Goal: Task Accomplishment & Management: Use online tool/utility

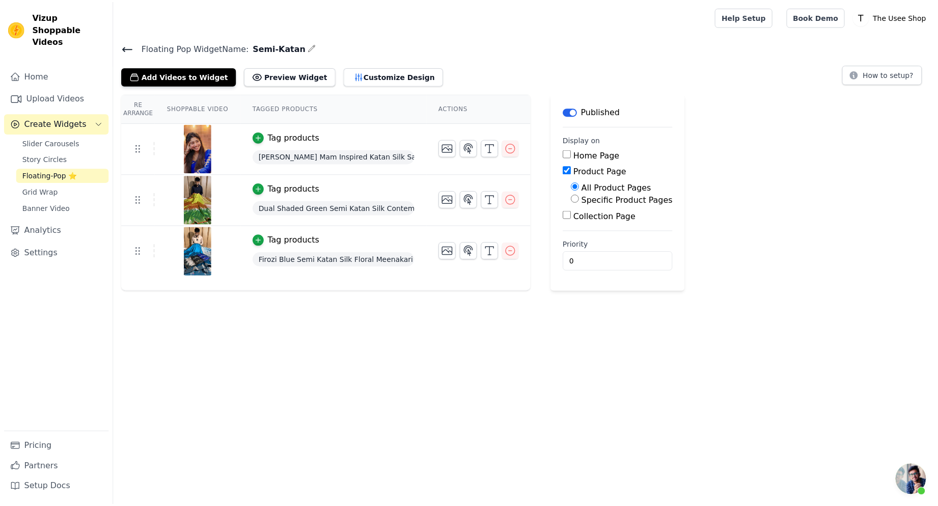
scroll to position [341, 0]
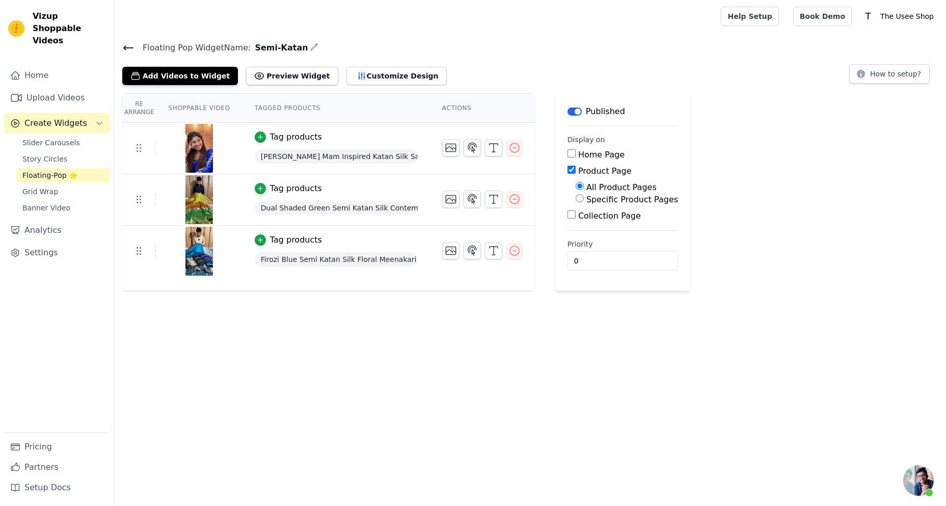
click at [131, 46] on icon at bounding box center [128, 48] width 12 height 12
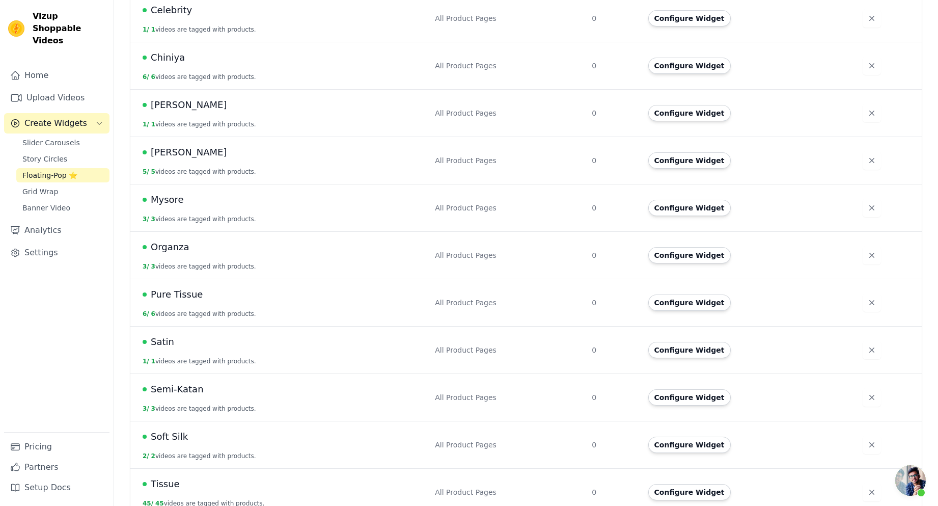
scroll to position [274, 0]
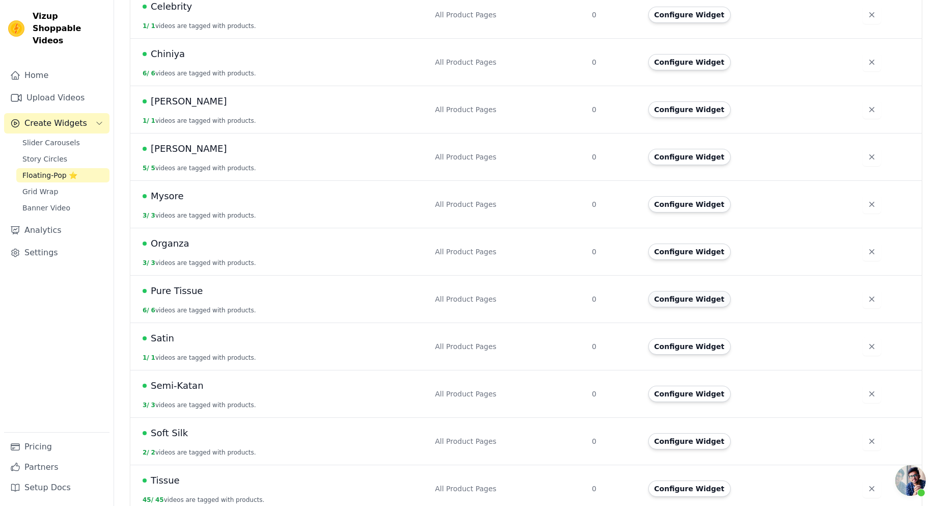
click at [701, 291] on button "Configure Widget" at bounding box center [689, 299] width 83 height 16
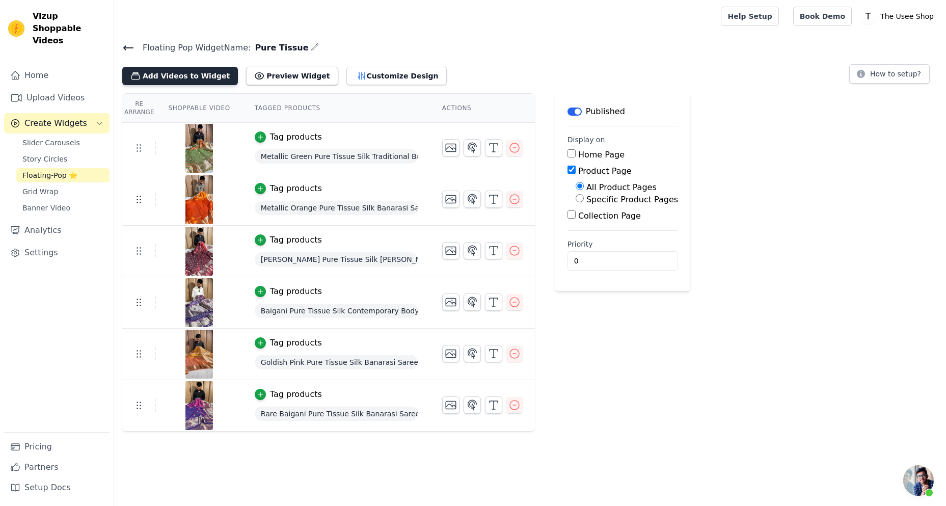
click at [189, 78] on button "Add Videos to Widget" at bounding box center [180, 76] width 116 height 18
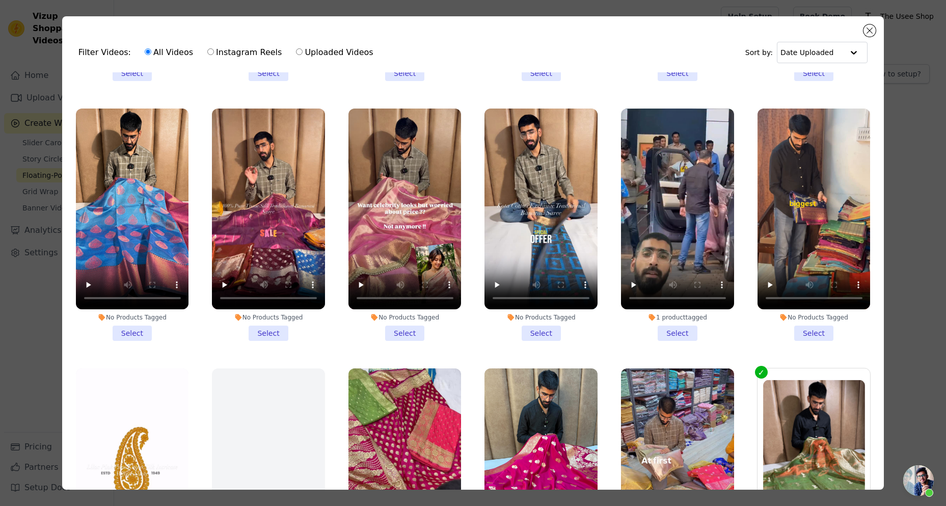
scroll to position [1426, 0]
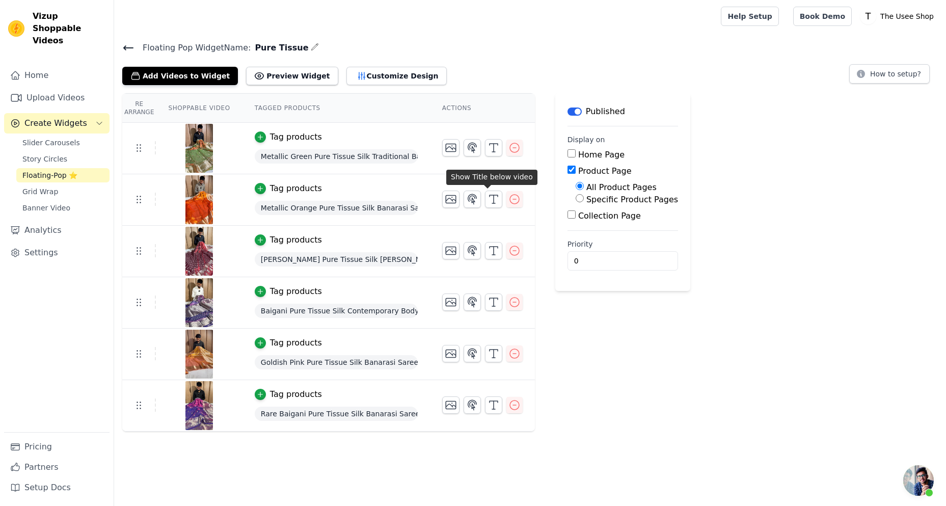
scroll to position [341, 0]
click at [194, 76] on button "Add Videos to Widget" at bounding box center [180, 76] width 116 height 18
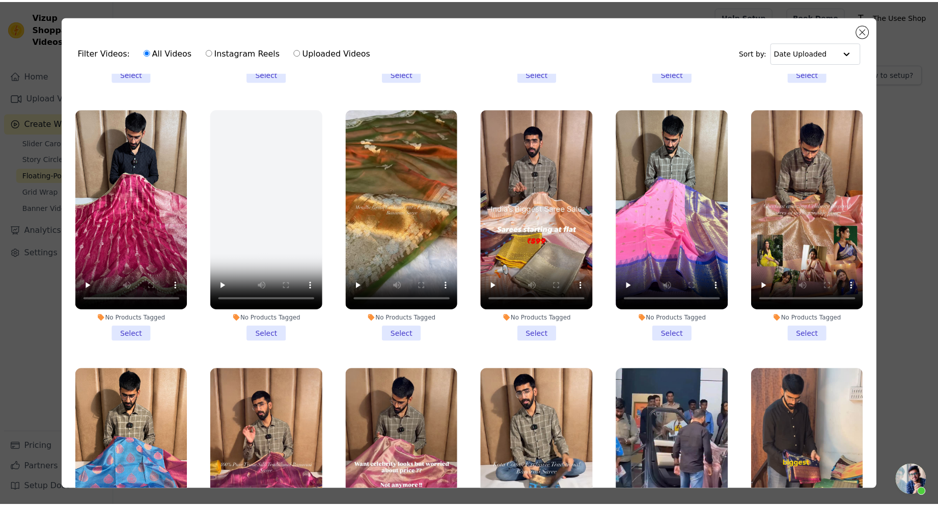
scroll to position [1324, 0]
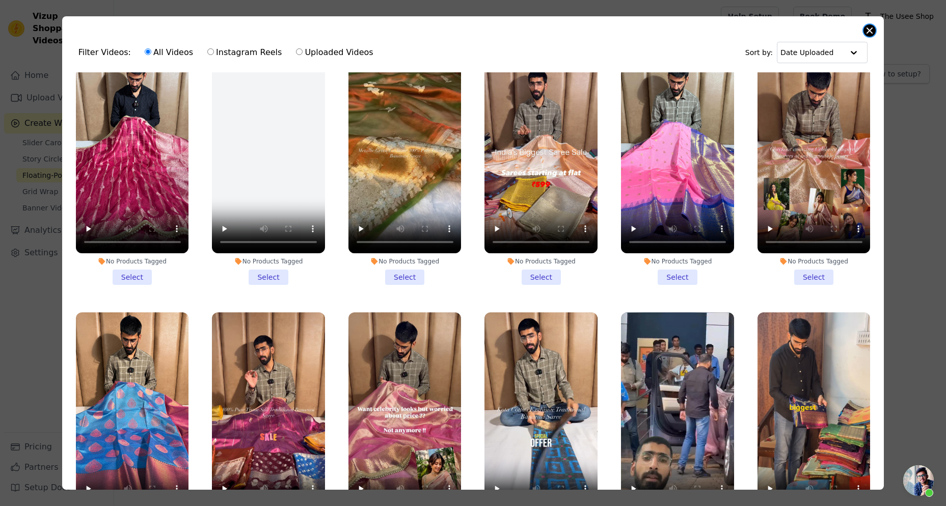
click at [866, 28] on button "Close modal" at bounding box center [869, 30] width 12 height 12
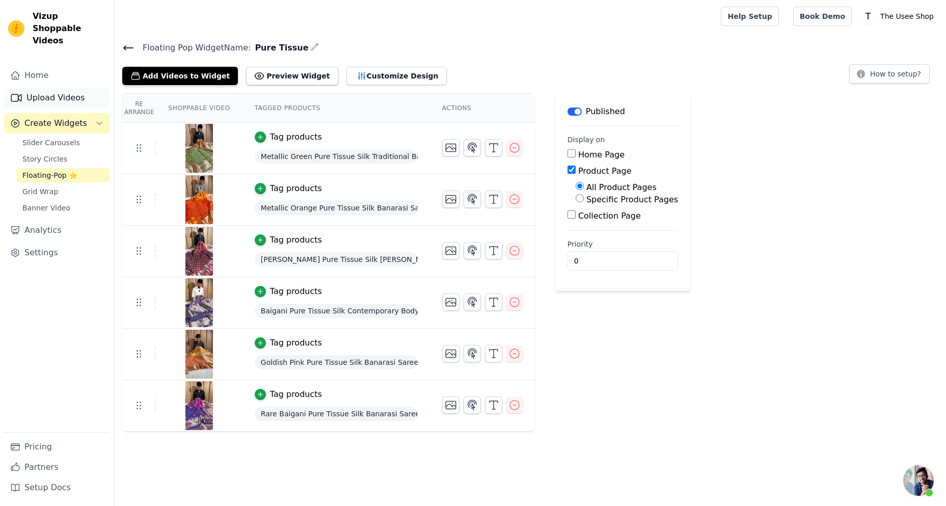
click at [50, 88] on link "Upload Videos" at bounding box center [56, 98] width 105 height 20
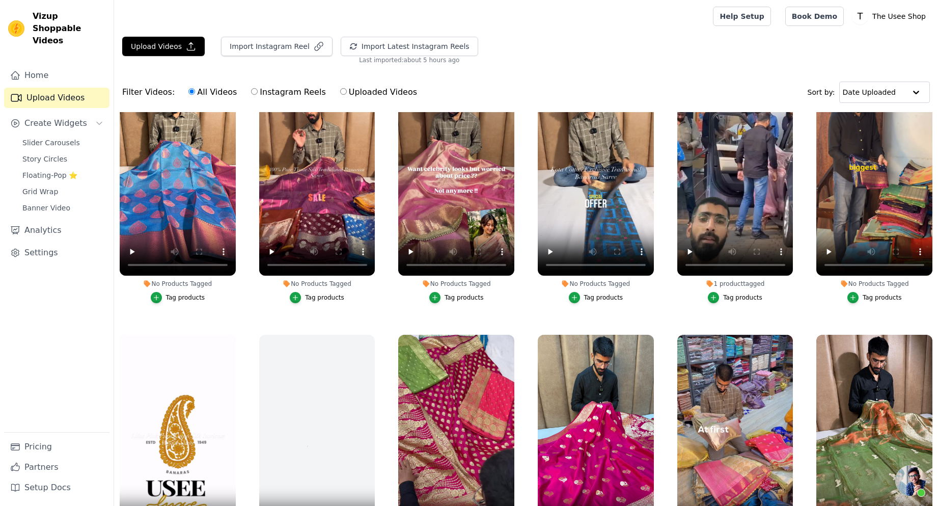
scroll to position [1630, 0]
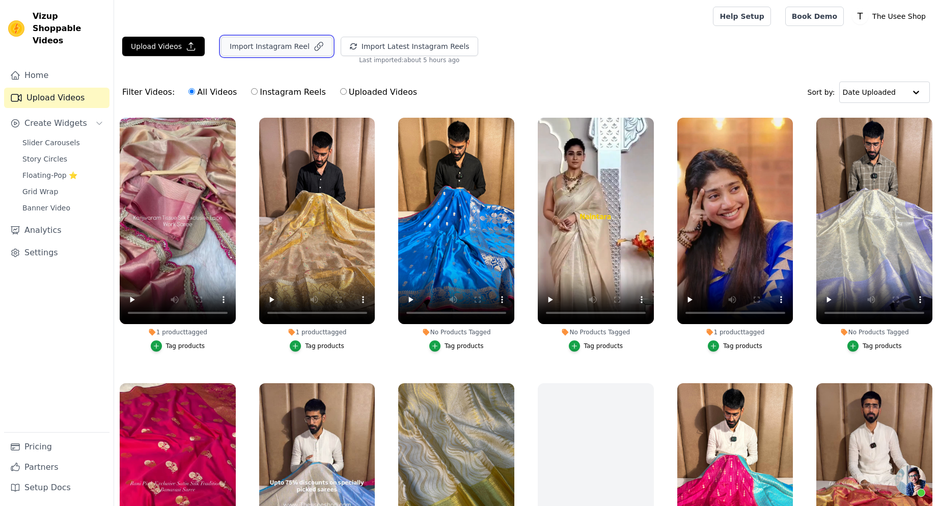
click at [291, 40] on button "Import Instagram Reel" at bounding box center [277, 46] width 112 height 19
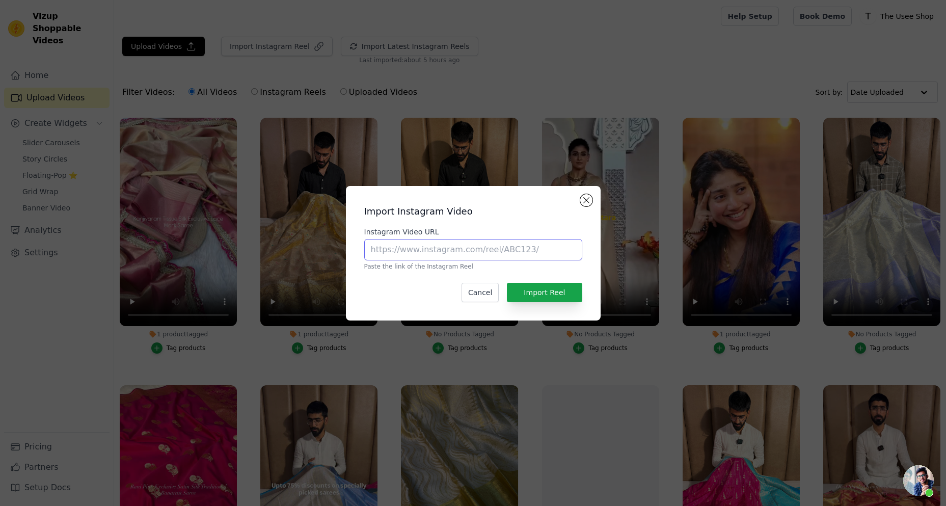
click at [443, 250] on input "Instagram Video URL" at bounding box center [473, 249] width 218 height 21
paste input "https://www.instagram.com/reel/DNNHII9zL0V/?utm_source=ig_web_copy_link&igsh=Nj…"
type input "https://www.instagram.com/reel/DNNHII9zL0V/?utm_source=ig_web_copy_link&igsh=Nj…"
click at [541, 299] on button "Import Reel" at bounding box center [544, 292] width 75 height 19
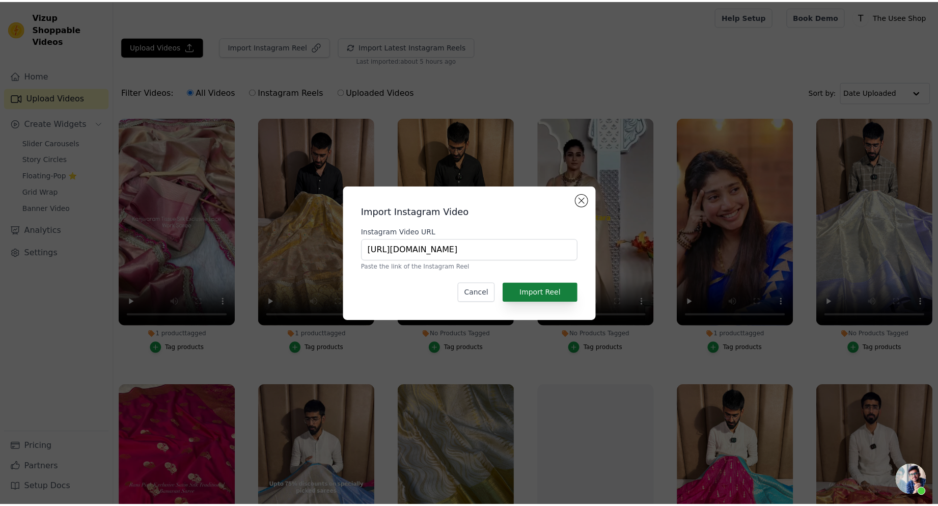
scroll to position [0, 0]
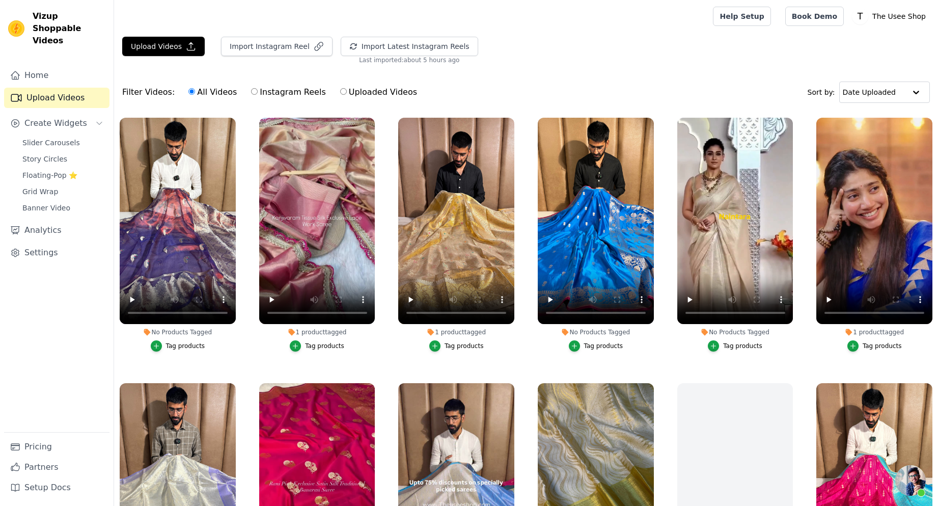
scroll to position [341, 0]
click at [69, 170] on span "Floating-Pop ⭐" at bounding box center [49, 175] width 55 height 10
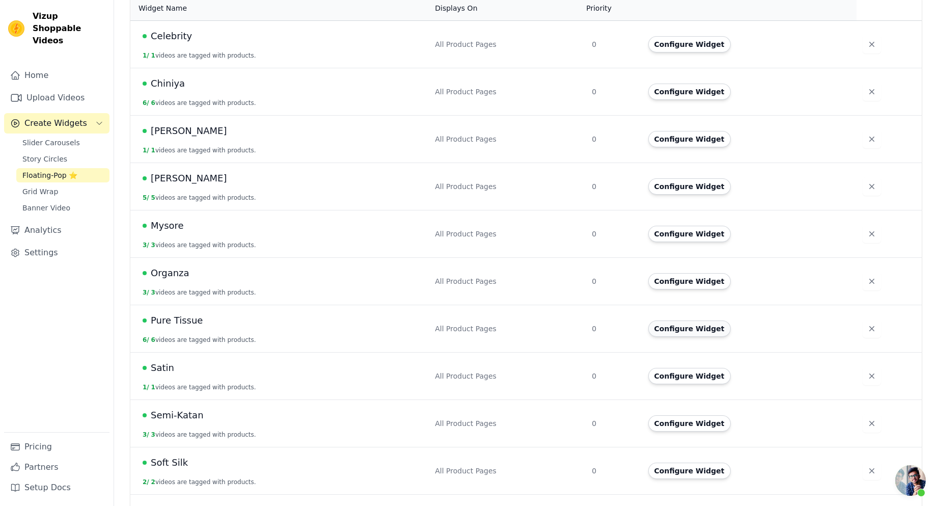
scroll to position [274, 0]
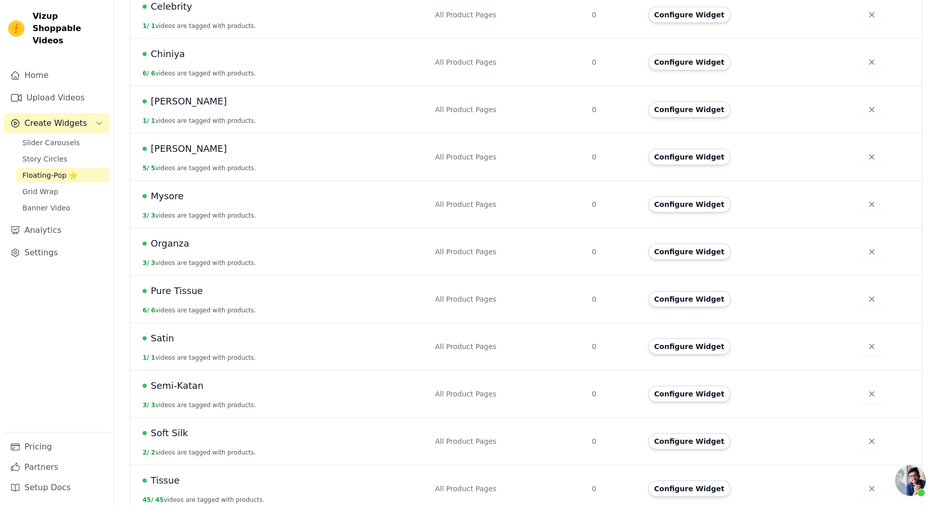
click at [668, 297] on td "Configure Widget" at bounding box center [749, 298] width 215 height 47
click at [668, 295] on button "Configure Widget" at bounding box center [689, 299] width 83 height 16
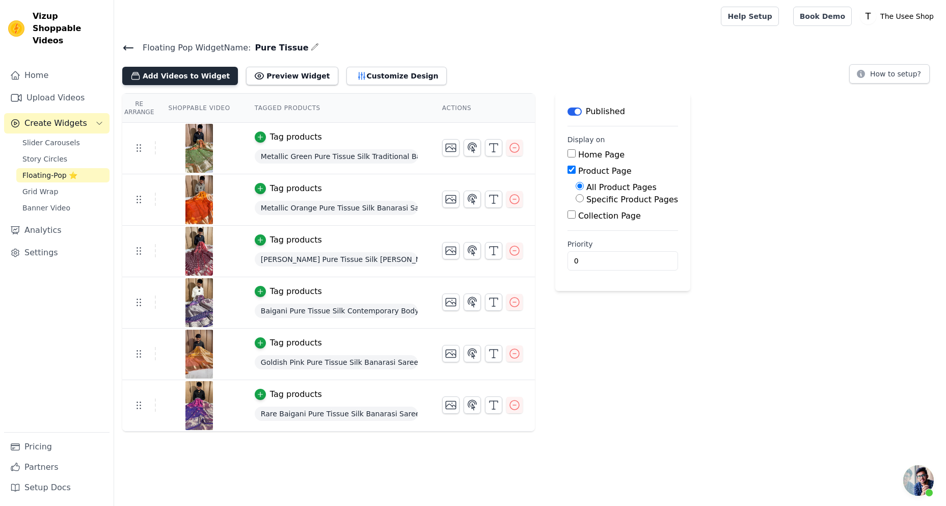
click at [194, 81] on button "Add Videos to Widget" at bounding box center [180, 76] width 116 height 18
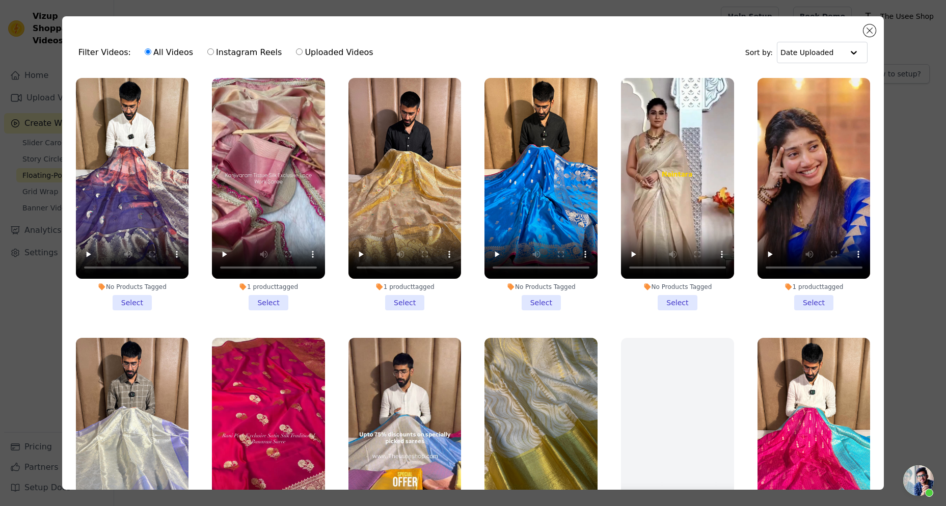
click at [132, 298] on li "No Products Tagged Select" at bounding box center [132, 194] width 113 height 232
click at [0, 0] on input "No Products Tagged Select" at bounding box center [0, 0] width 0 height 0
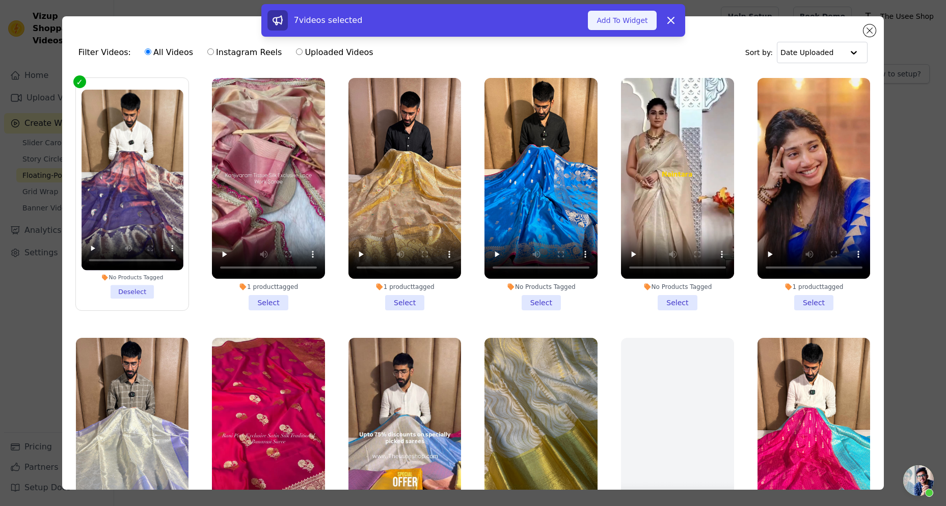
click at [614, 17] on button "Add To Widget" at bounding box center [622, 20] width 68 height 19
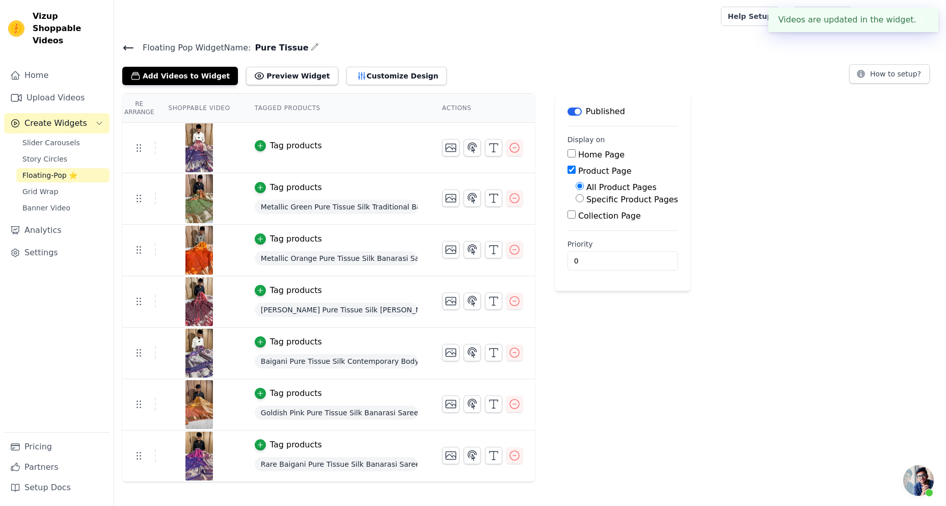
click at [276, 147] on div "Tag products" at bounding box center [296, 146] width 52 height 12
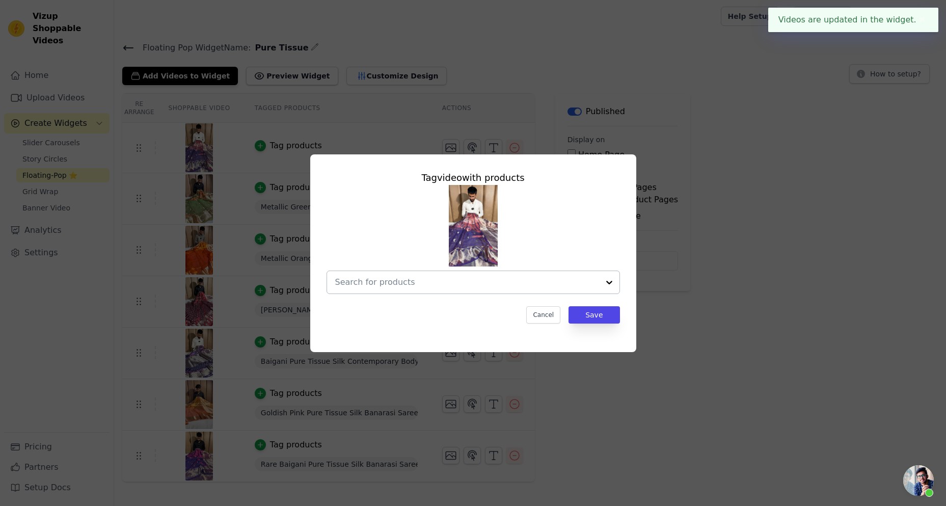
click at [484, 280] on input "text" at bounding box center [467, 282] width 264 height 12
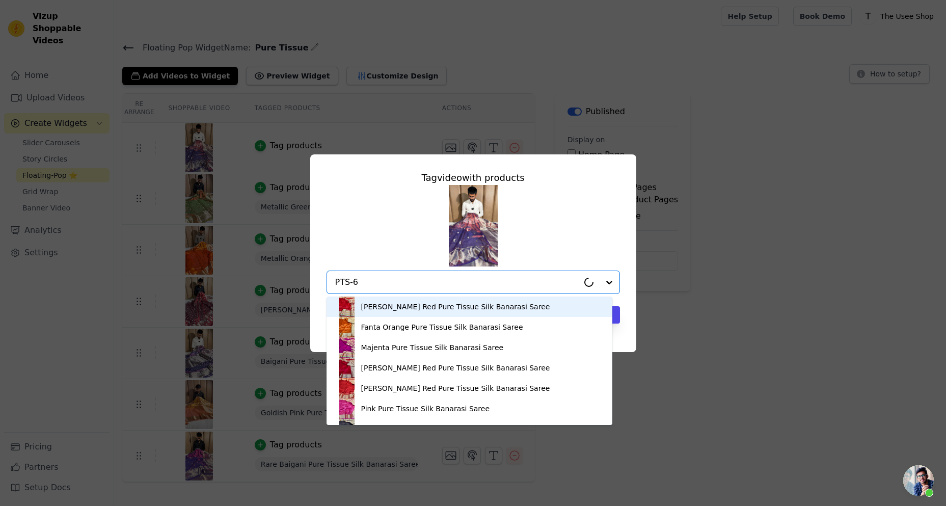
type input "PTS-62"
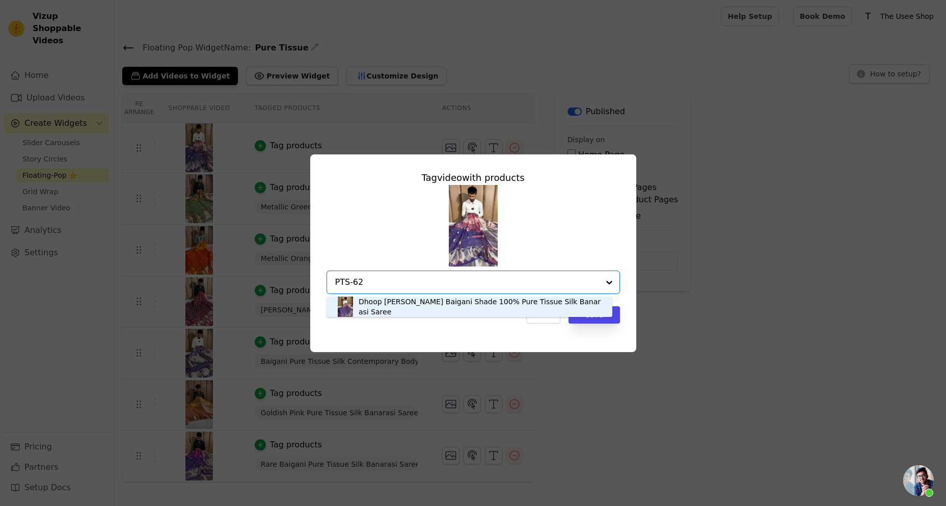
click at [396, 309] on div "Dhoop [PERSON_NAME] Baigani Shade 100% Pure Tissue Silk Banarasi Saree" at bounding box center [480, 306] width 243 height 20
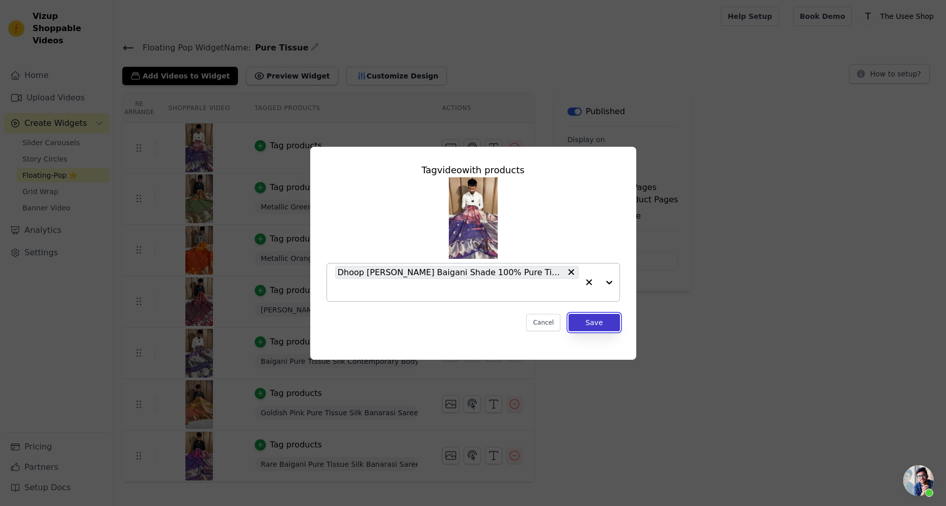
click at [590, 323] on button "Save" at bounding box center [593, 322] width 51 height 17
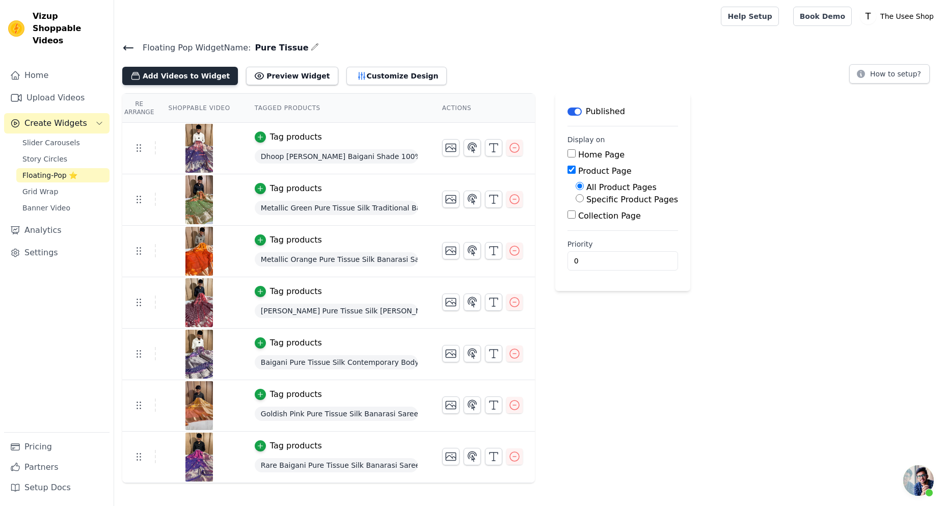
click at [213, 81] on button "Add Videos to Widget" at bounding box center [180, 76] width 116 height 18
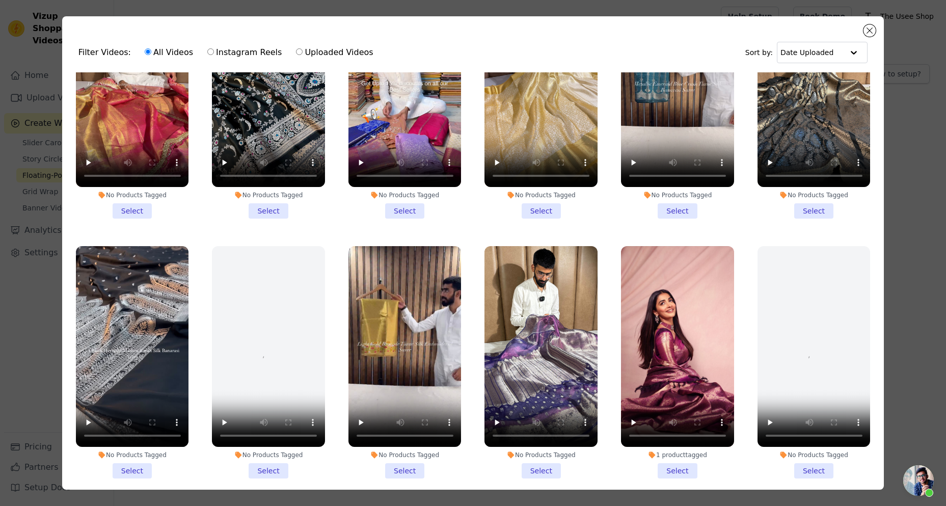
scroll to position [713, 0]
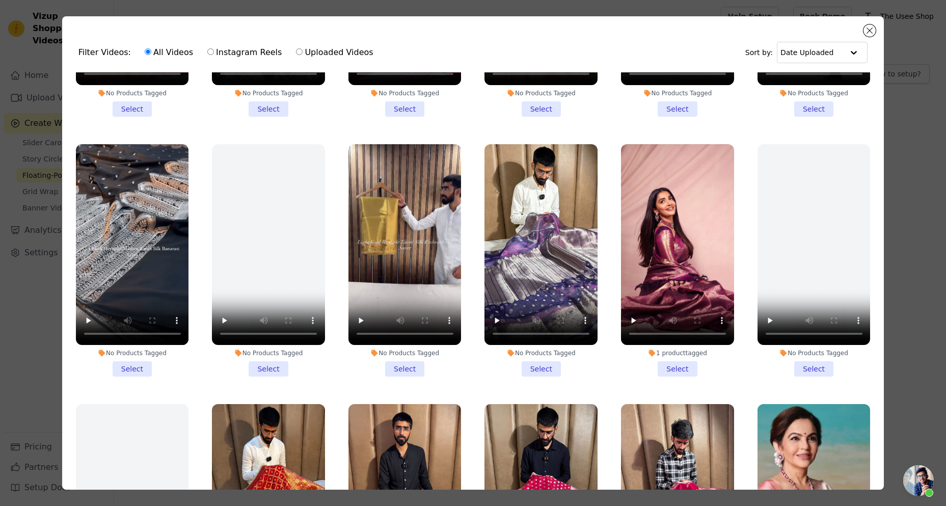
click at [536, 347] on li "No Products Tagged Select" at bounding box center [540, 260] width 113 height 232
click at [0, 0] on input "No Products Tagged Select" at bounding box center [0, 0] width 0 height 0
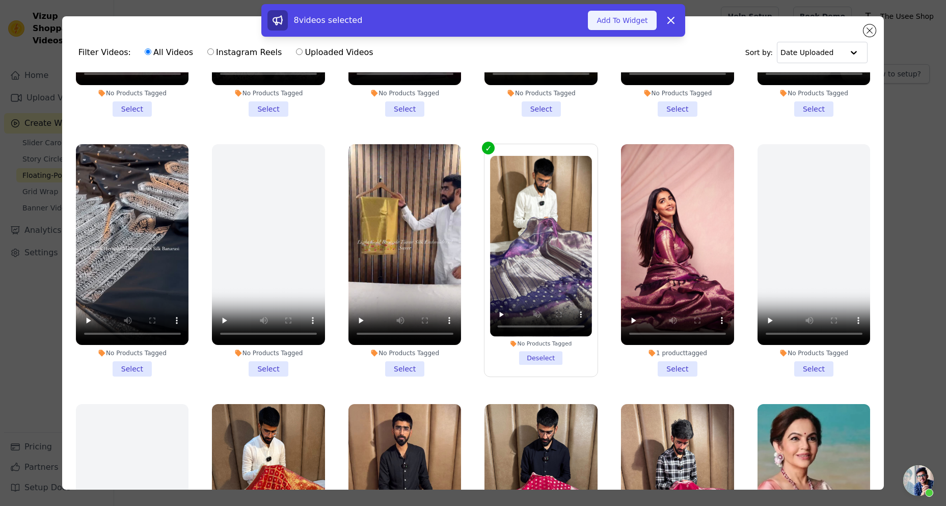
click at [615, 16] on button "Add To Widget" at bounding box center [622, 20] width 68 height 19
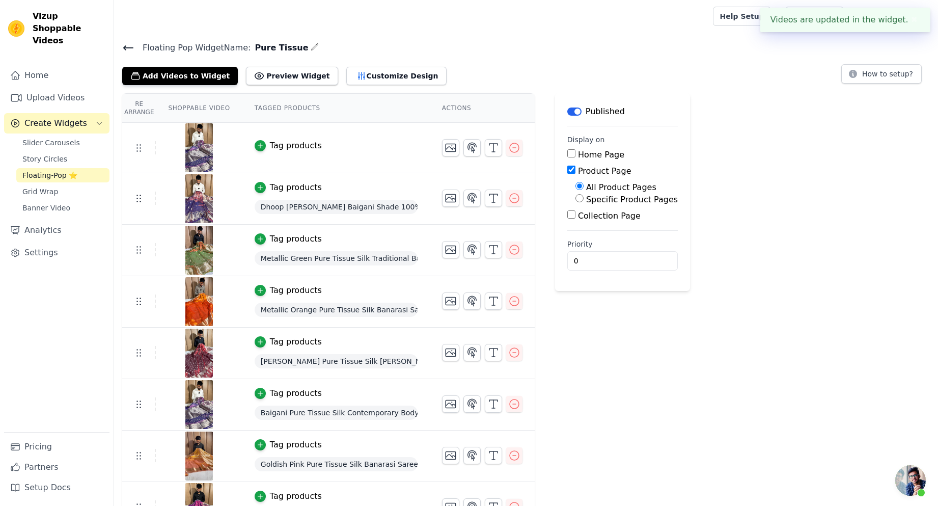
click at [274, 151] on div "Tag products" at bounding box center [296, 146] width 52 height 12
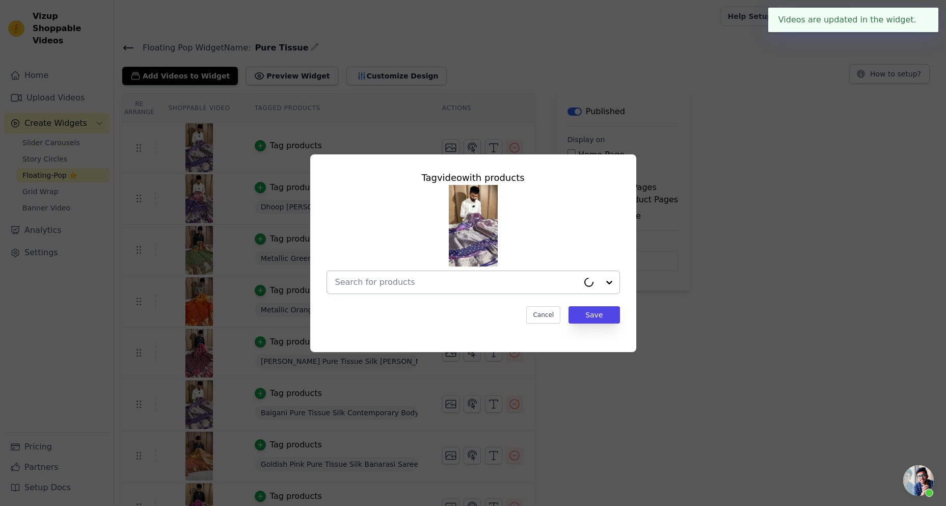
click at [450, 287] on input "text" at bounding box center [456, 282] width 243 height 12
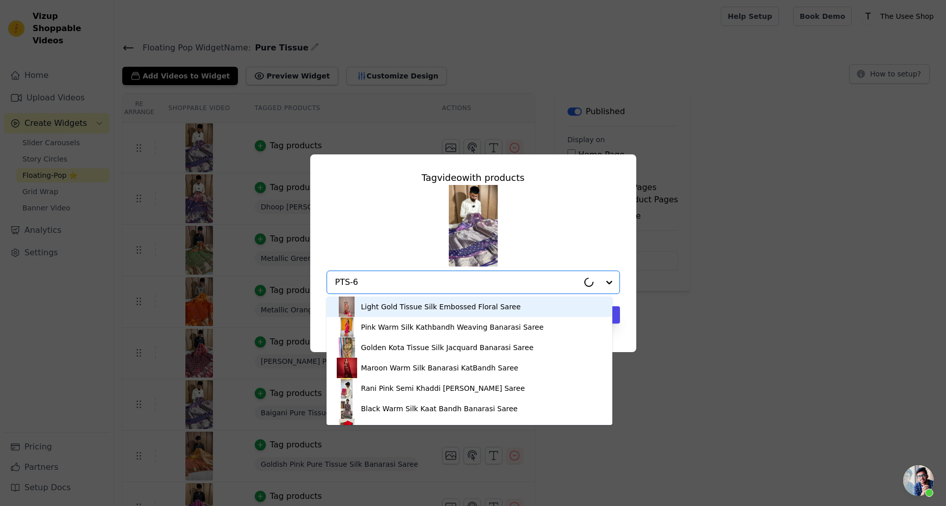
type input "PTS-63"
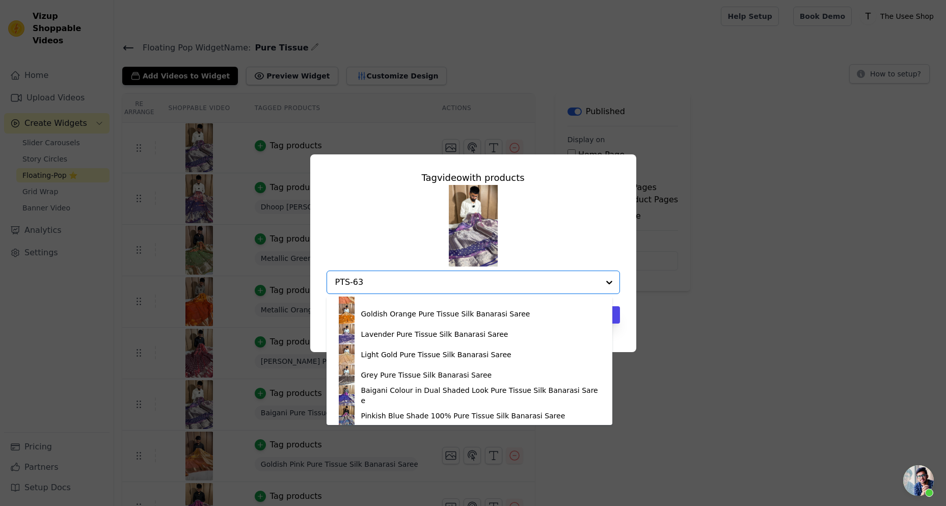
scroll to position [160, 0]
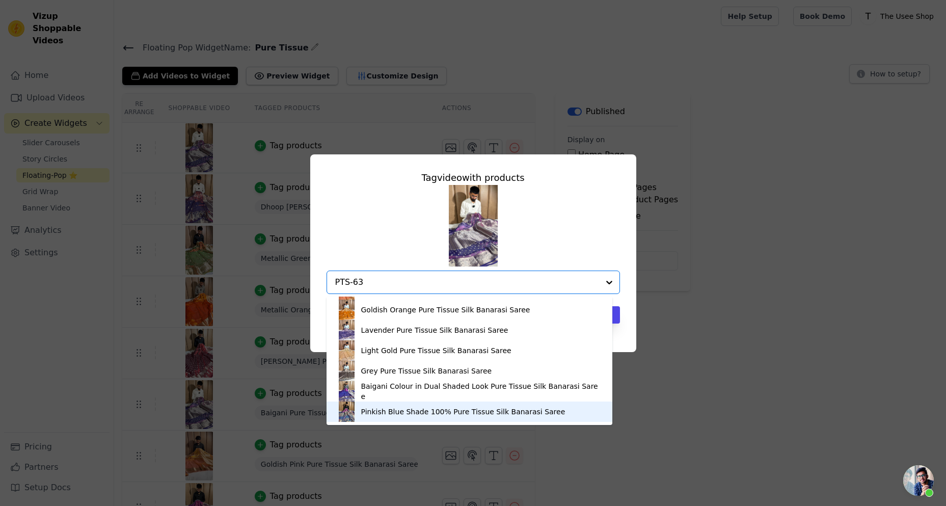
click at [417, 417] on div "Pinkish Blue Shade 100% Pure Tissue Silk Banarasi Saree" at bounding box center [469, 411] width 265 height 20
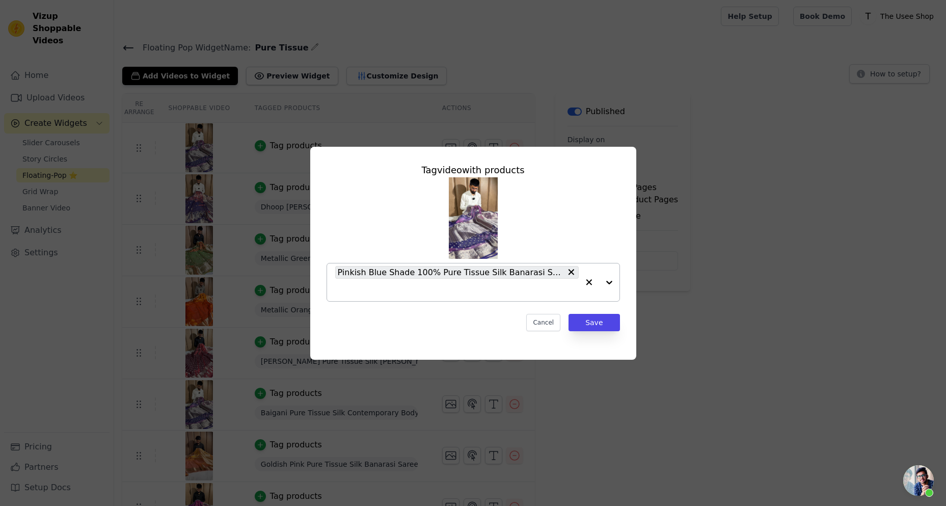
click at [588, 331] on div "Tag video with products Pinkish Blue Shade 100% Pure Tissue Silk Banarasi Saree…" at bounding box center [473, 247] width 310 height 184
click at [595, 295] on button "button" at bounding box center [589, 282] width 20 height 38
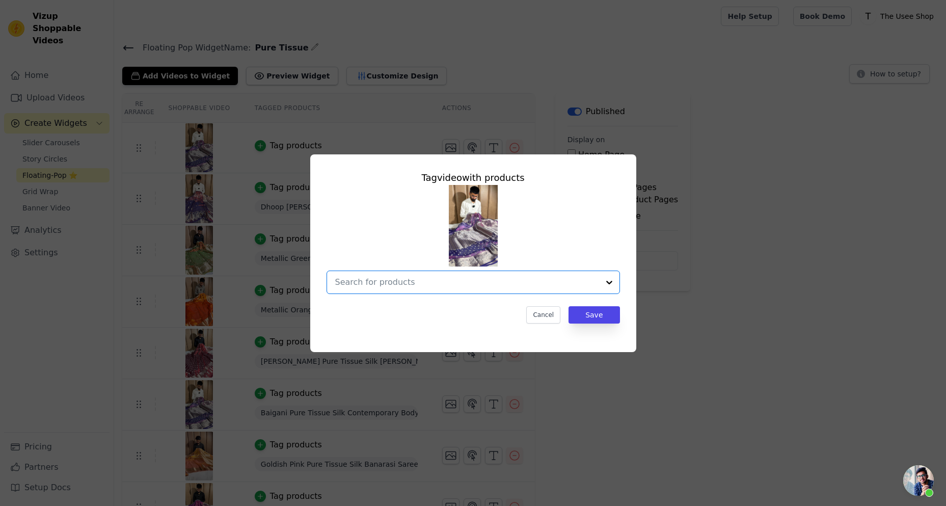
click at [388, 280] on input "text" at bounding box center [467, 282] width 264 height 12
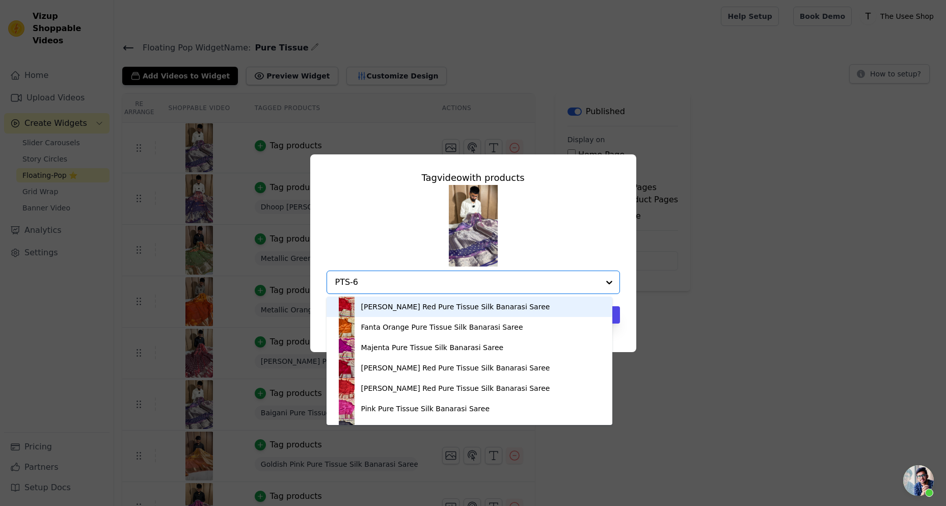
type input "PTS-63"
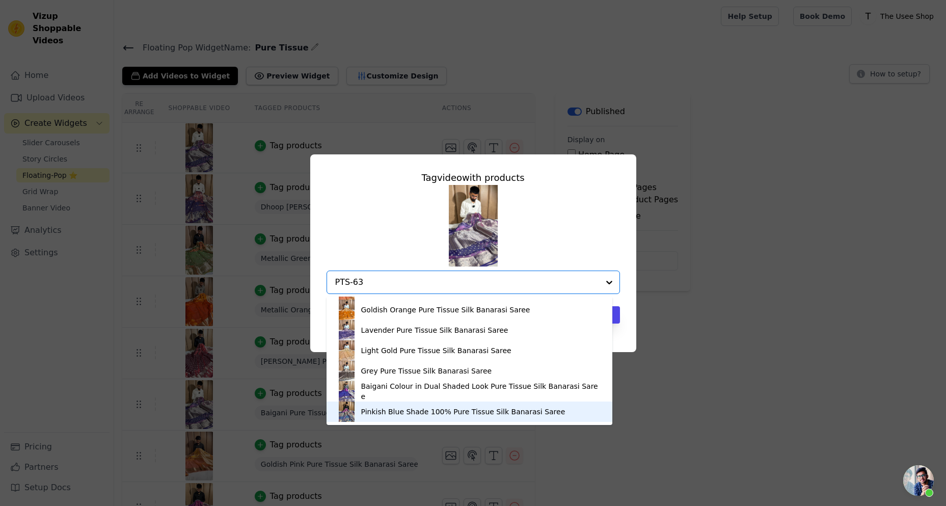
click at [413, 405] on div "Pinkish Blue Shade 100% Pure Tissue Silk Banarasi Saree" at bounding box center [469, 411] width 265 height 20
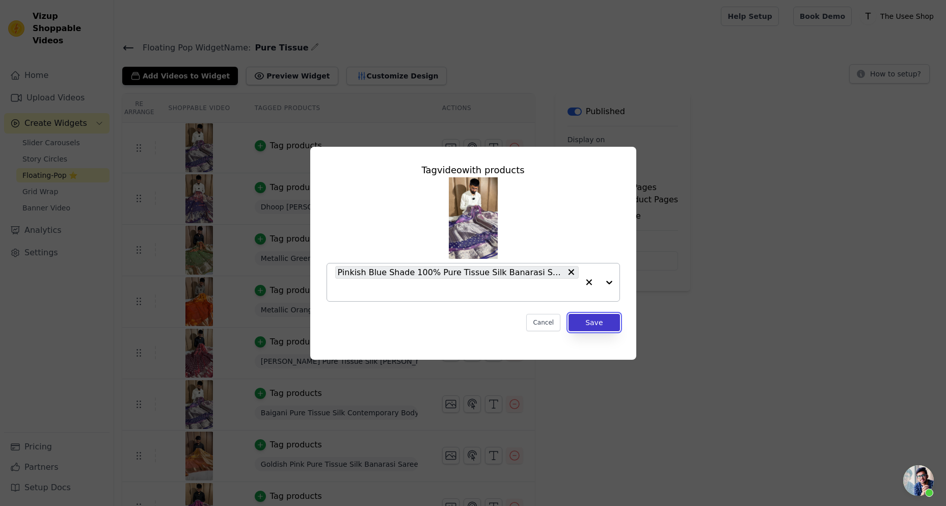
click at [614, 318] on button "Save" at bounding box center [593, 322] width 51 height 17
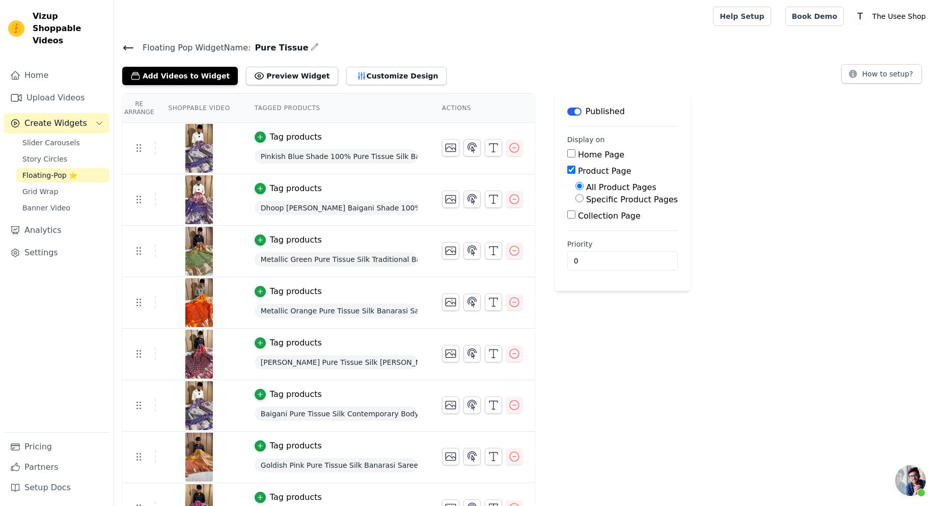
click at [130, 49] on icon at bounding box center [128, 48] width 12 height 12
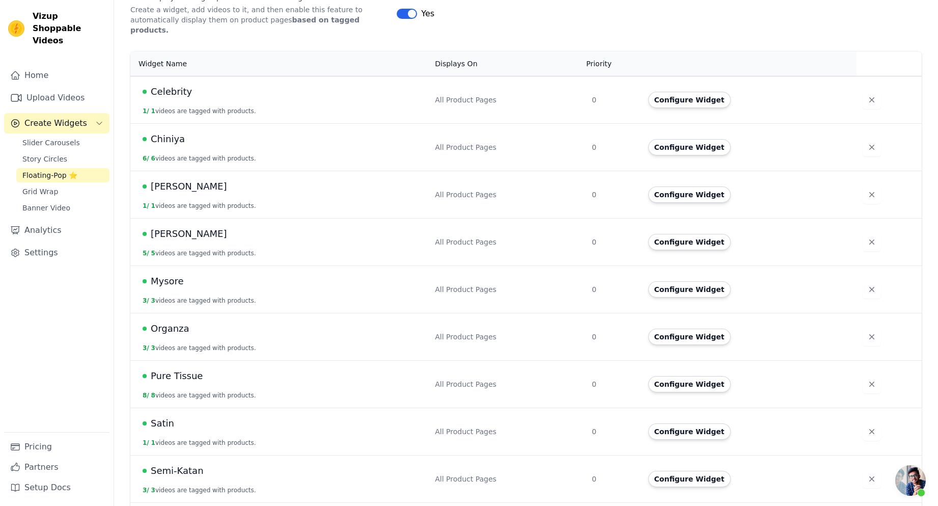
scroll to position [204, 0]
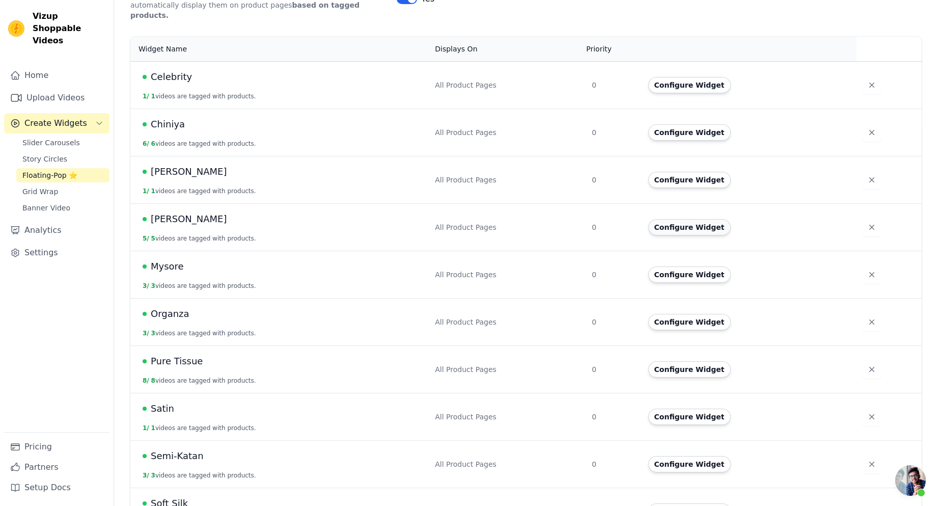
click at [690, 219] on button "Configure Widget" at bounding box center [689, 227] width 83 height 16
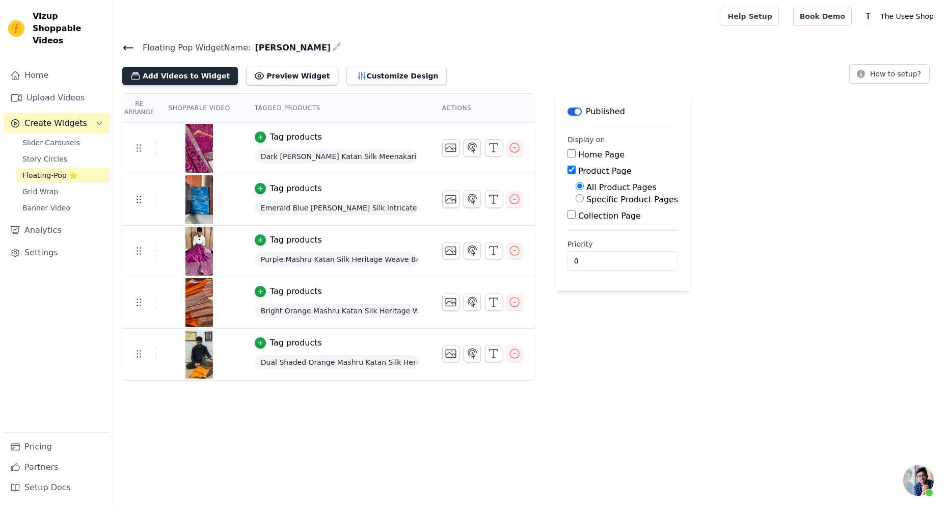
click at [198, 76] on button "Add Videos to Widget" at bounding box center [180, 76] width 116 height 18
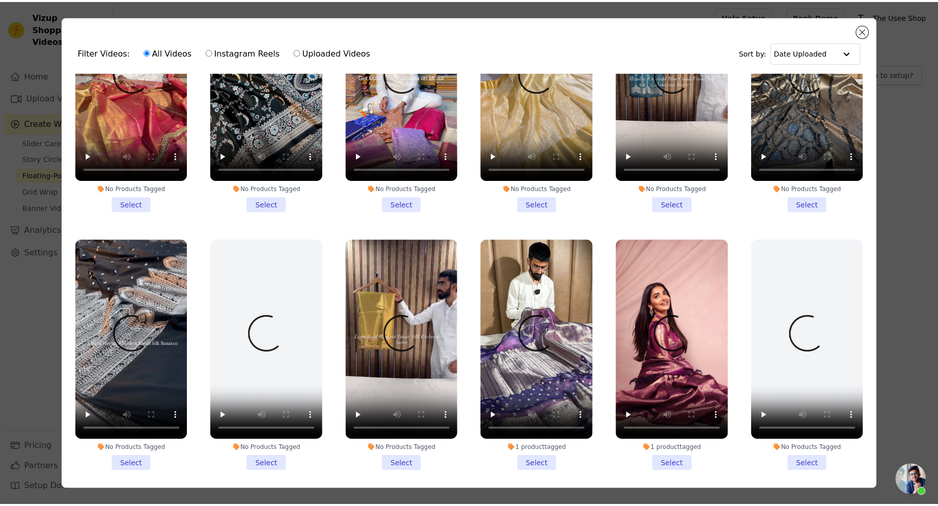
scroll to position [713, 0]
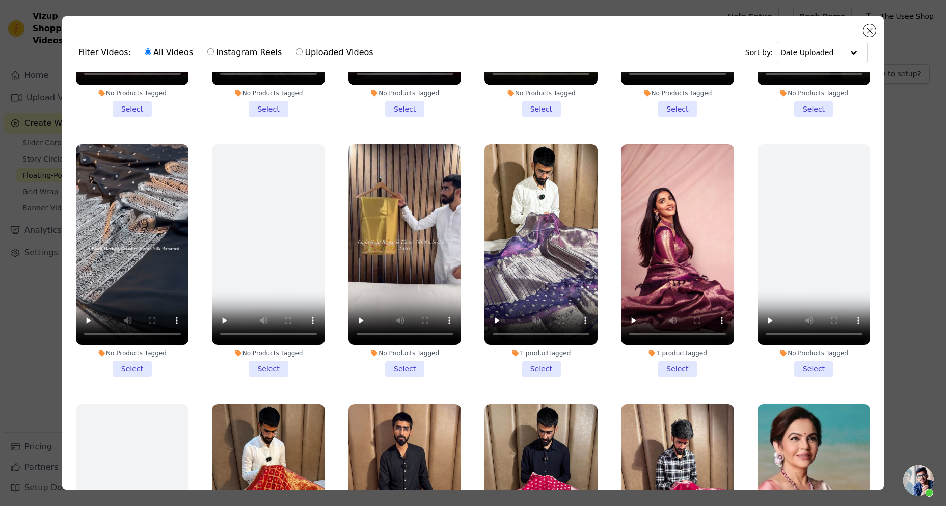
click at [133, 357] on li "No Products Tagged Select" at bounding box center [132, 260] width 113 height 232
click at [0, 0] on input "No Products Tagged Select" at bounding box center [0, 0] width 0 height 0
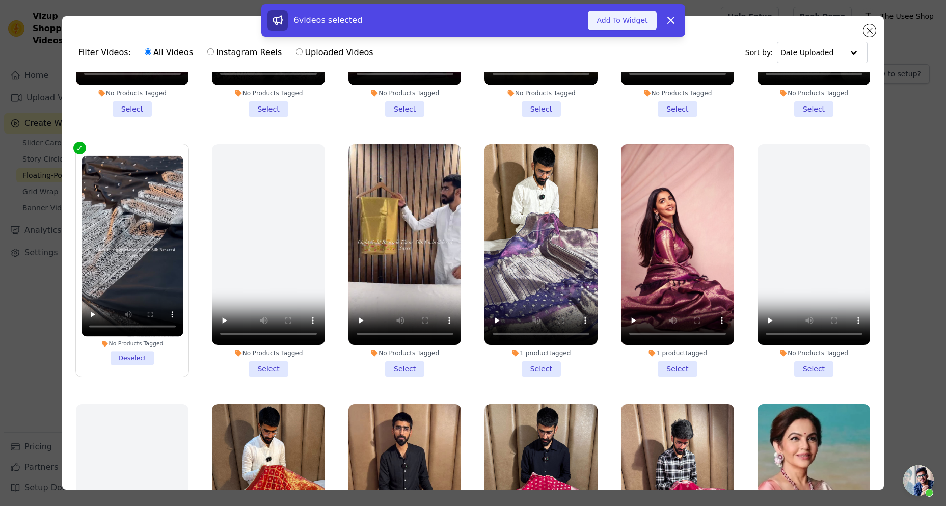
click at [614, 25] on button "Add To Widget" at bounding box center [622, 20] width 68 height 19
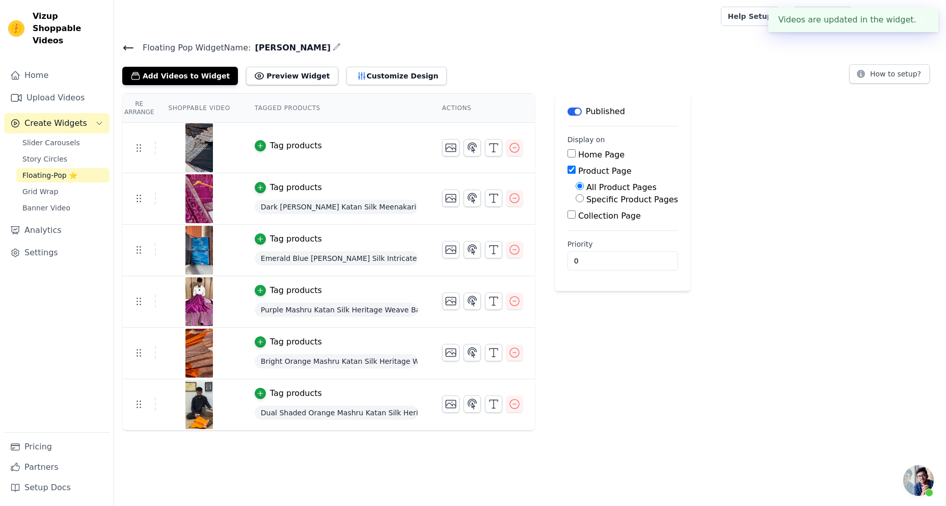
click at [291, 142] on div "Tag products" at bounding box center [296, 146] width 52 height 12
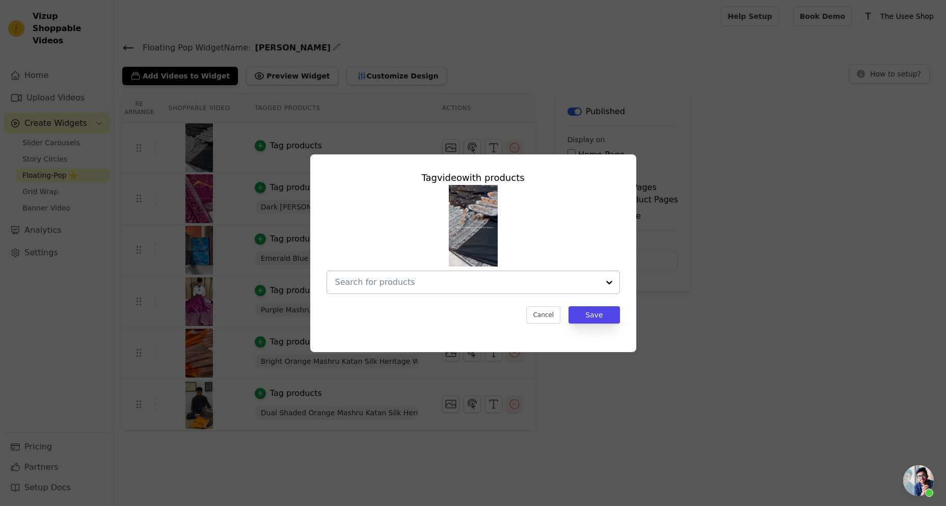
click at [469, 270] on div at bounding box center [472, 281] width 293 height 23
type input "MSH-152"
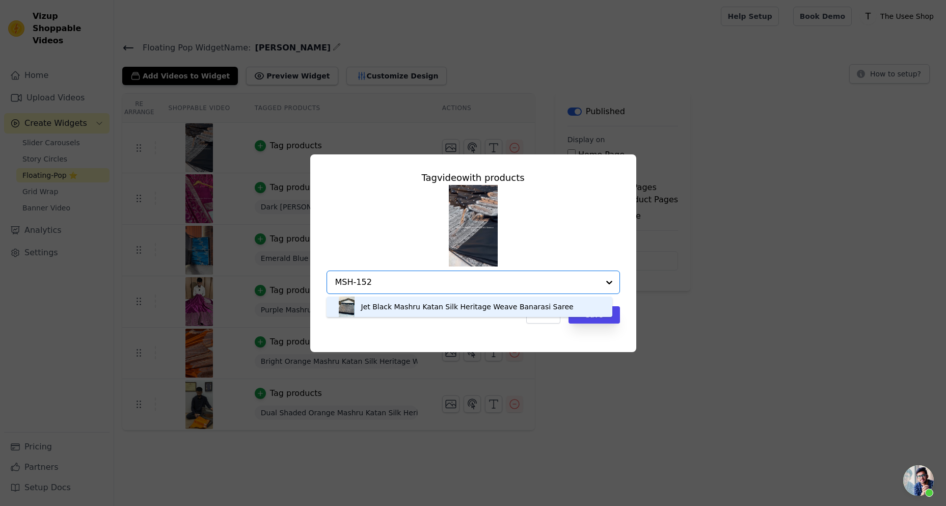
click at [466, 309] on div "Jet Black Mashru Katan Silk Heritage Weave Banarasi Saree" at bounding box center [467, 307] width 212 height 10
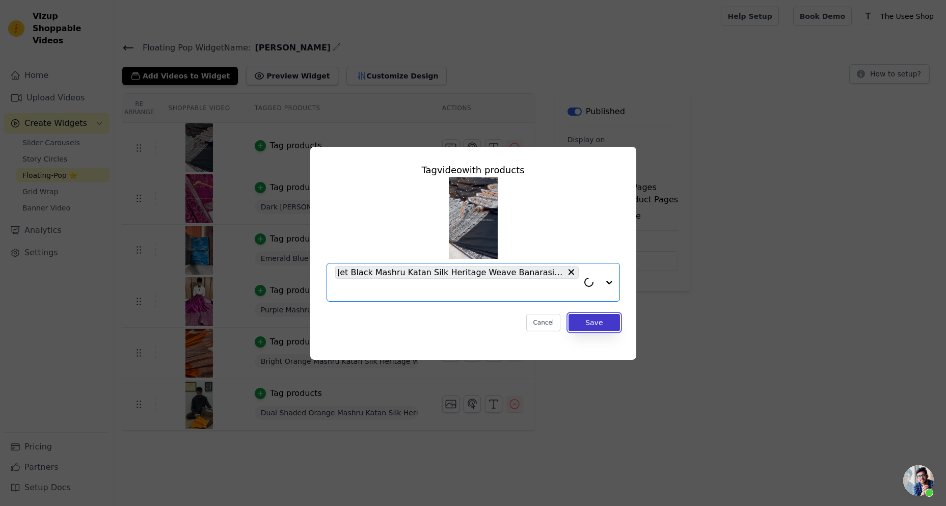
click at [601, 315] on button "Save" at bounding box center [593, 322] width 51 height 17
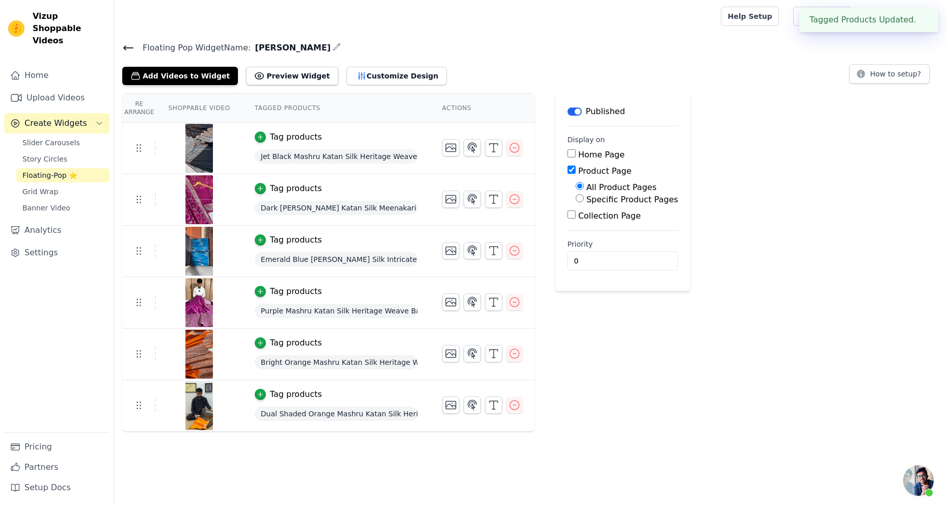
click at [129, 46] on icon at bounding box center [128, 48] width 12 height 12
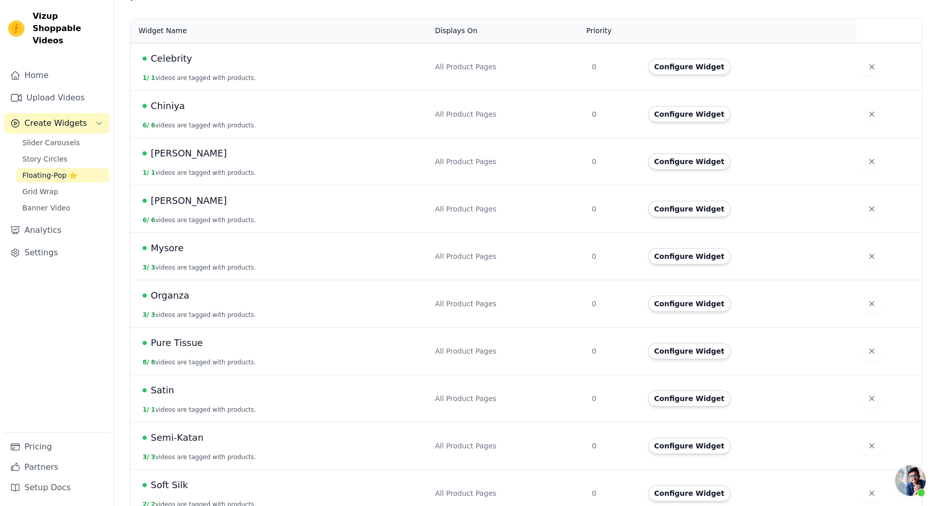
scroll to position [274, 0]
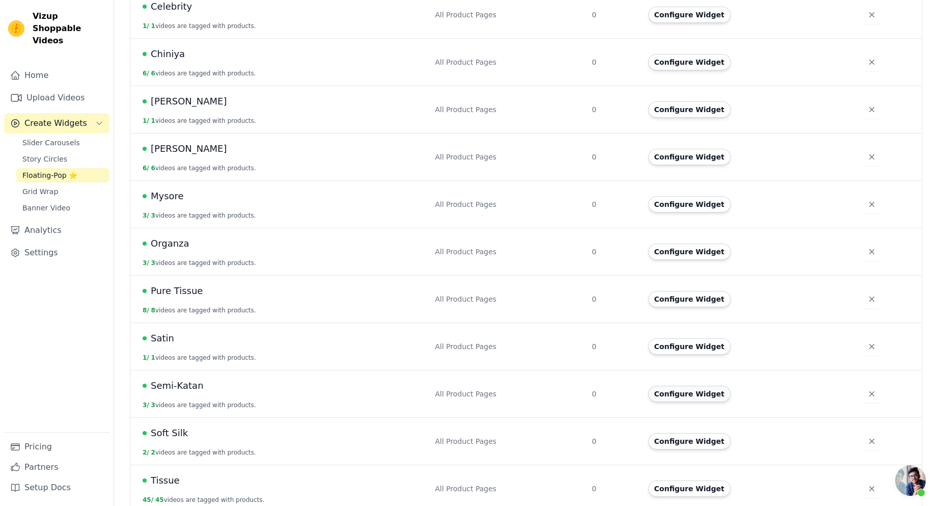
click at [697, 386] on button "Configure Widget" at bounding box center [689, 394] width 83 height 16
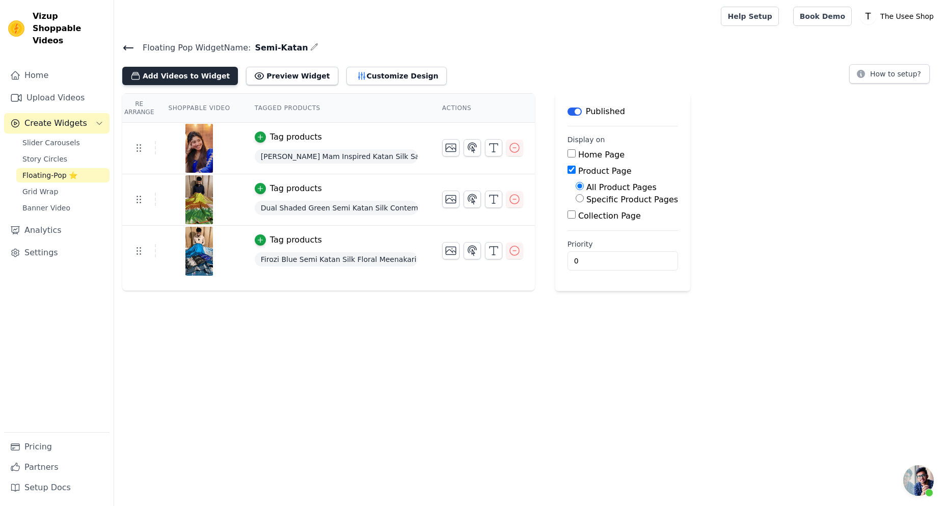
click at [180, 74] on button "Add Videos to Widget" at bounding box center [180, 76] width 116 height 18
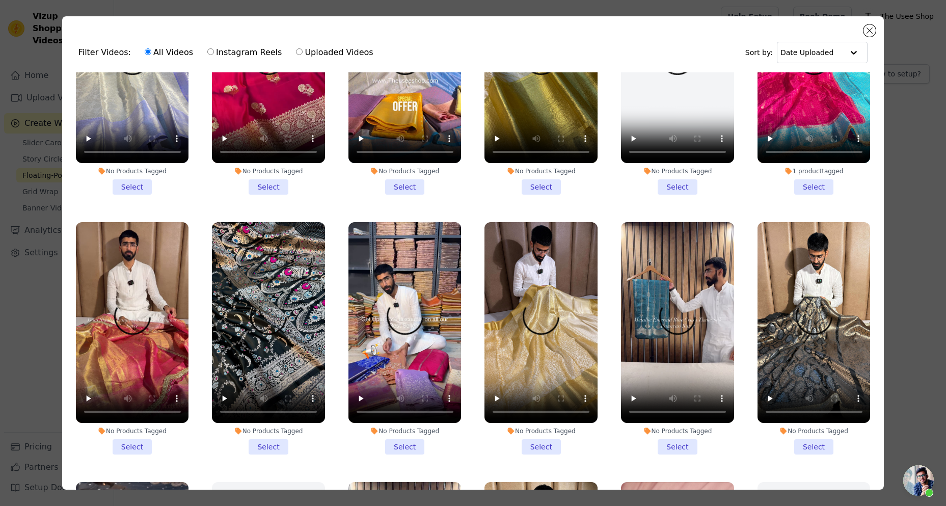
scroll to position [407, 0]
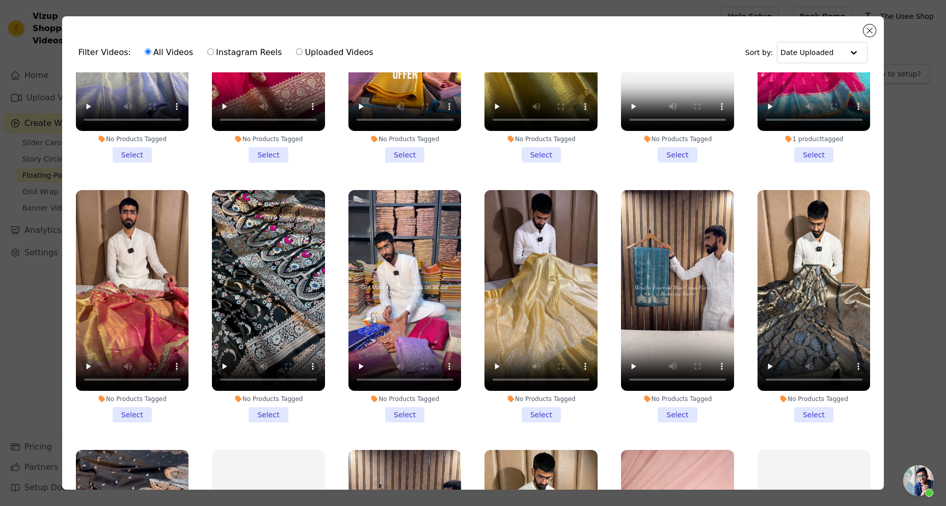
click at [805, 396] on li "No Products Tagged Select" at bounding box center [813, 306] width 113 height 232
click at [0, 0] on input "No Products Tagged Select" at bounding box center [0, 0] width 0 height 0
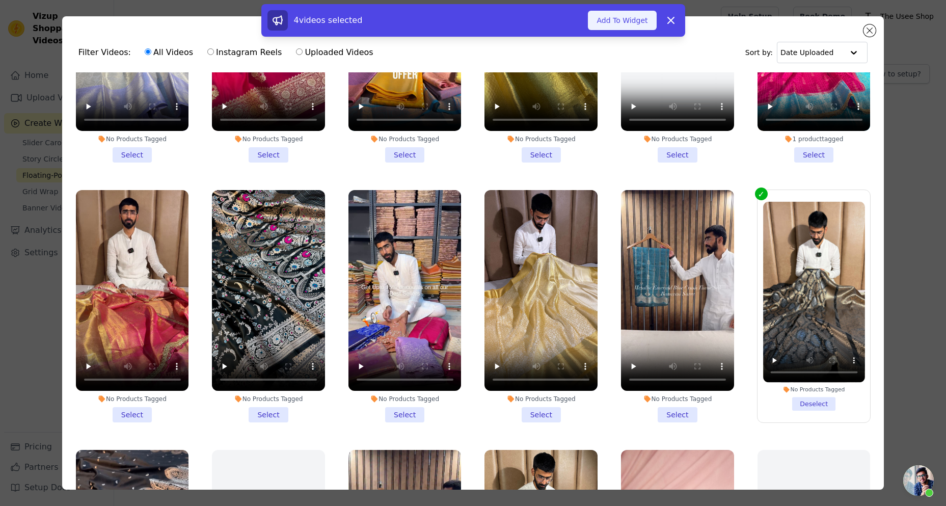
click at [611, 20] on button "Add To Widget" at bounding box center [622, 20] width 68 height 19
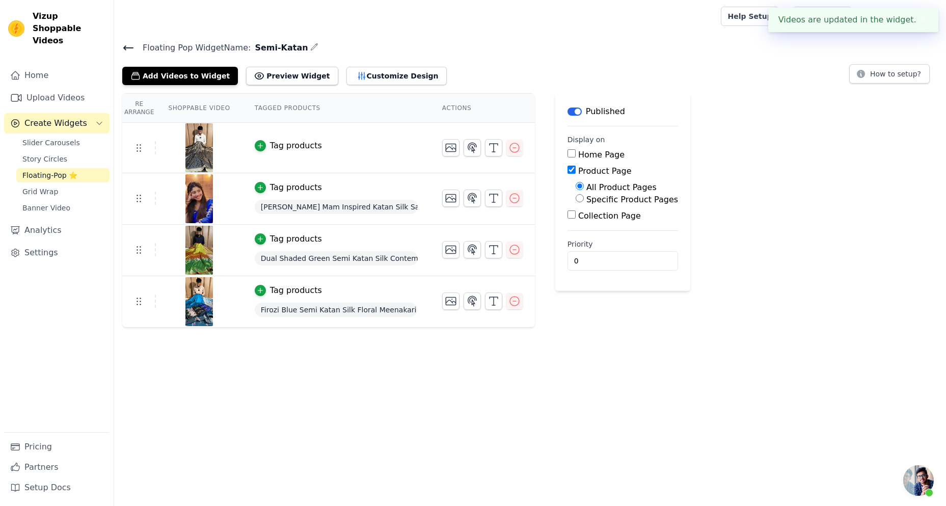
click at [278, 151] on div "Tag products" at bounding box center [296, 146] width 52 height 12
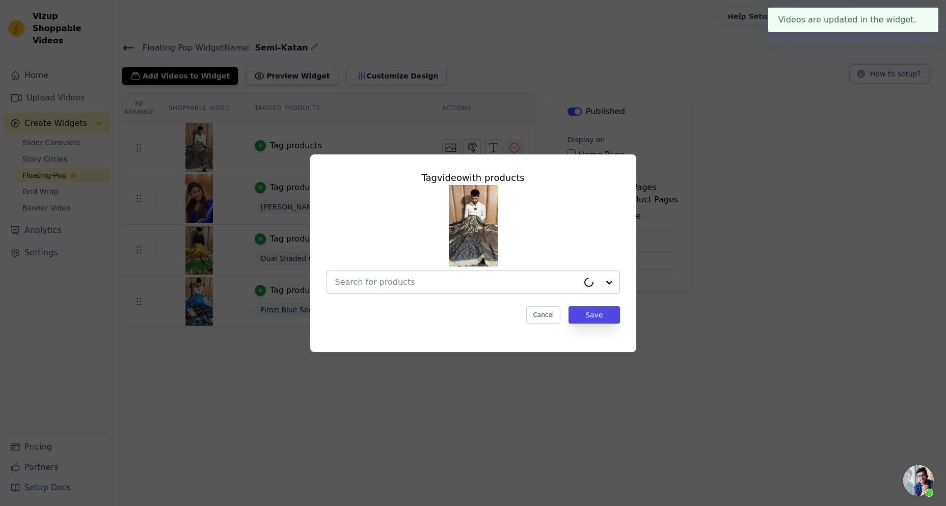
click at [418, 287] on input "text" at bounding box center [456, 282] width 243 height 12
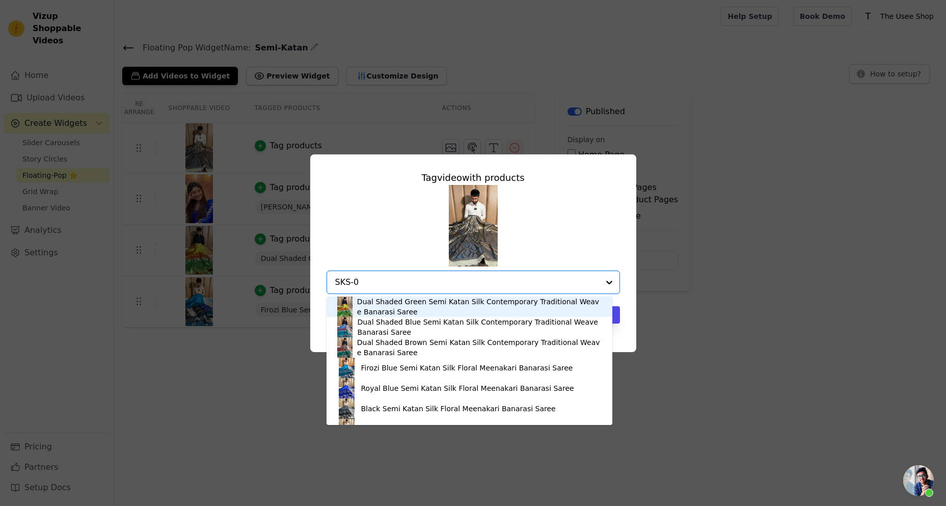
type input "SKS-05"
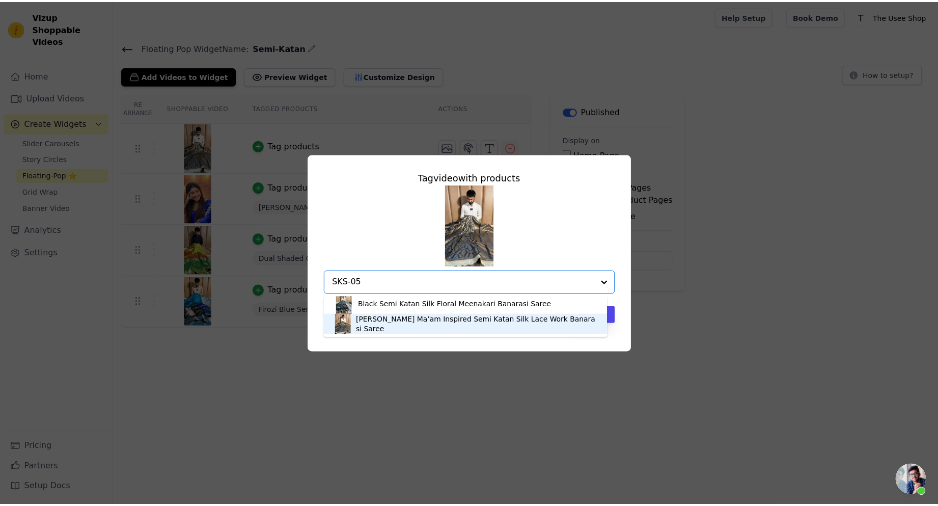
scroll to position [0, 0]
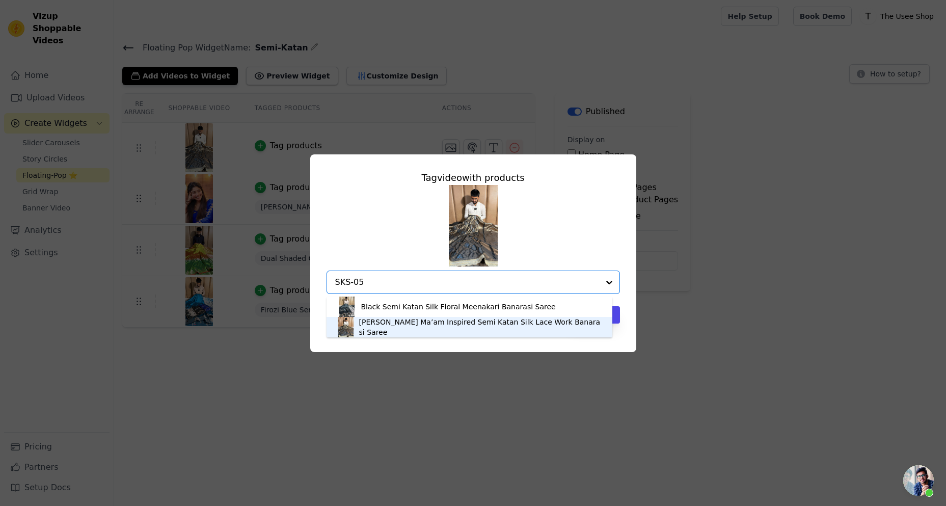
click at [380, 330] on div "[PERSON_NAME] Ma’am Inspired Semi Katan Silk Lace Work Banarasi Saree" at bounding box center [480, 327] width 243 height 20
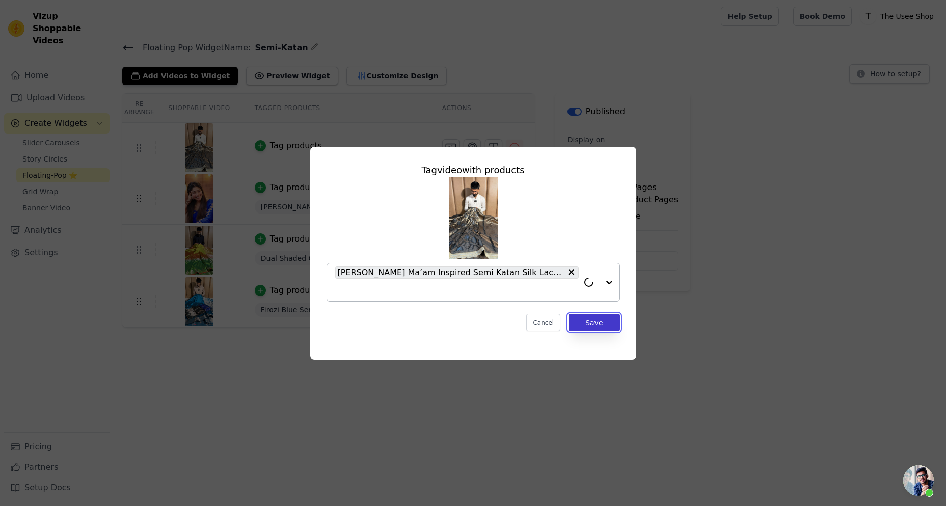
click at [607, 331] on button "Save" at bounding box center [593, 322] width 51 height 17
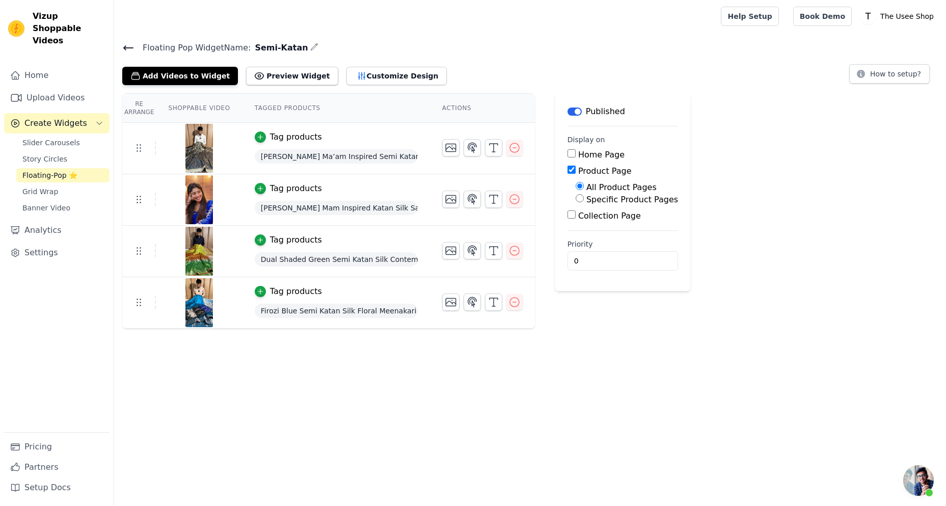
click at [121, 46] on div "Floating Pop Widget Name: Semi-Katan Add Videos to Widget Preview Widget Custom…" at bounding box center [530, 63] width 832 height 44
click at [127, 46] on icon at bounding box center [128, 48] width 12 height 12
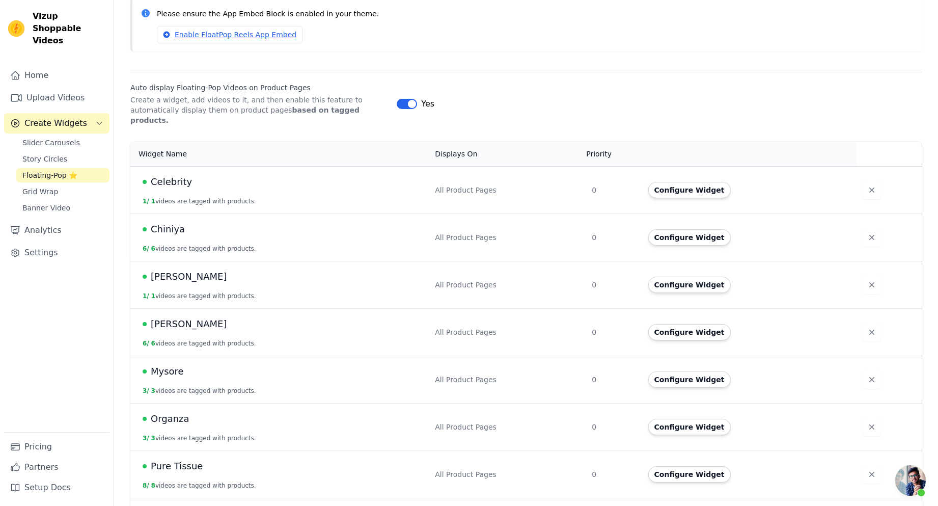
scroll to position [204, 0]
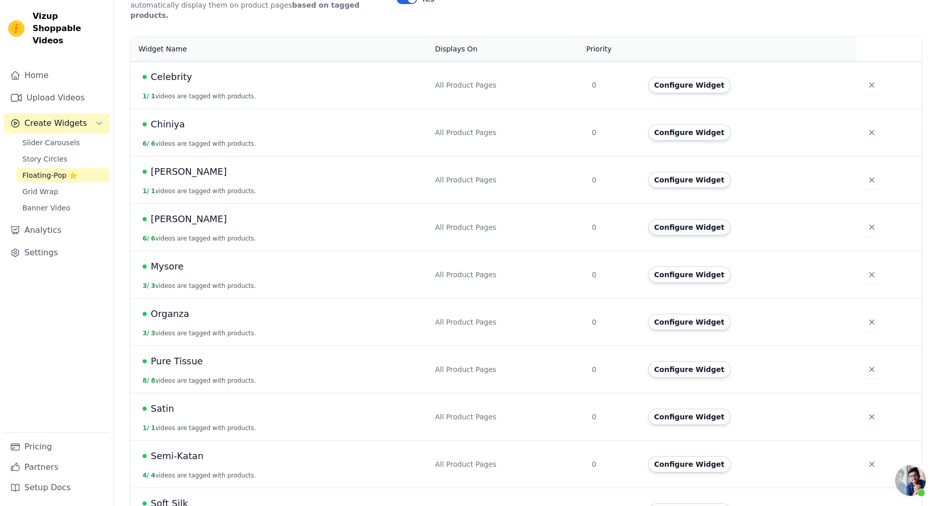
click at [706, 219] on button "Configure Widget" at bounding box center [689, 227] width 83 height 16
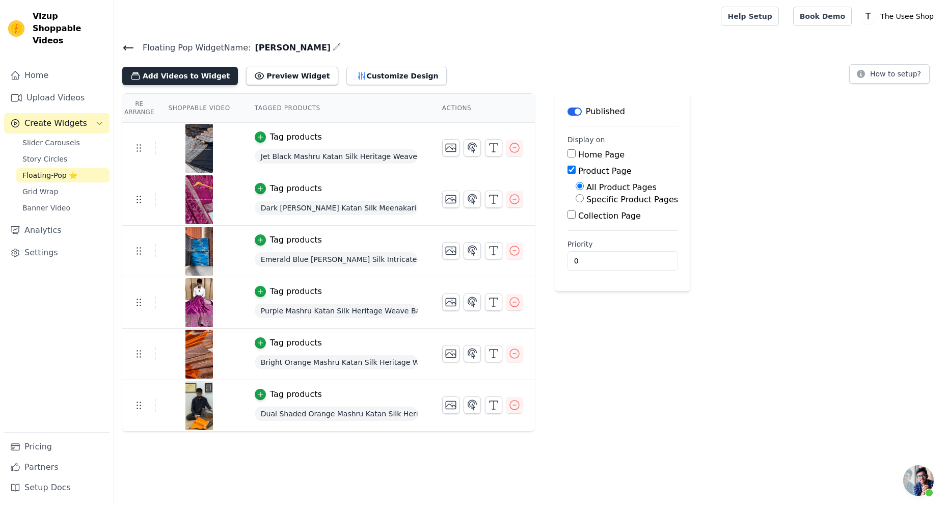
click at [189, 73] on button "Add Videos to Widget" at bounding box center [180, 76] width 116 height 18
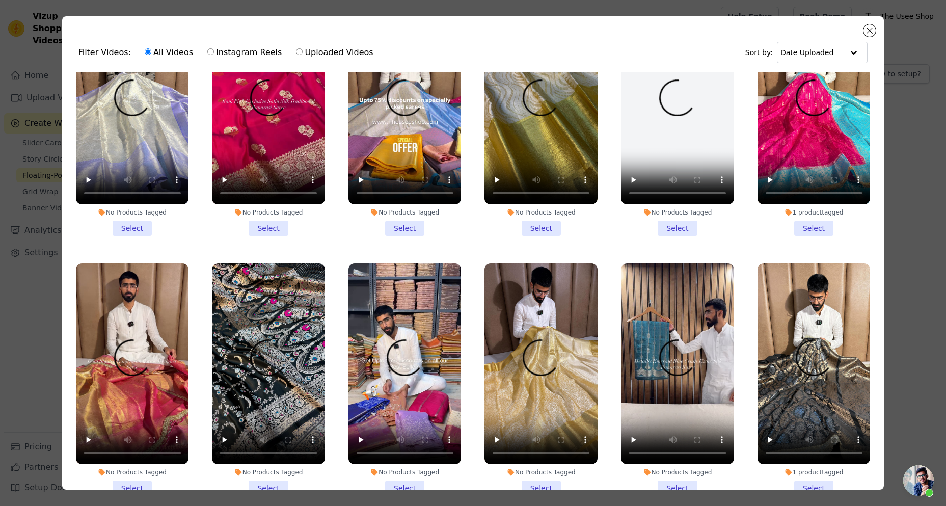
scroll to position [509, 0]
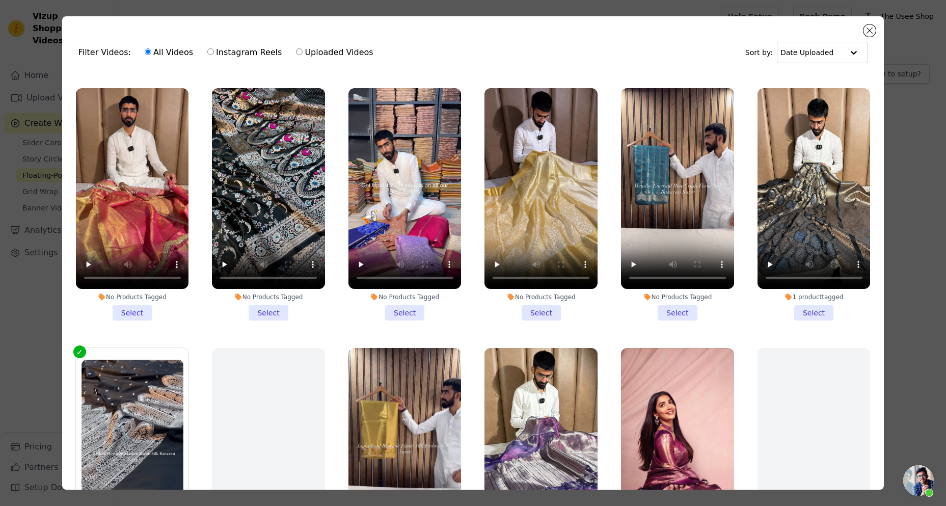
click at [272, 300] on li "No Products Tagged Select" at bounding box center [268, 204] width 113 height 232
click at [0, 0] on input "No Products Tagged Select" at bounding box center [0, 0] width 0 height 0
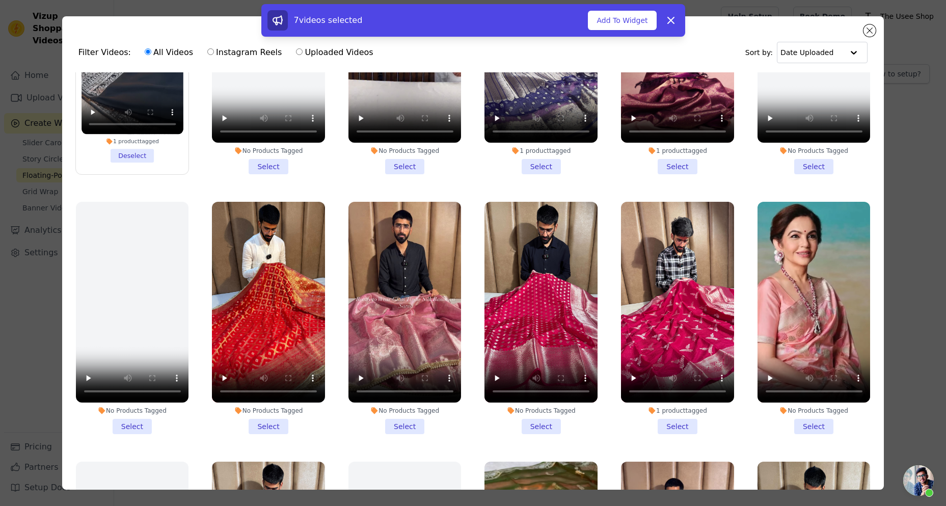
scroll to position [917, 0]
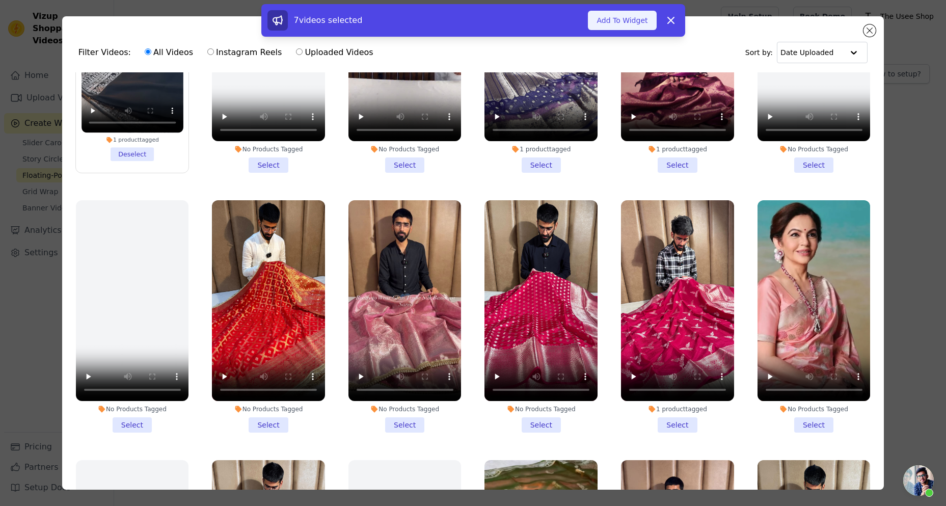
click at [635, 18] on button "Add To Widget" at bounding box center [622, 20] width 68 height 19
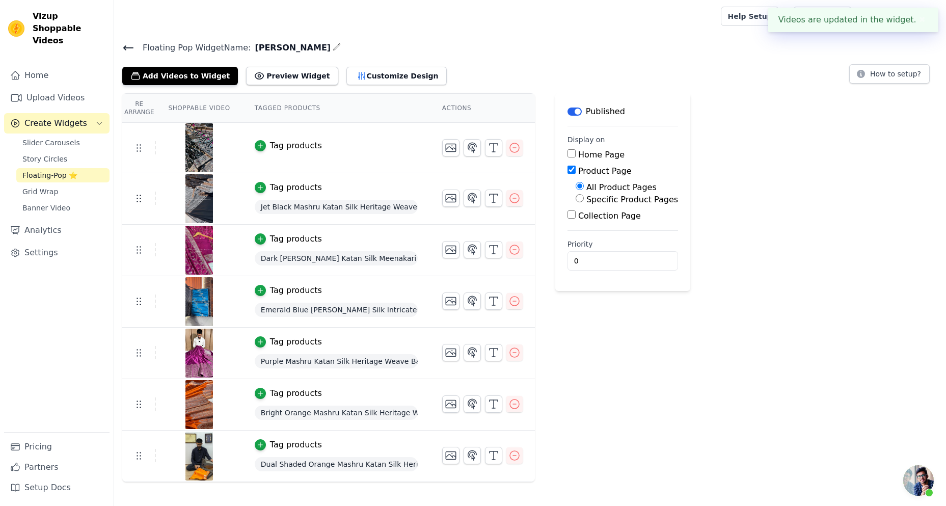
click at [270, 142] on div "Tag products" at bounding box center [296, 146] width 52 height 12
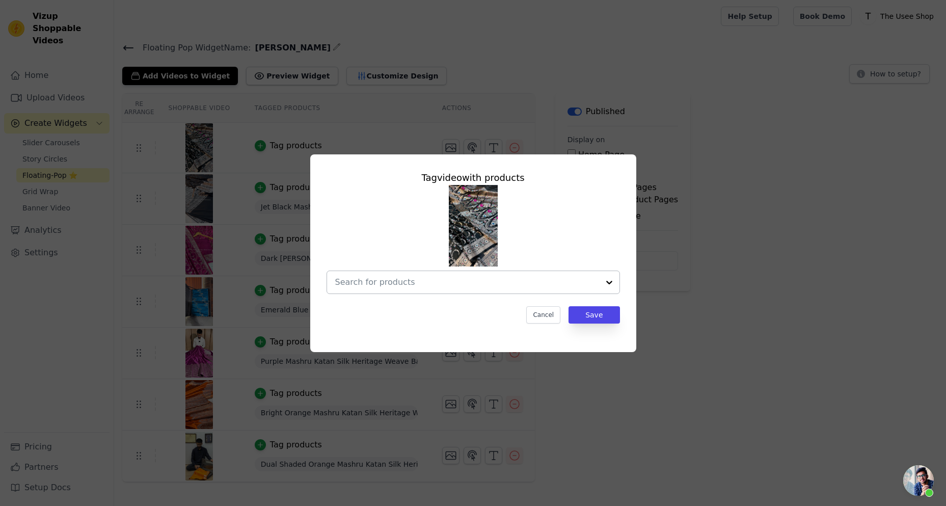
click at [441, 282] on input "text" at bounding box center [467, 282] width 264 height 12
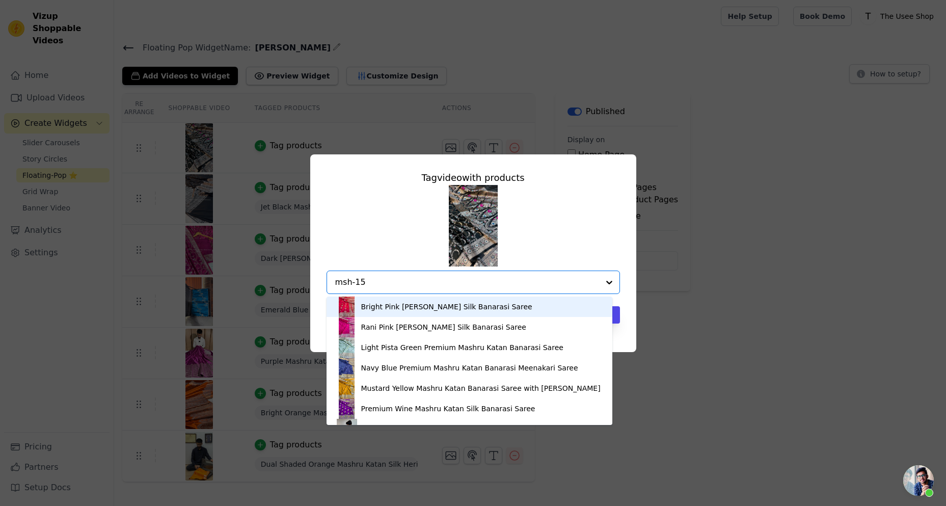
type input "msh-153"
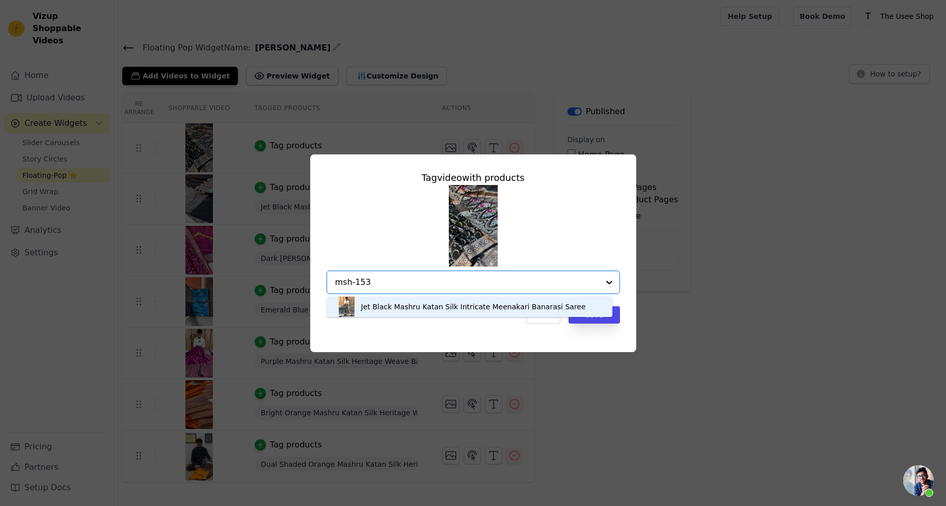
click at [457, 307] on div "Jet Black Mashru Katan Silk Intricate Meenakari Banarasi Saree" at bounding box center [473, 307] width 225 height 10
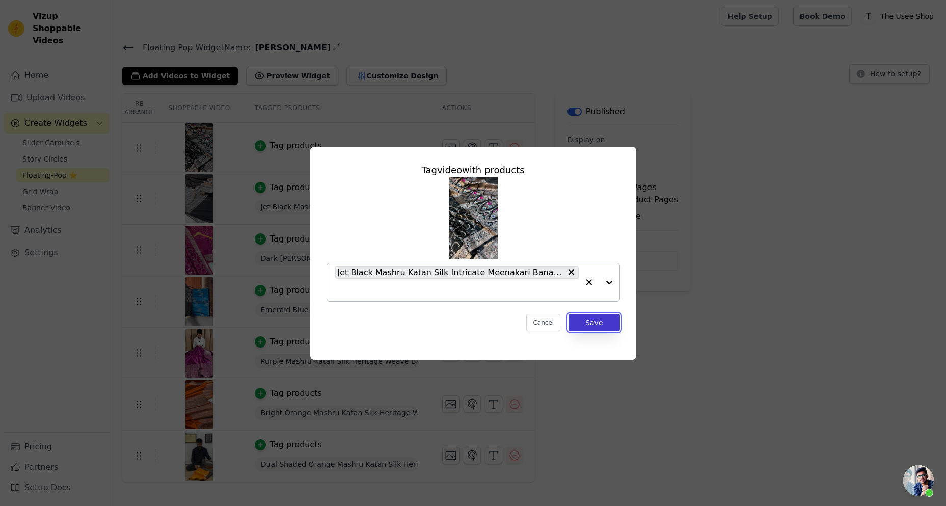
click at [590, 323] on button "Save" at bounding box center [593, 322] width 51 height 17
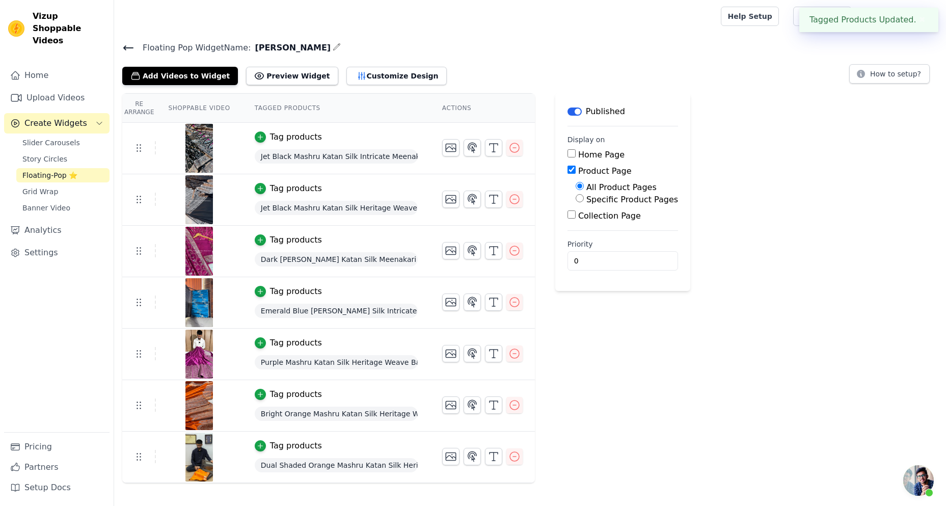
click at [713, 132] on div "Re Arrange Shoppable Video Tagged Products Actions Tag products Jet Black Mashr…" at bounding box center [530, 288] width 832 height 390
click at [127, 50] on icon at bounding box center [128, 48] width 12 height 12
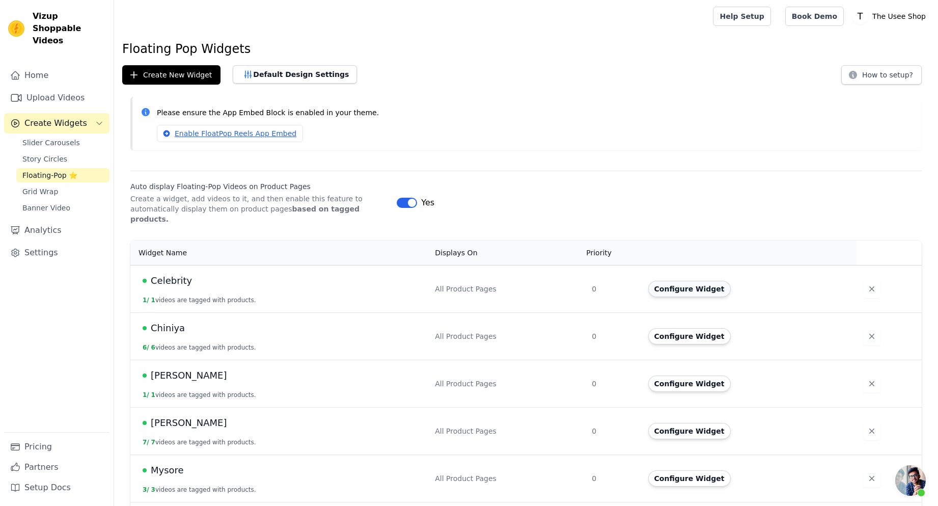
click at [688, 281] on button "Configure Widget" at bounding box center [689, 289] width 83 height 16
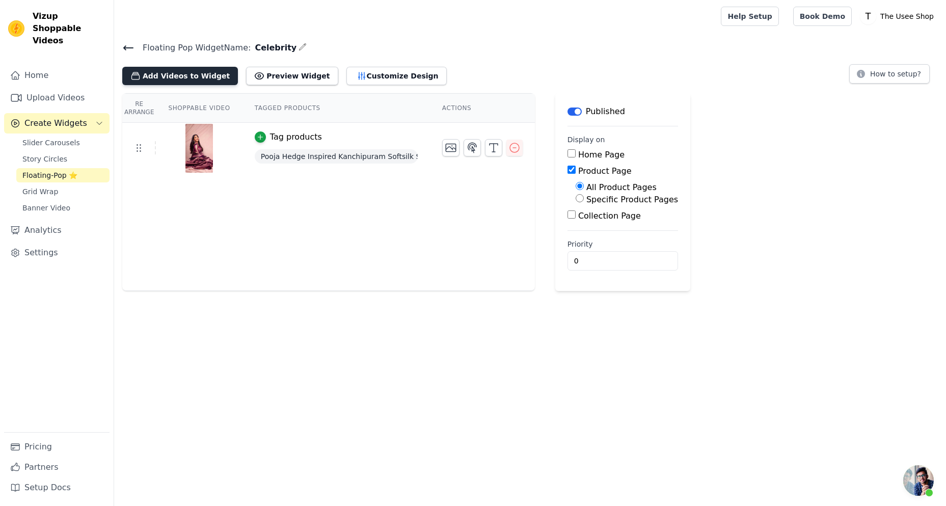
click at [193, 67] on button "Add Videos to Widget" at bounding box center [180, 76] width 116 height 18
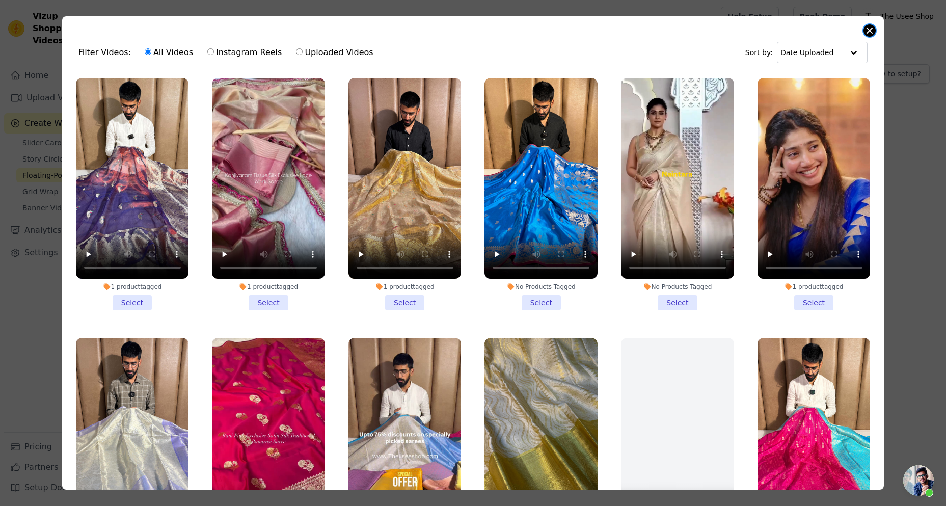
click at [867, 28] on button "Close modal" at bounding box center [869, 30] width 12 height 12
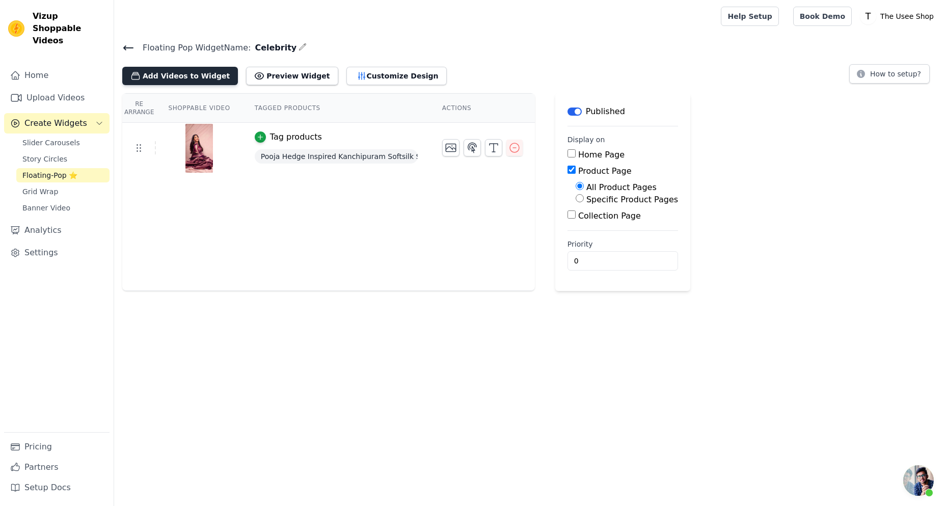
click at [181, 83] on button "Add Videos to Widget" at bounding box center [180, 76] width 116 height 18
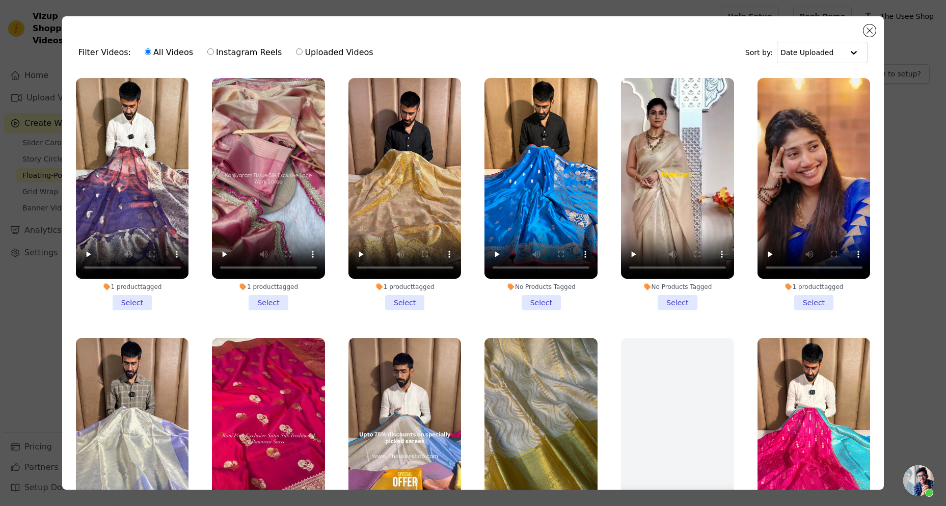
click at [803, 291] on li "1 product tagged Select" at bounding box center [813, 194] width 113 height 232
click at [0, 0] on input "1 product tagged Select" at bounding box center [0, 0] width 0 height 0
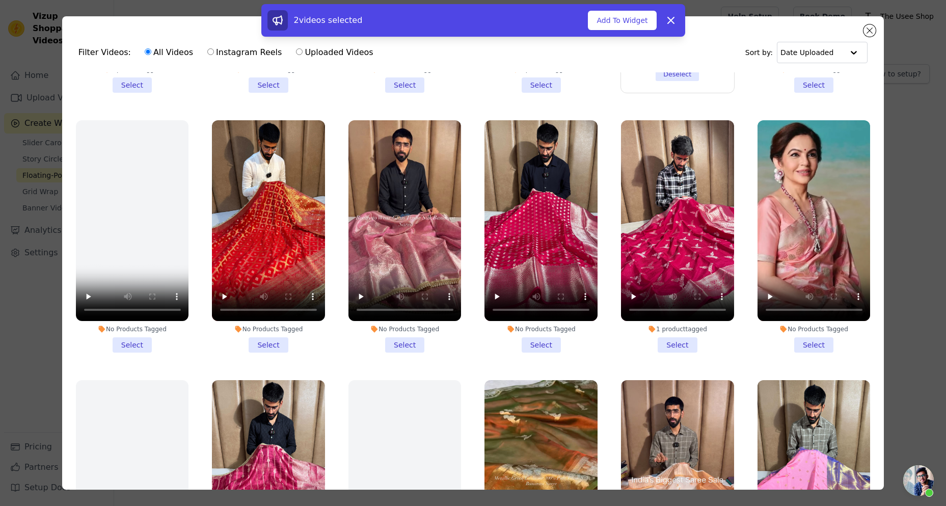
scroll to position [1019, 0]
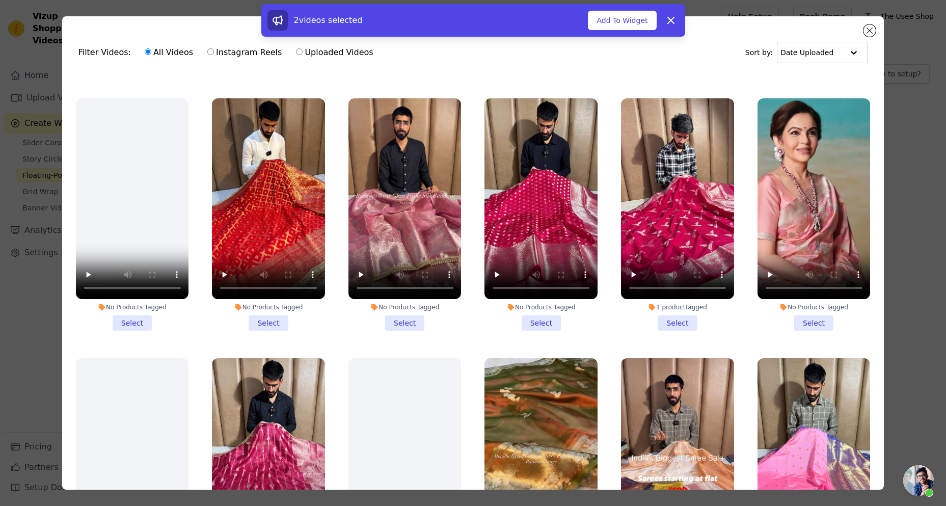
click at [804, 304] on li "No Products Tagged Select" at bounding box center [813, 214] width 113 height 232
click at [0, 0] on input "No Products Tagged Select" at bounding box center [0, 0] width 0 height 0
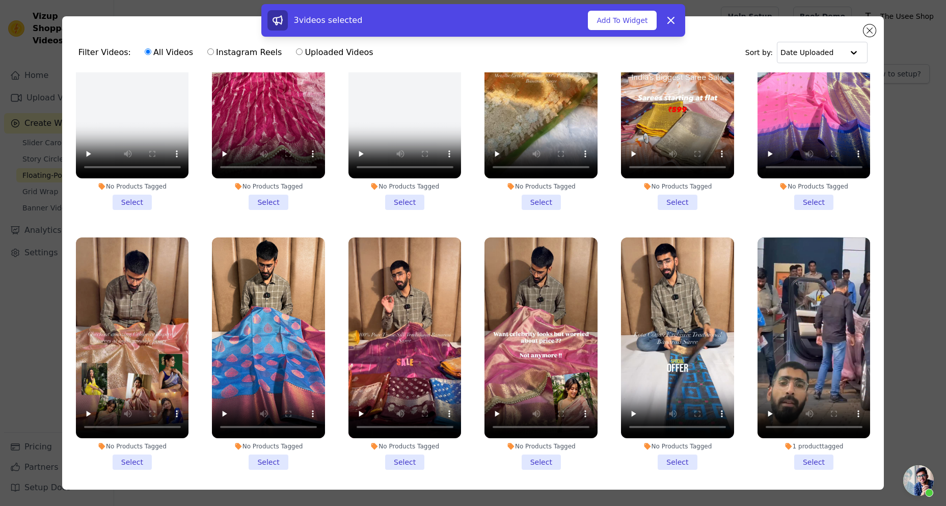
scroll to position [1528, 0]
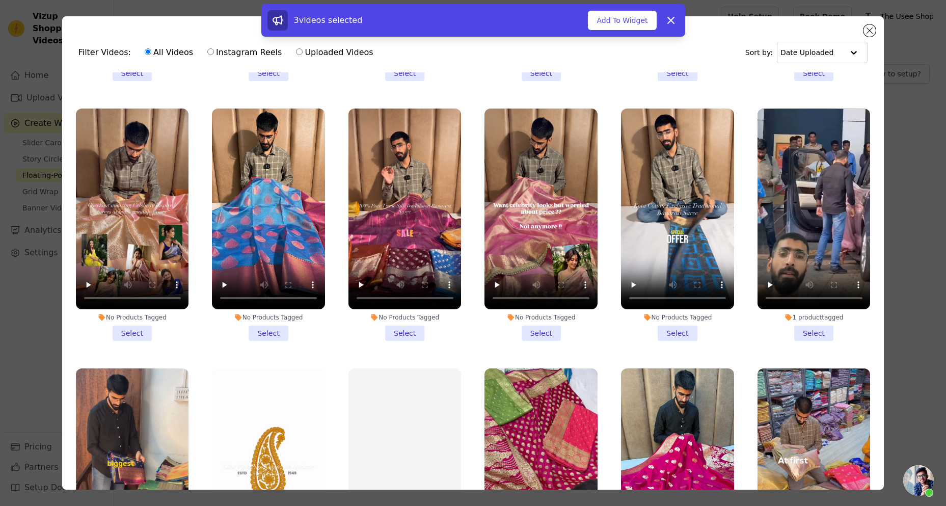
click at [811, 303] on li "1 product tagged Select" at bounding box center [813, 224] width 113 height 232
click at [0, 0] on input "1 product tagged Select" at bounding box center [0, 0] width 0 height 0
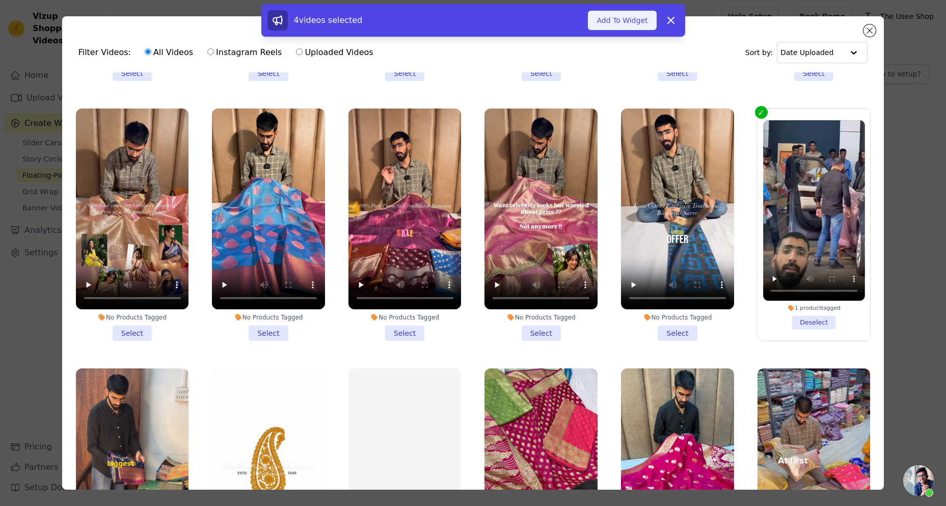
click at [645, 22] on button "Add To Widget" at bounding box center [622, 20] width 68 height 19
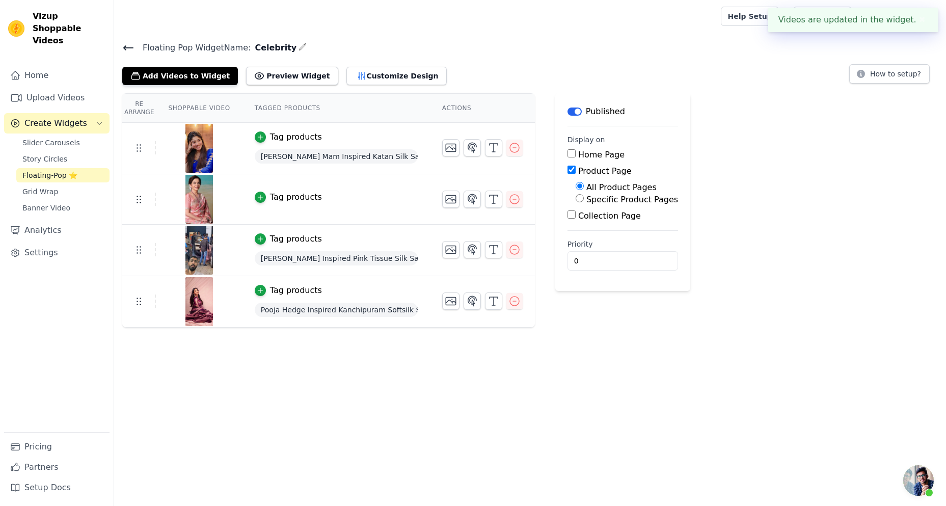
click at [280, 192] on div "Tag products" at bounding box center [296, 197] width 52 height 12
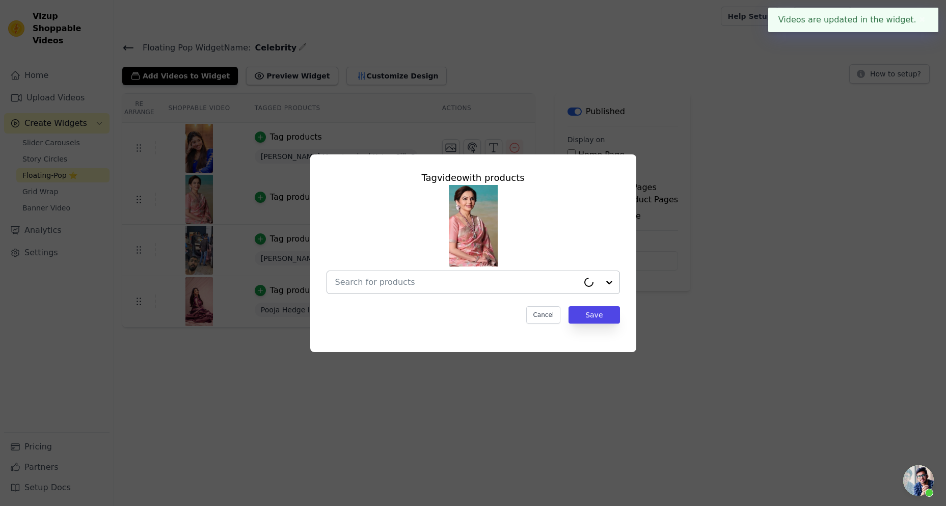
click at [465, 284] on input "text" at bounding box center [456, 282] width 243 height 12
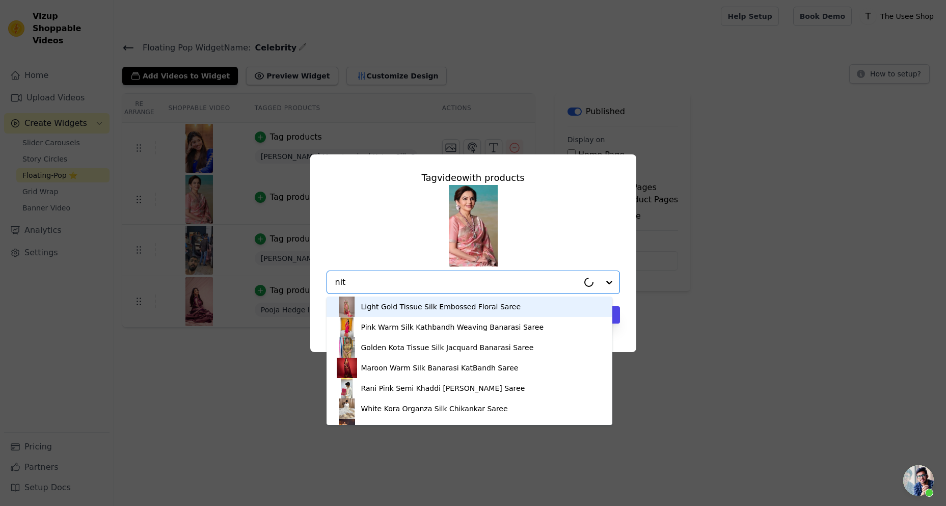
type input "[PERSON_NAME]"
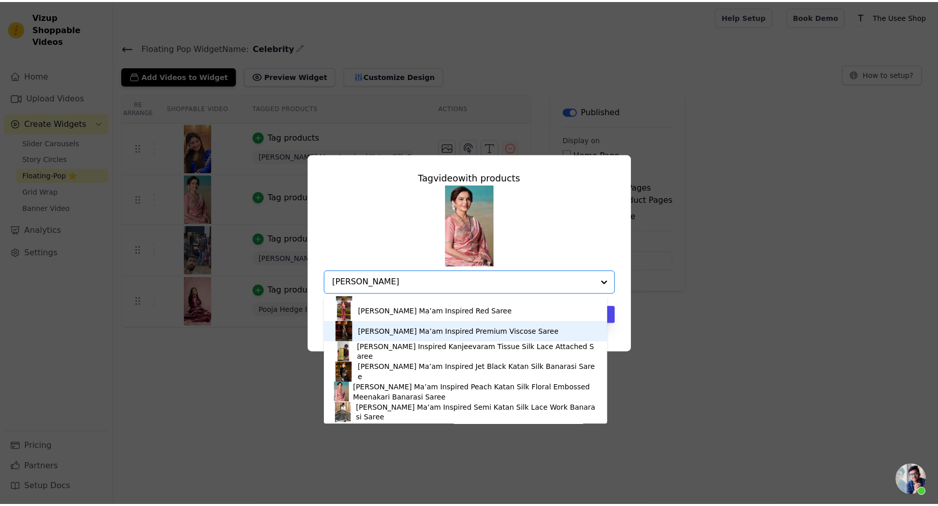
scroll to position [38, 0]
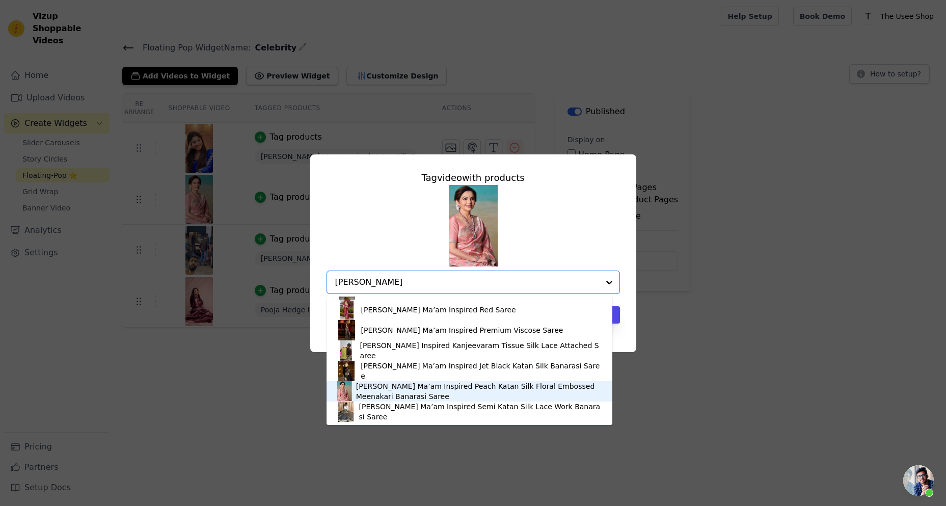
click at [429, 389] on div "[PERSON_NAME] Ma’am Inspired Peach Katan Silk Floral Embossed Meenakari Banaras…" at bounding box center [479, 391] width 246 height 20
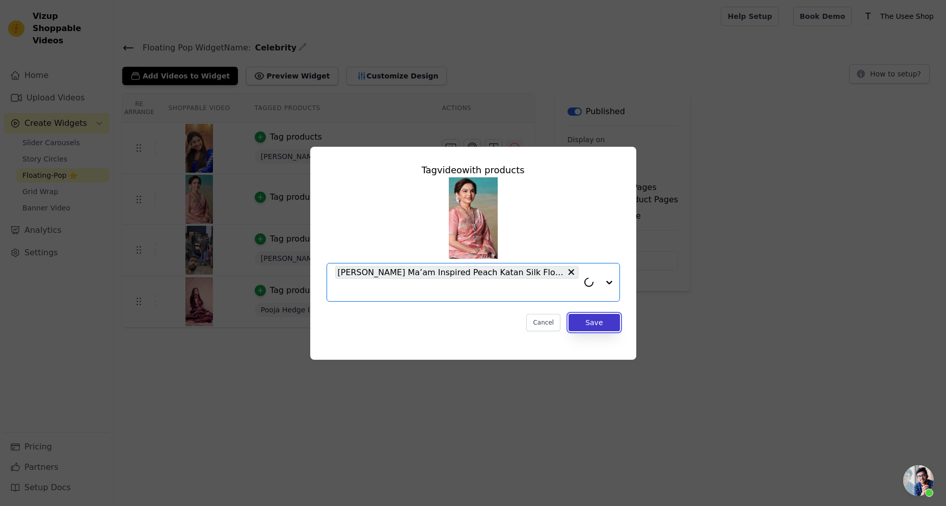
click at [597, 324] on button "Save" at bounding box center [593, 322] width 51 height 17
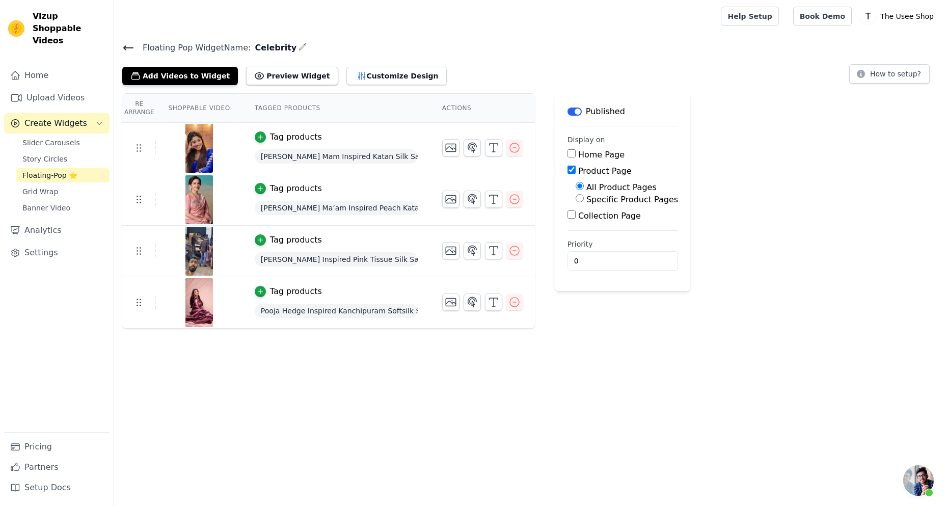
click at [123, 51] on icon at bounding box center [128, 48] width 12 height 12
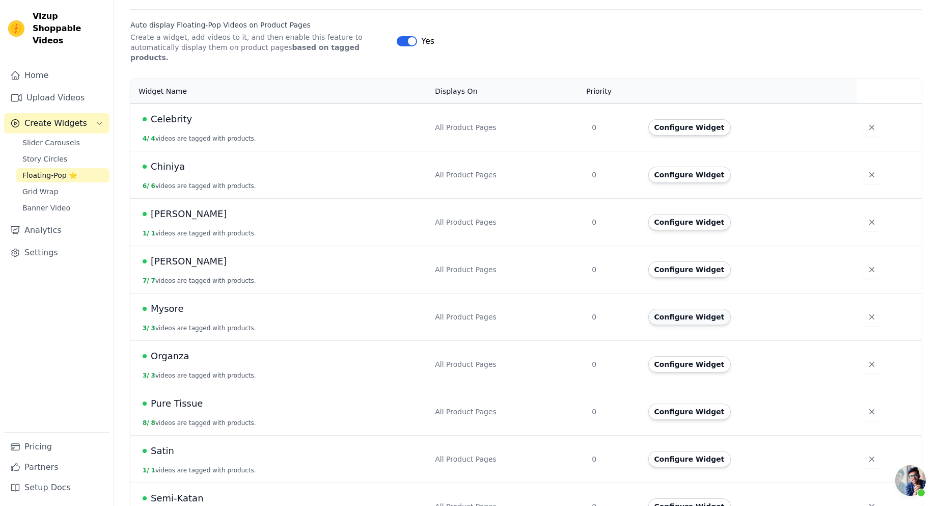
scroll to position [204, 0]
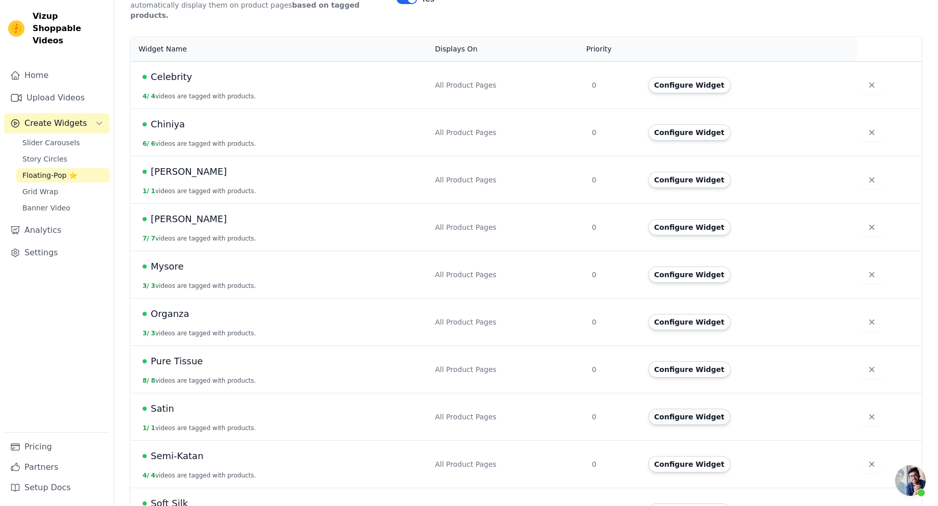
click at [702, 409] on button "Configure Widget" at bounding box center [689, 417] width 83 height 16
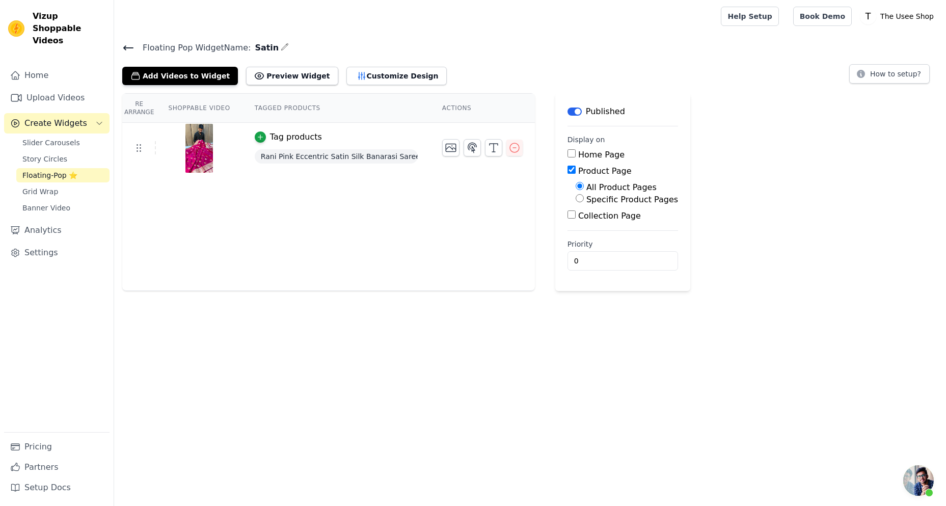
click at [134, 50] on icon at bounding box center [128, 48] width 12 height 12
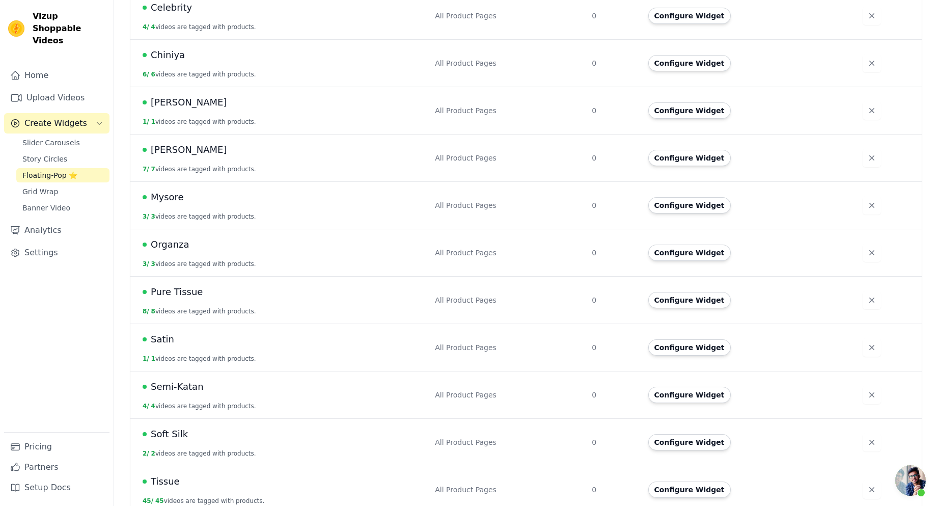
scroll to position [274, 0]
click at [703, 387] on button "Configure Widget" at bounding box center [689, 394] width 83 height 16
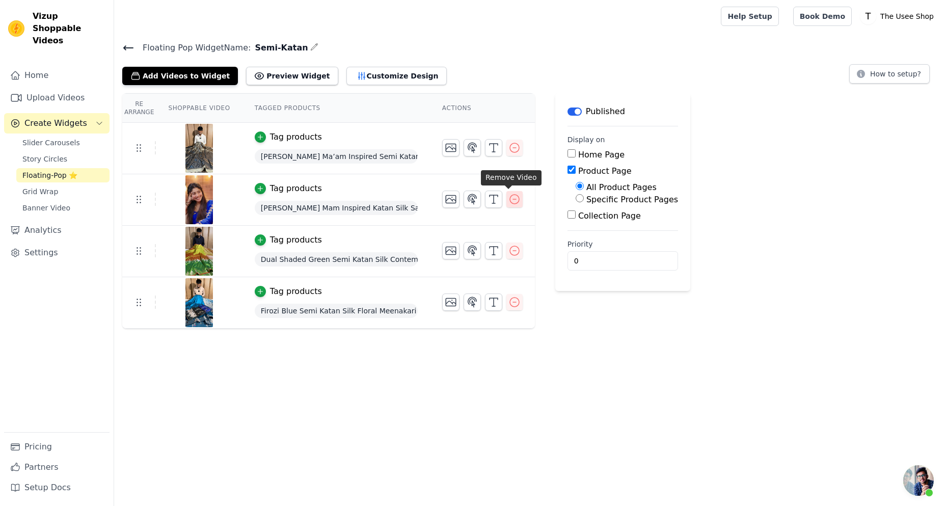
click at [508, 195] on icon "button" at bounding box center [514, 199] width 12 height 12
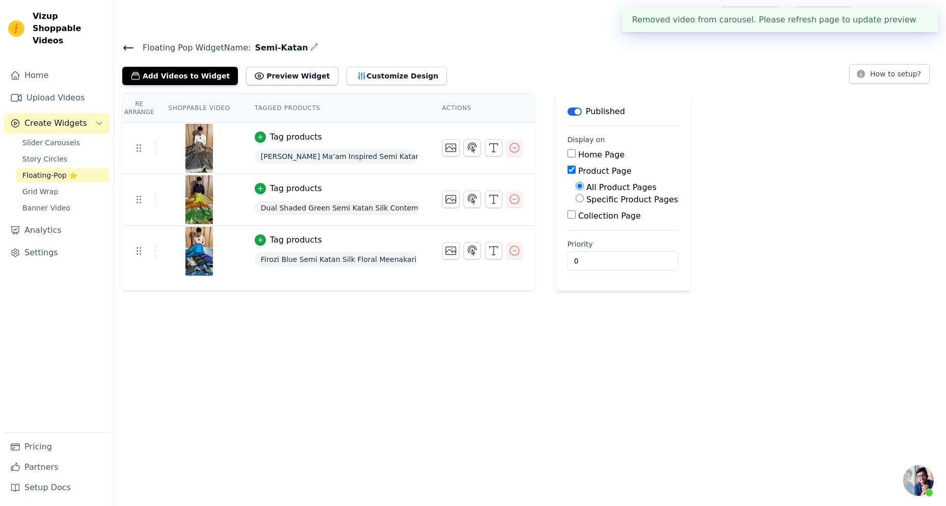
click at [130, 48] on icon at bounding box center [128, 48] width 9 height 4
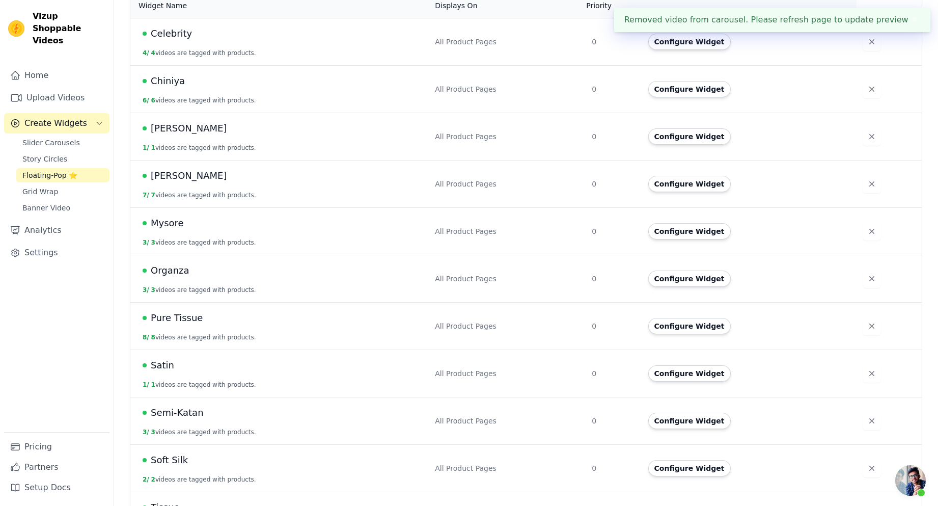
scroll to position [274, 0]
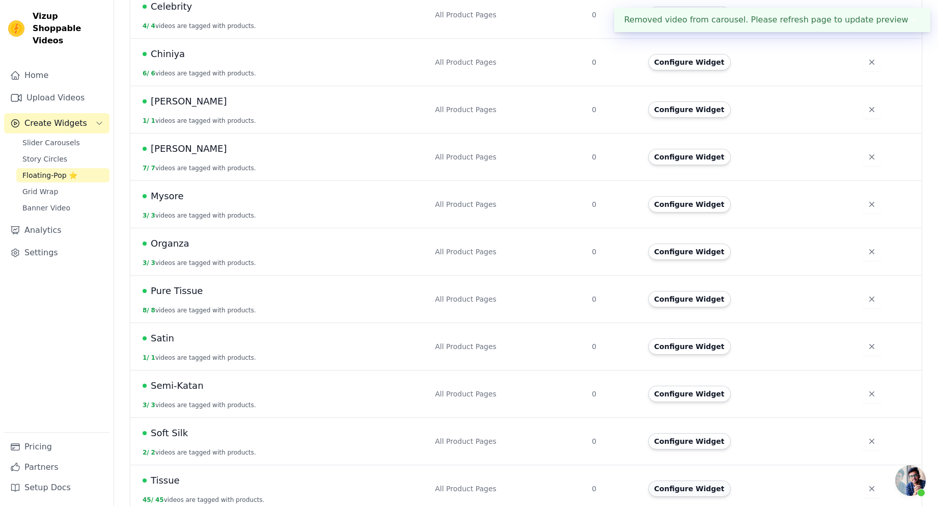
click at [678, 483] on button "Configure Widget" at bounding box center [689, 488] width 83 height 16
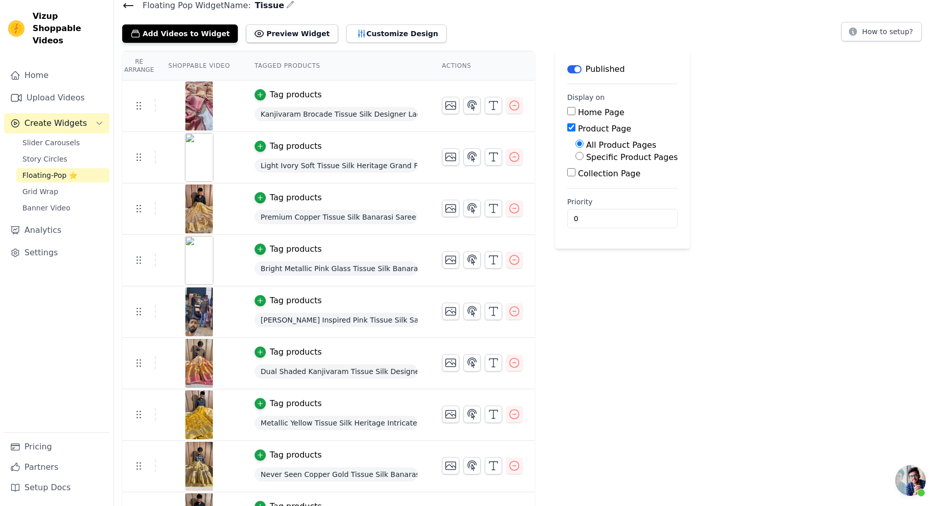
scroll to position [102, 0]
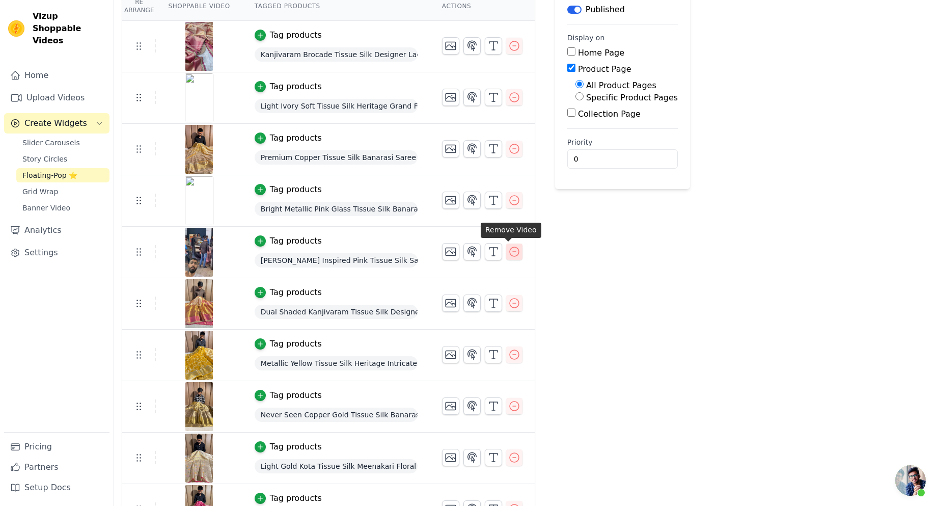
click at [512, 254] on icon "button" at bounding box center [514, 252] width 12 height 12
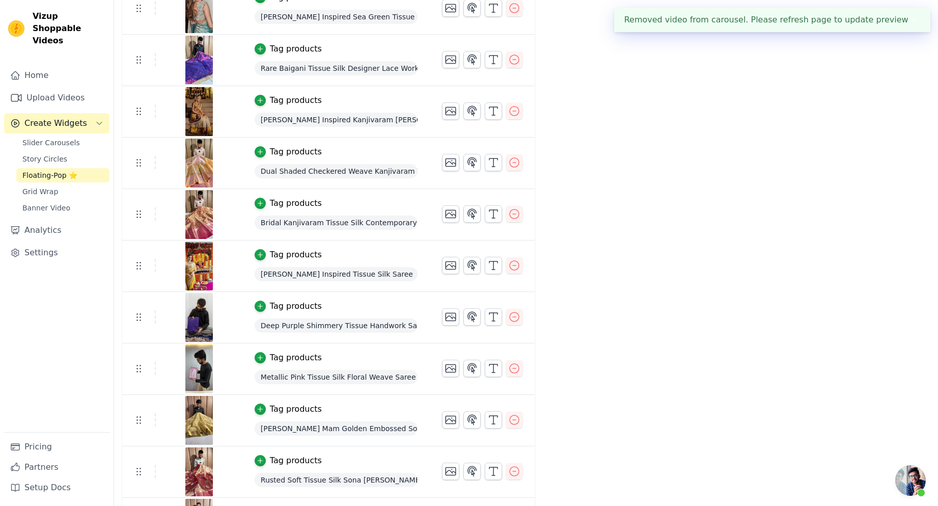
scroll to position [1528, 0]
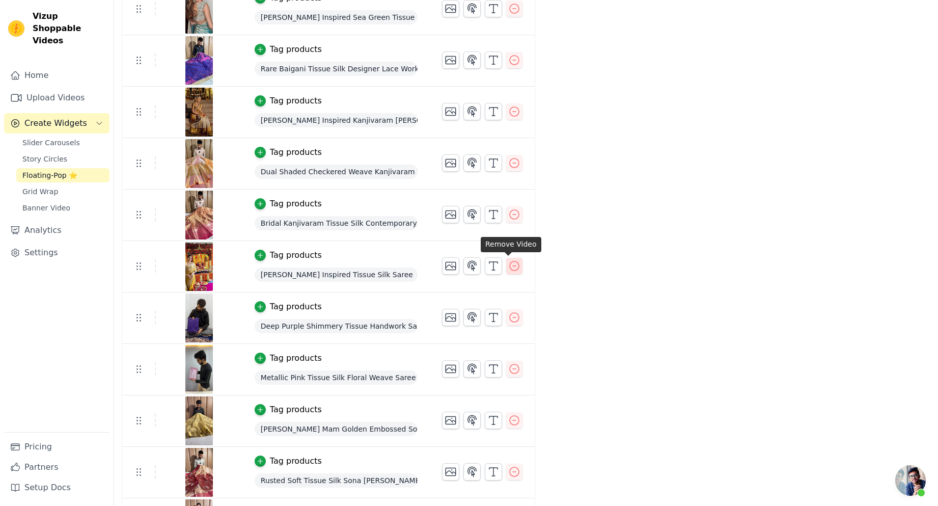
click at [508, 268] on icon "button" at bounding box center [514, 266] width 12 height 12
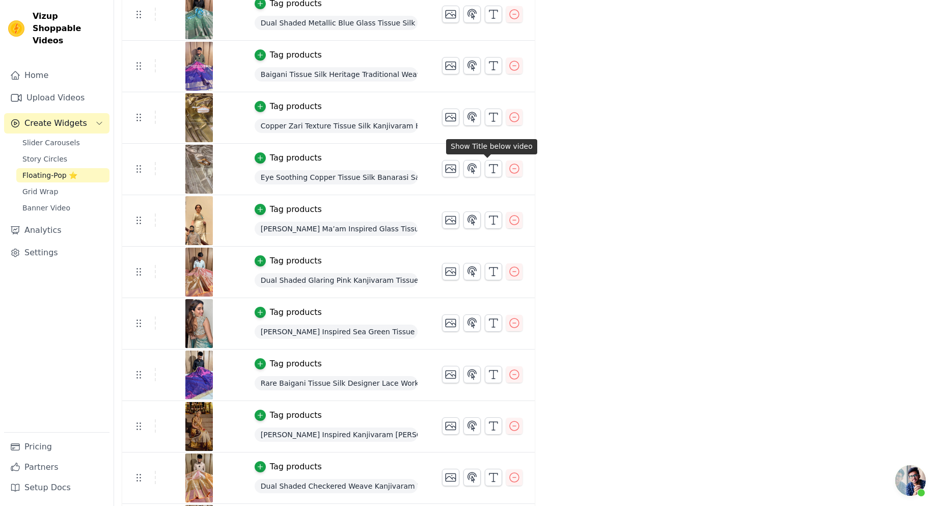
scroll to position [1222, 0]
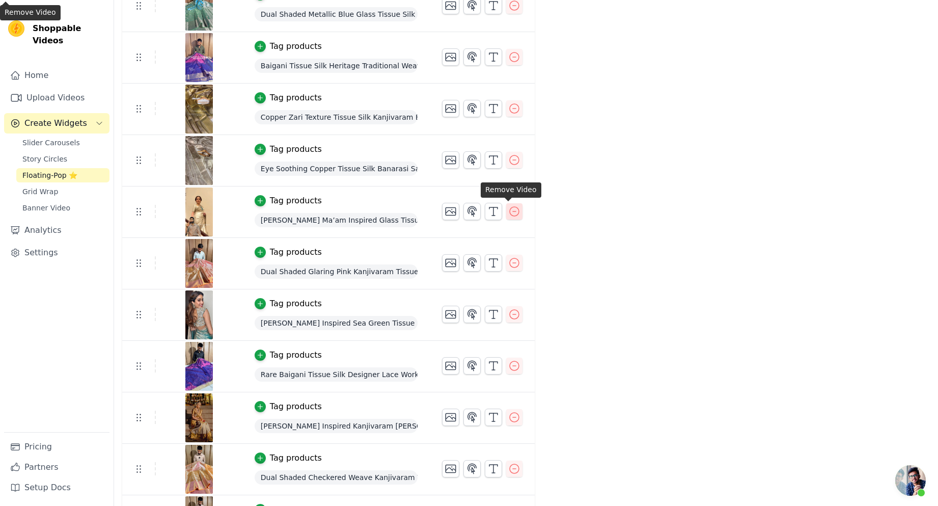
click at [508, 214] on icon "button" at bounding box center [514, 211] width 12 height 12
click at [513, 316] on icon "button" at bounding box center [514, 314] width 12 height 12
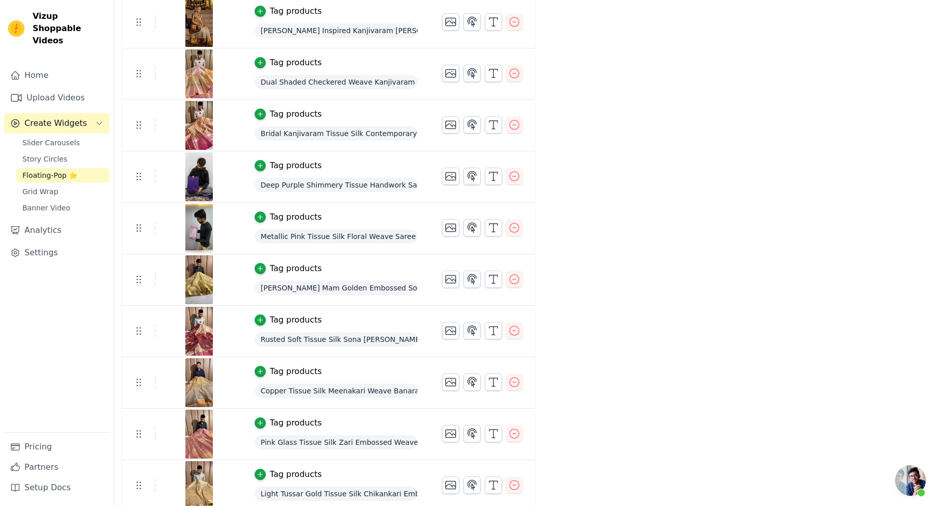
scroll to position [1528, 0]
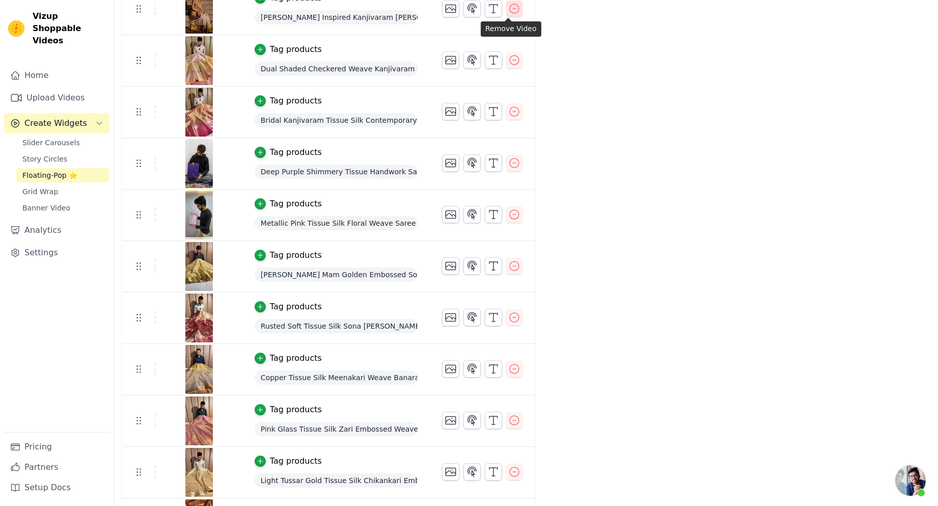
click at [508, 12] on icon "button" at bounding box center [514, 9] width 12 height 12
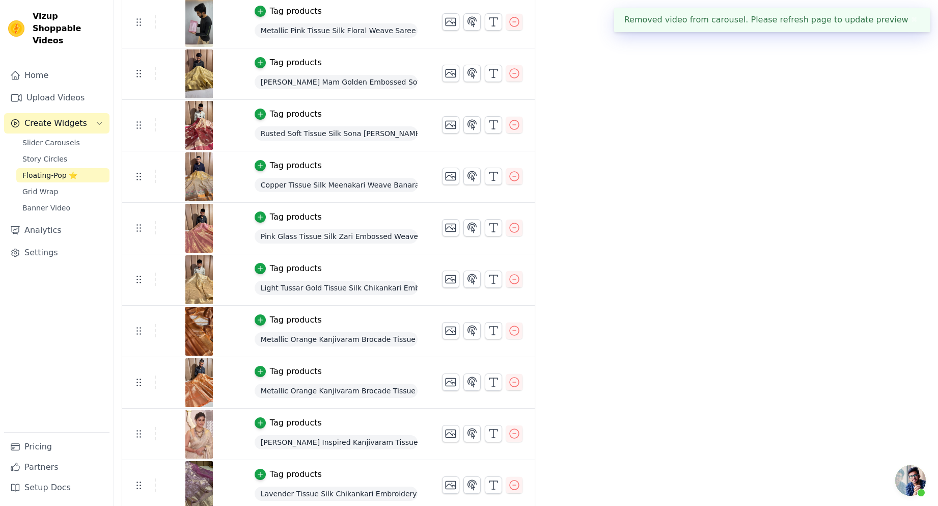
scroll to position [1674, 0]
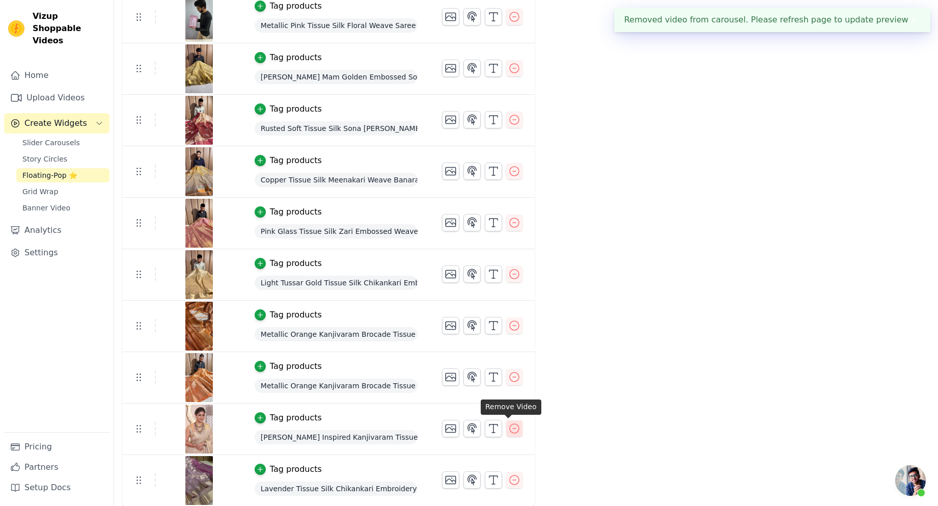
click at [510, 428] on icon "button" at bounding box center [514, 428] width 12 height 12
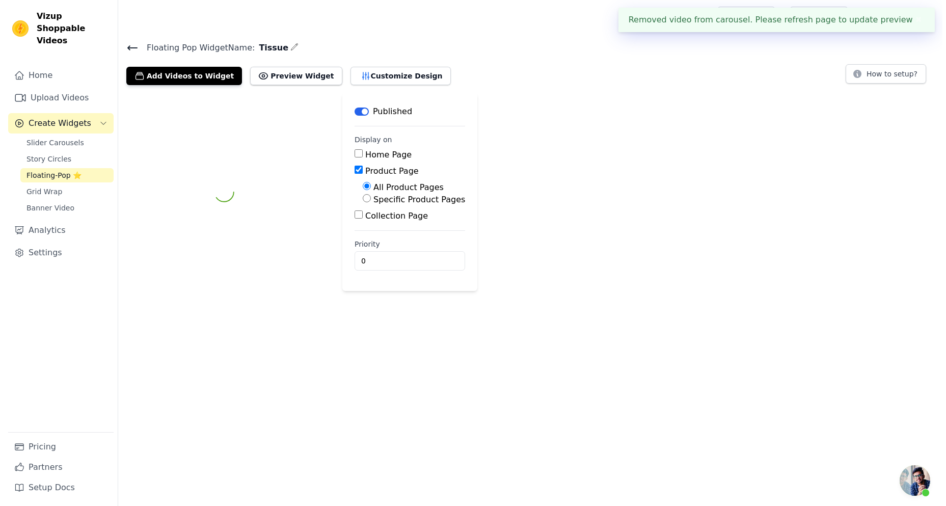
scroll to position [0, 0]
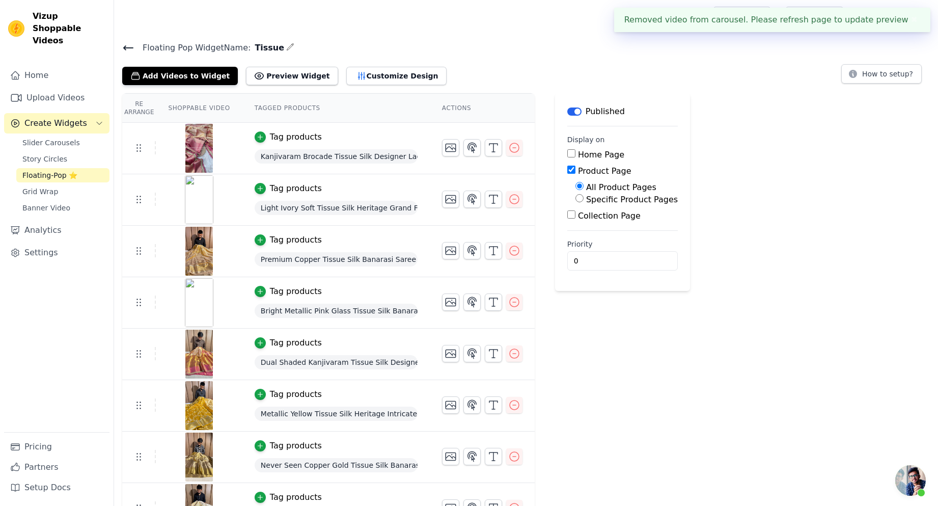
click at [129, 54] on div "Floating Pop Widget Name: Tissue Add Videos to Widget Preview Widget Customize …" at bounding box center [526, 63] width 824 height 44
click at [129, 49] on icon at bounding box center [128, 48] width 12 height 12
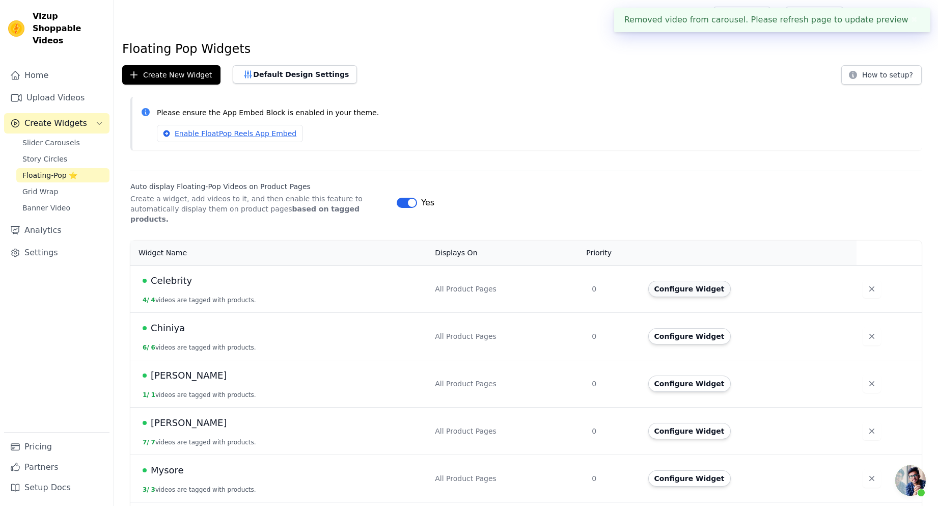
click at [664, 281] on button "Configure Widget" at bounding box center [689, 289] width 83 height 16
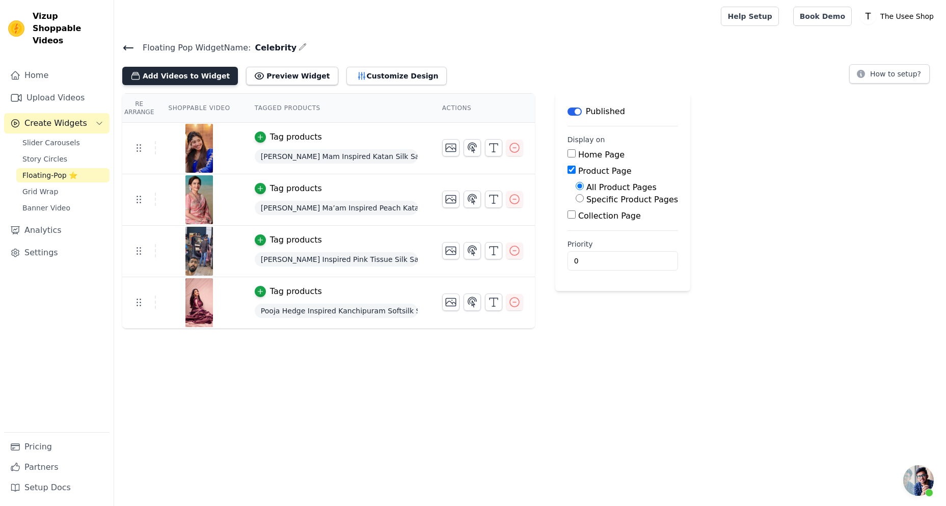
click at [195, 76] on button "Add Videos to Widget" at bounding box center [180, 76] width 116 height 18
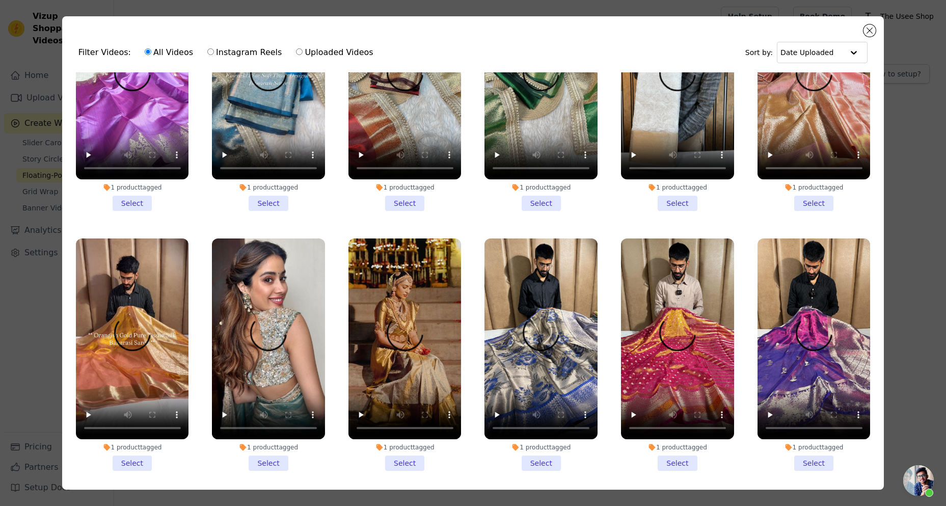
scroll to position [4279, 0]
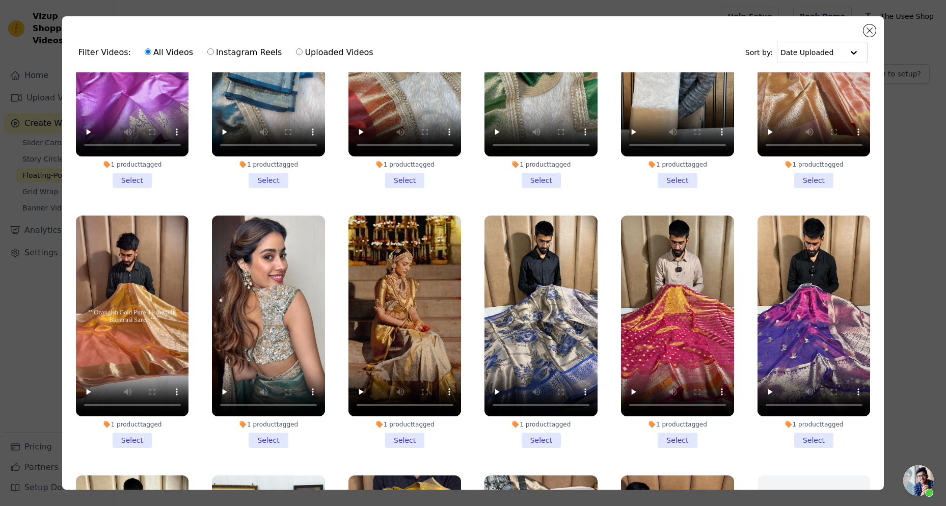
click at [404, 365] on li "1 product tagged Select" at bounding box center [404, 331] width 113 height 232
click at [0, 0] on input "1 product tagged Select" at bounding box center [0, 0] width 0 height 0
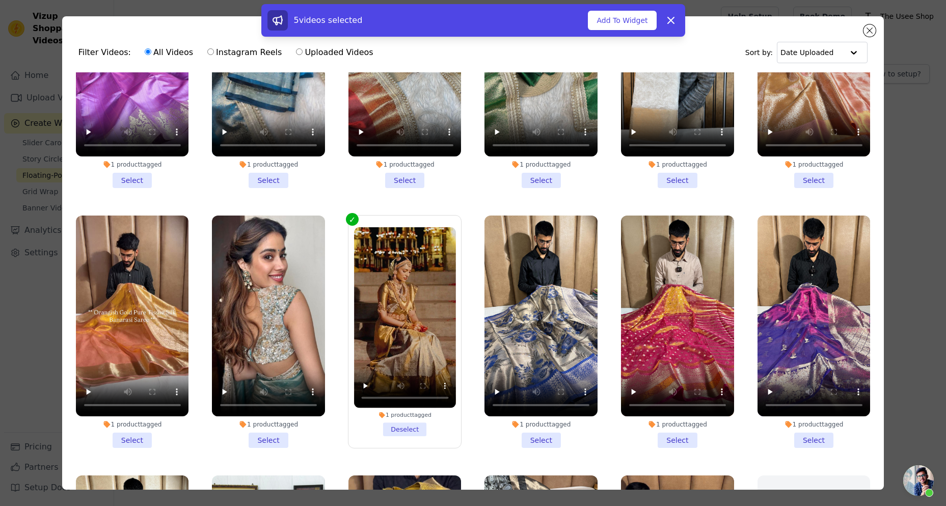
click at [275, 377] on li "1 product tagged Select" at bounding box center [268, 331] width 113 height 232
click at [0, 0] on input "1 product tagged Select" at bounding box center [0, 0] width 0 height 0
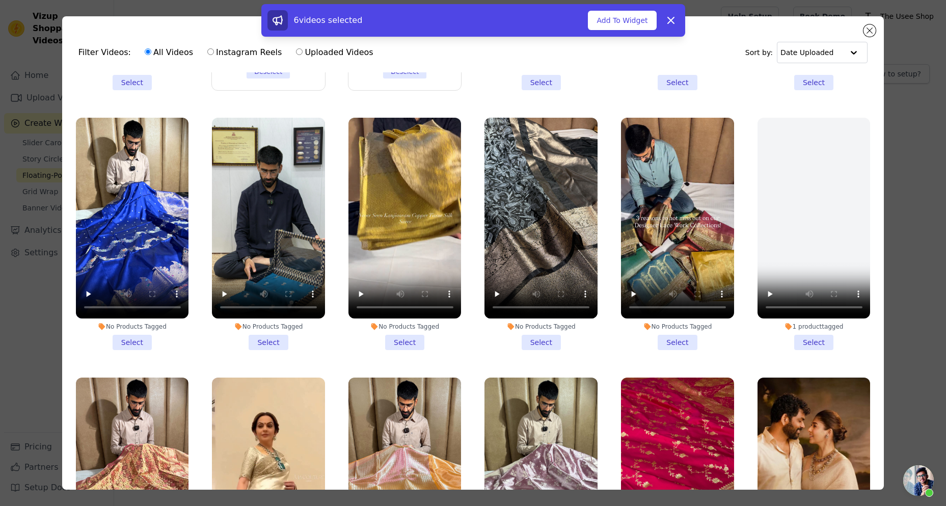
scroll to position [4770, 0]
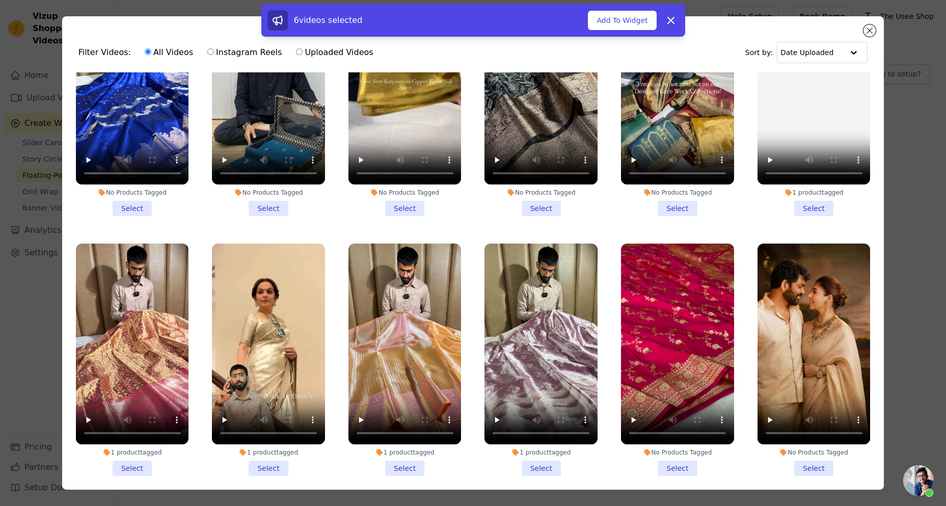
click at [276, 397] on li "1 product tagged Select" at bounding box center [268, 359] width 113 height 232
click at [0, 0] on input "1 product tagged Select" at bounding box center [0, 0] width 0 height 0
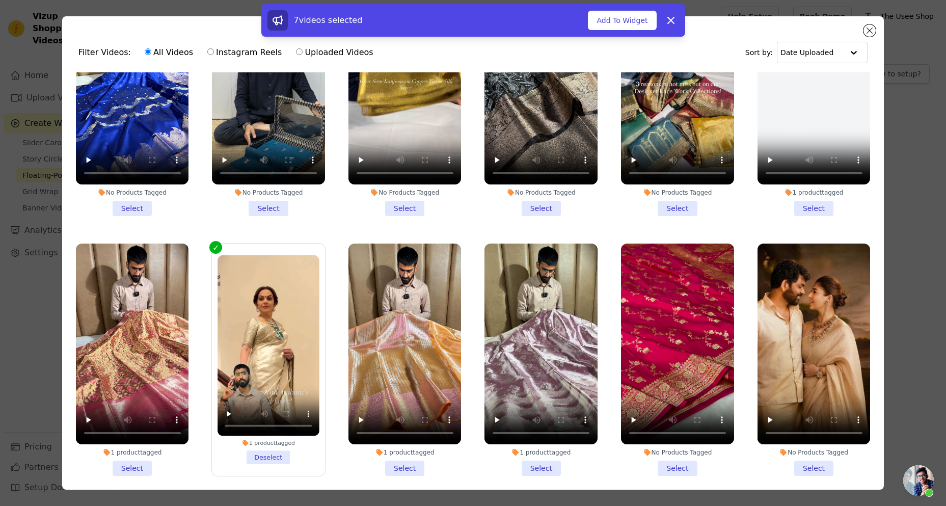
scroll to position [5076, 0]
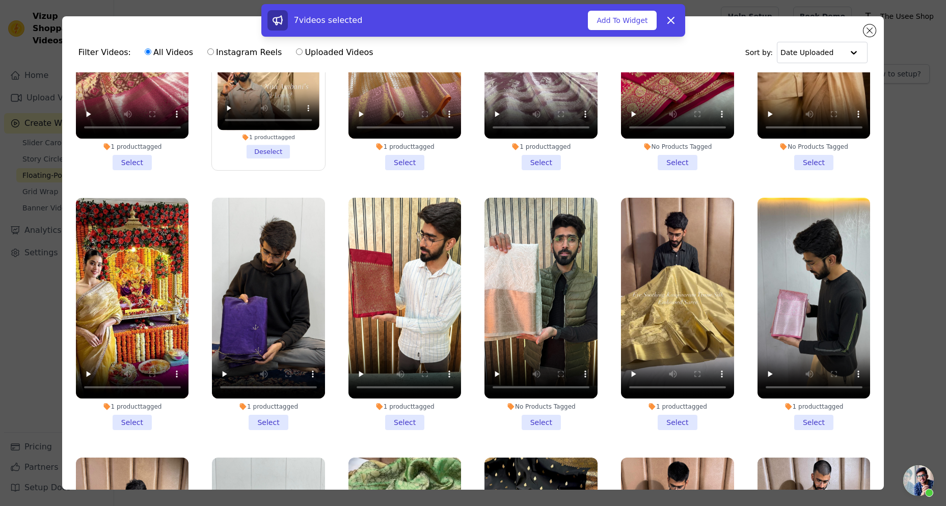
click at [138, 343] on li "1 product tagged Select" at bounding box center [132, 314] width 113 height 232
click at [0, 0] on input "1 product tagged Select" at bounding box center [0, 0] width 0 height 0
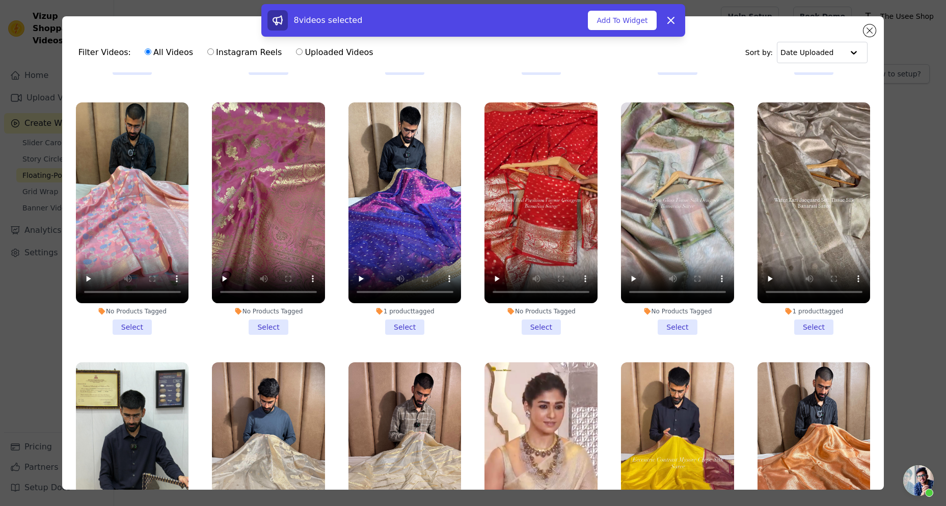
scroll to position [6094, 0]
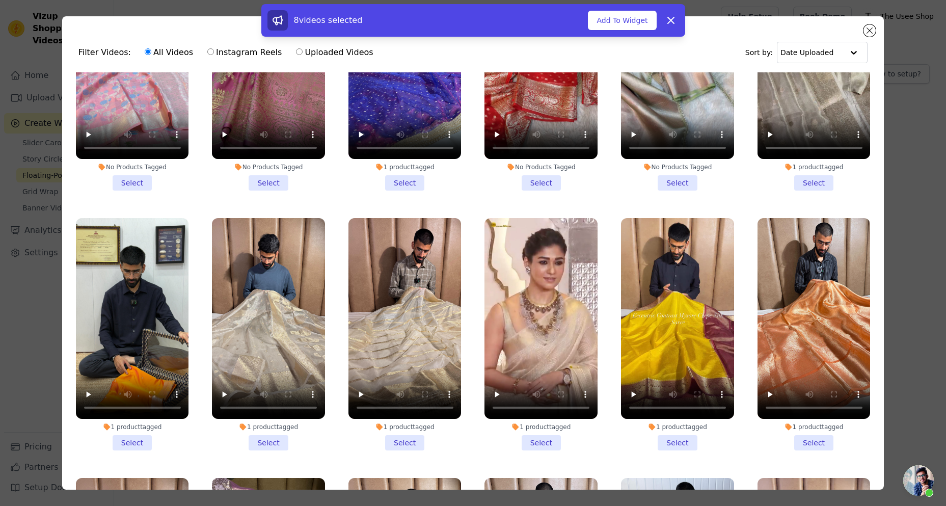
click at [530, 349] on li "1 product tagged Select" at bounding box center [540, 334] width 113 height 232
click at [0, 0] on input "1 product tagged Select" at bounding box center [0, 0] width 0 height 0
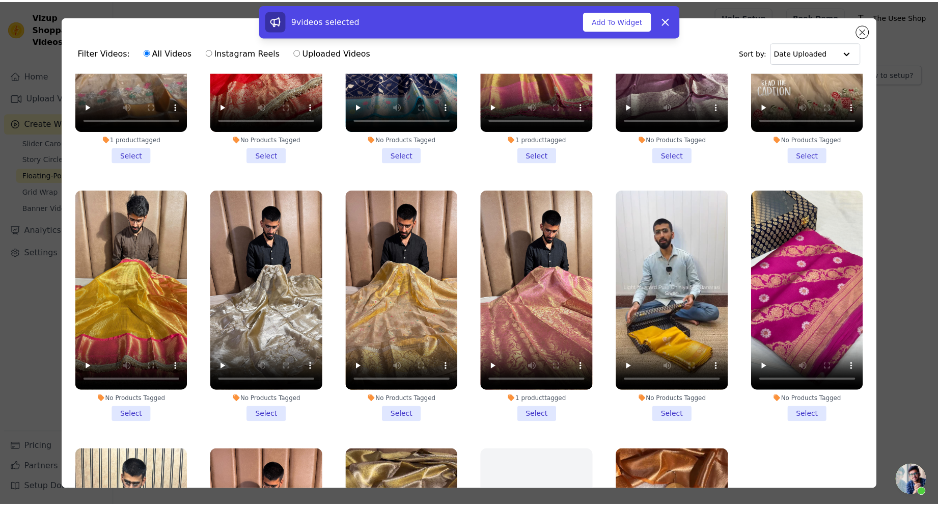
scroll to position [7724, 0]
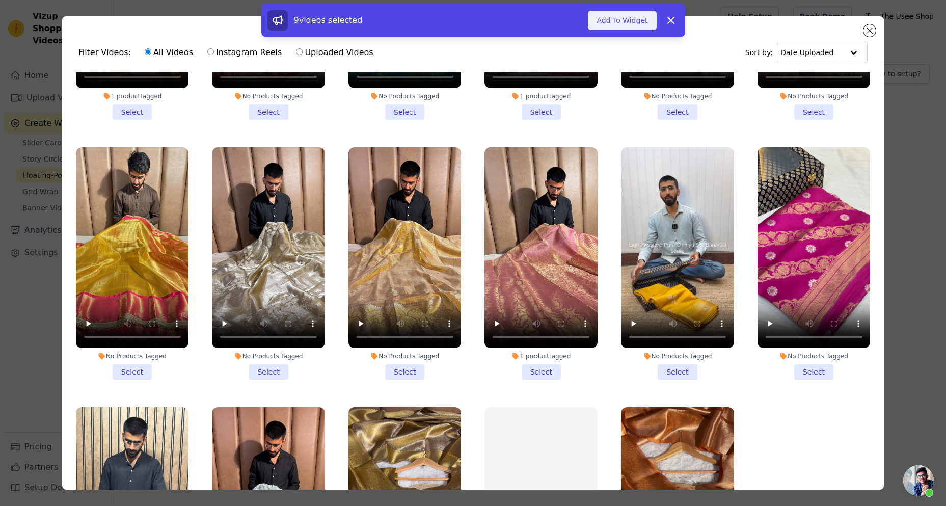
click at [611, 12] on button "Add To Widget" at bounding box center [622, 20] width 68 height 19
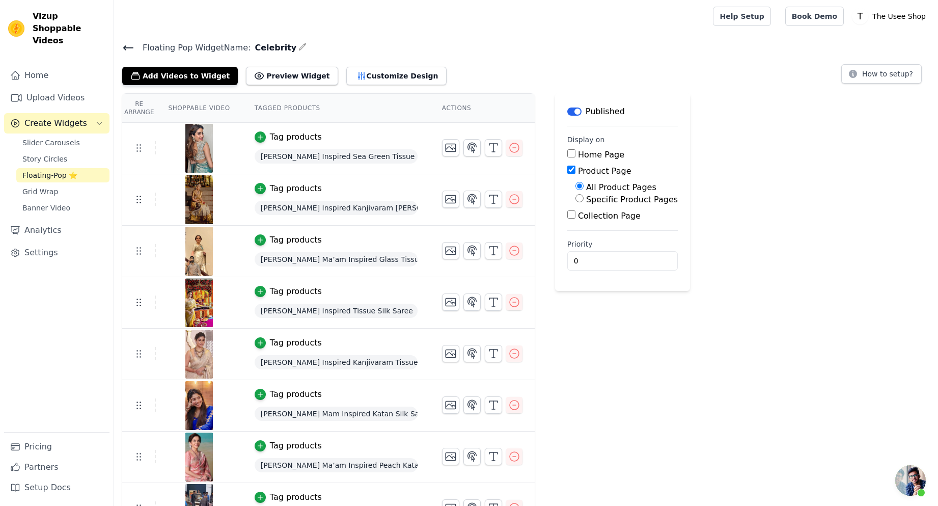
click at [134, 51] on span "Floating Pop Widget Name:" at bounding box center [192, 48] width 116 height 12
click at [126, 51] on icon at bounding box center [128, 48] width 12 height 12
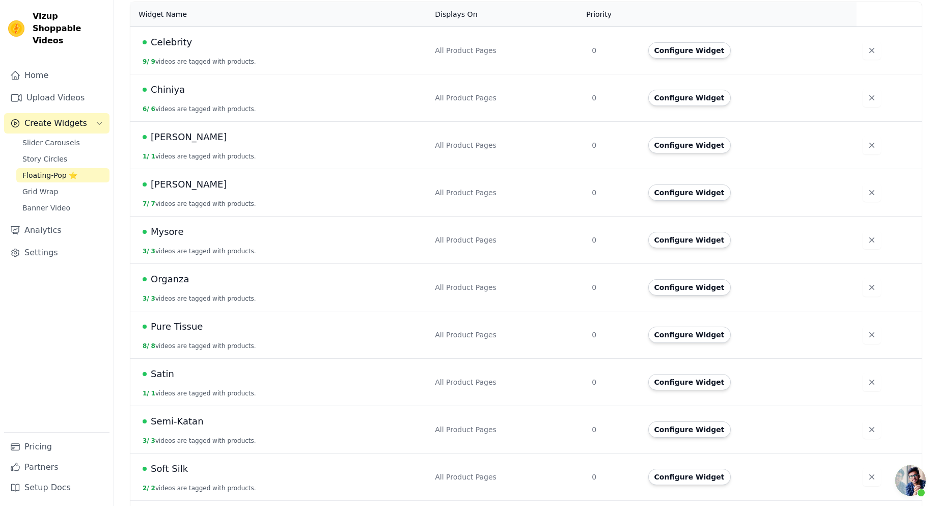
scroll to position [274, 0]
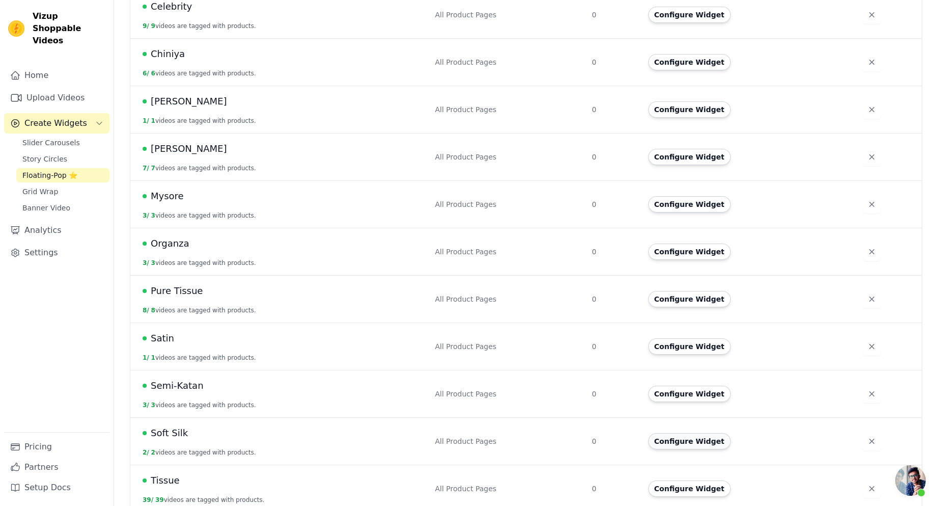
click at [691, 433] on button "Configure Widget" at bounding box center [689, 441] width 83 height 16
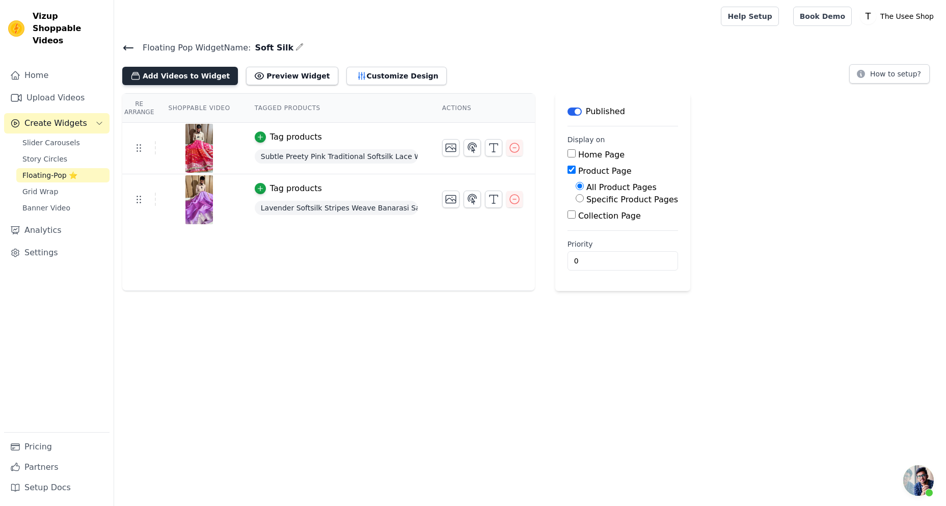
click at [187, 72] on button "Add Videos to Widget" at bounding box center [180, 76] width 116 height 18
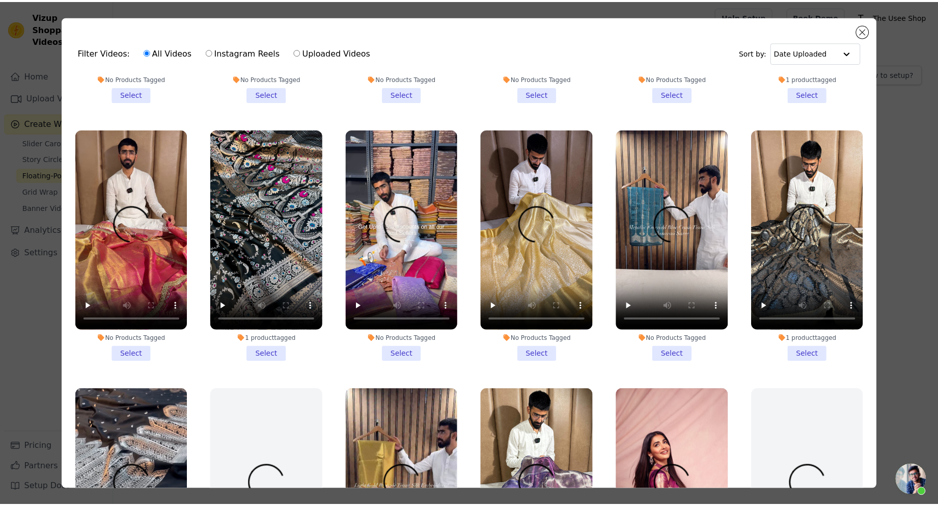
scroll to position [509, 0]
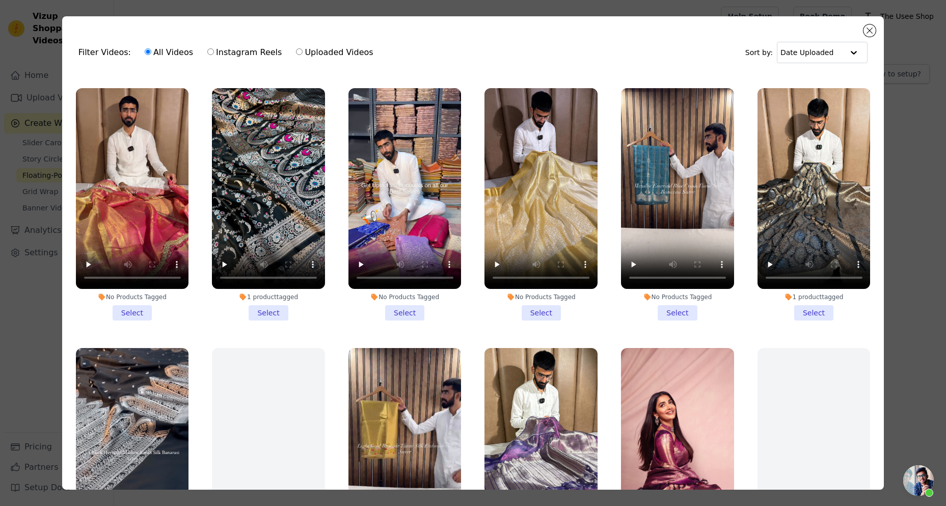
click at [536, 301] on li "No Products Tagged Select" at bounding box center [540, 204] width 113 height 232
click at [0, 0] on input "No Products Tagged Select" at bounding box center [0, 0] width 0 height 0
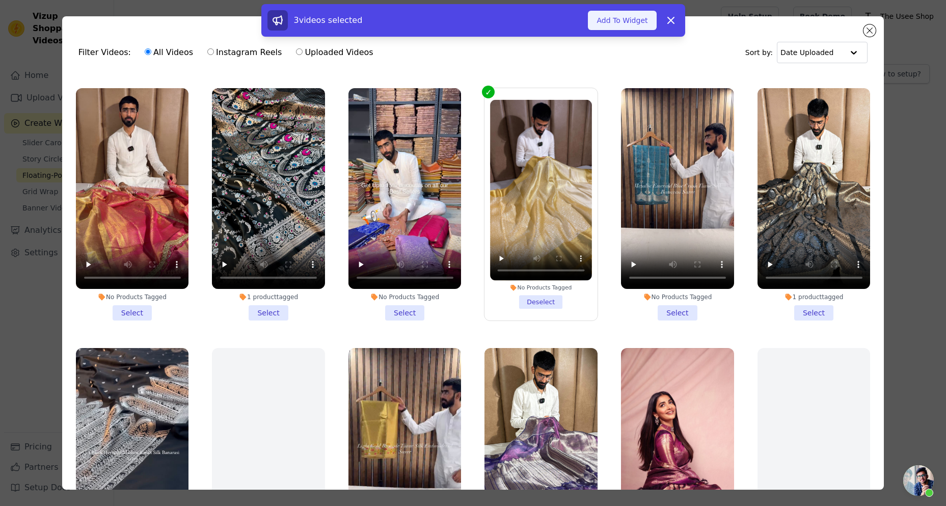
click at [616, 27] on button "Add To Widget" at bounding box center [622, 20] width 68 height 19
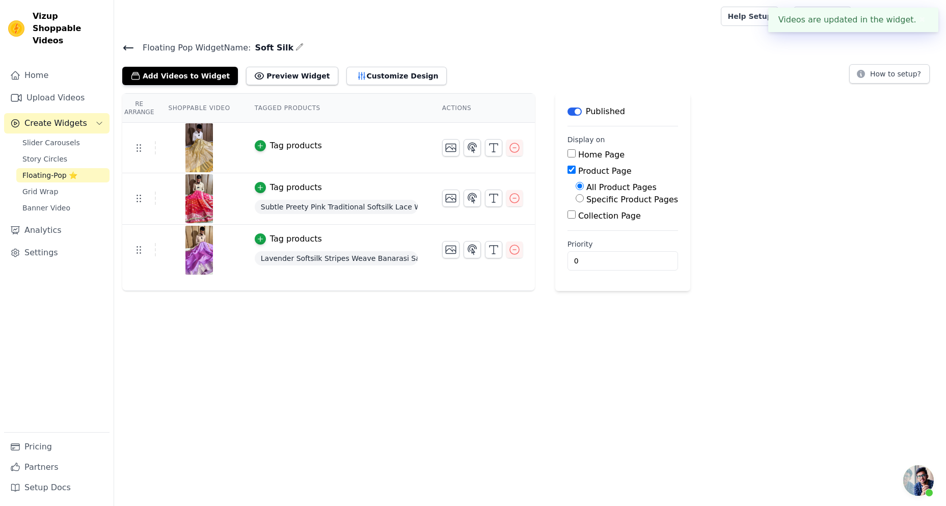
click at [302, 141] on div "Tag products" at bounding box center [296, 146] width 52 height 12
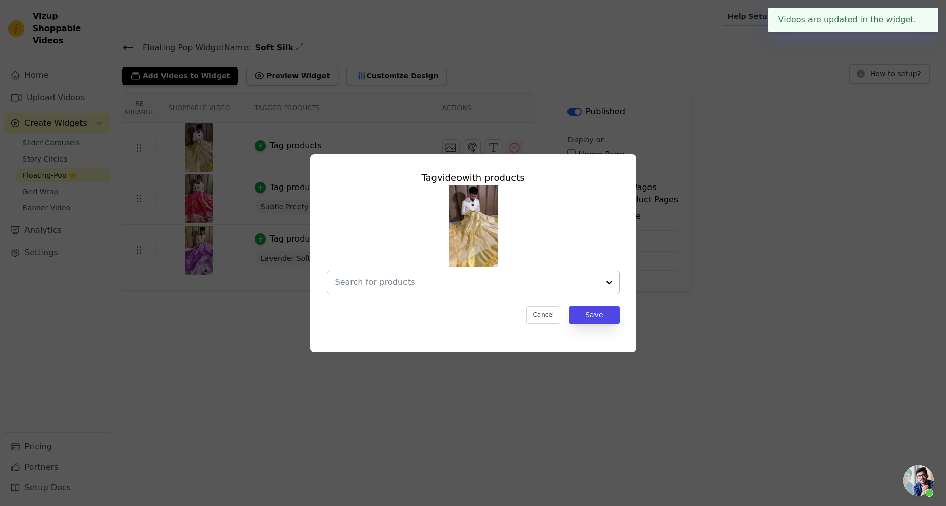
click at [423, 281] on input "text" at bounding box center [467, 282] width 264 height 12
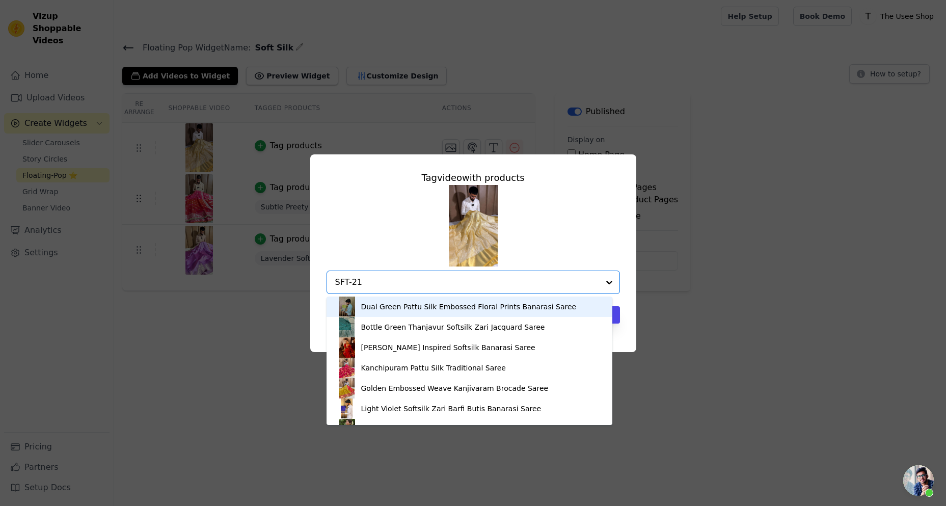
type input "SFT-213"
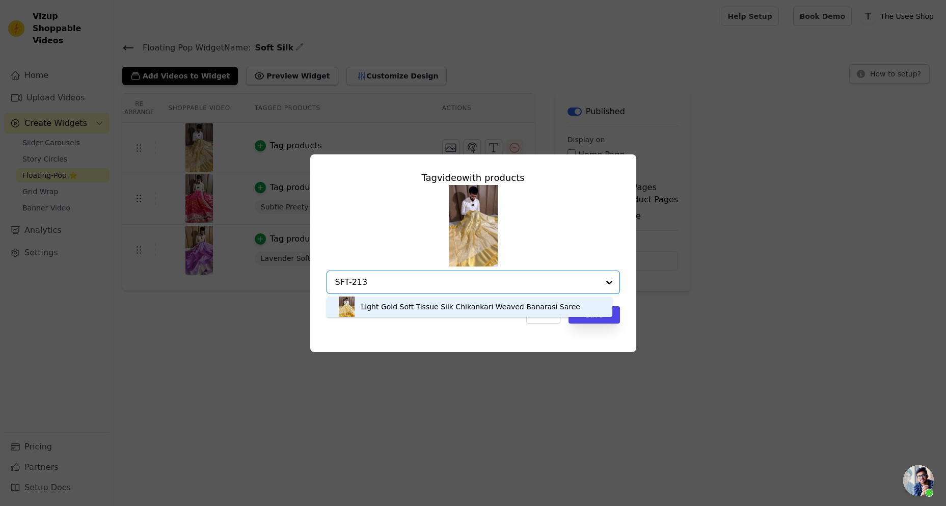
click at [403, 297] on div "Light Gold Soft Tissue Silk Chikankari Weaved Banarasi Saree" at bounding box center [469, 306] width 265 height 20
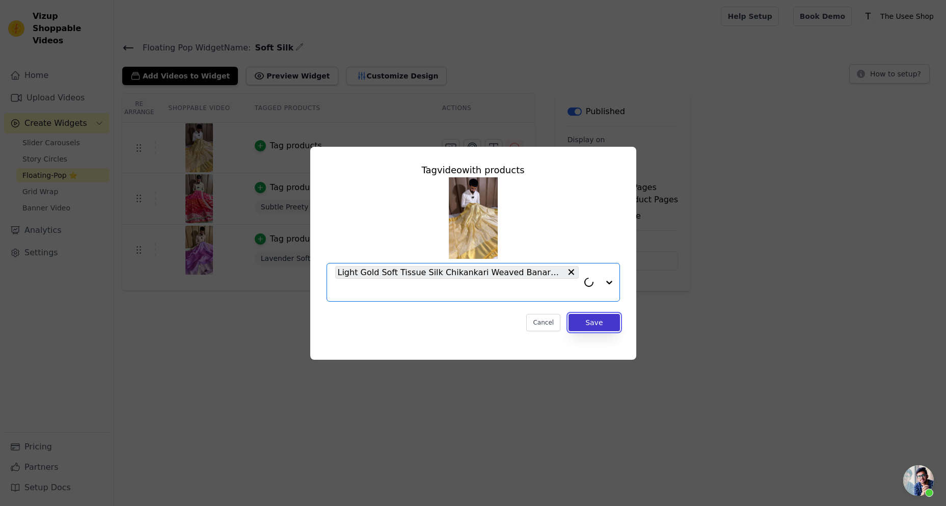
click at [582, 316] on button "Save" at bounding box center [593, 322] width 51 height 17
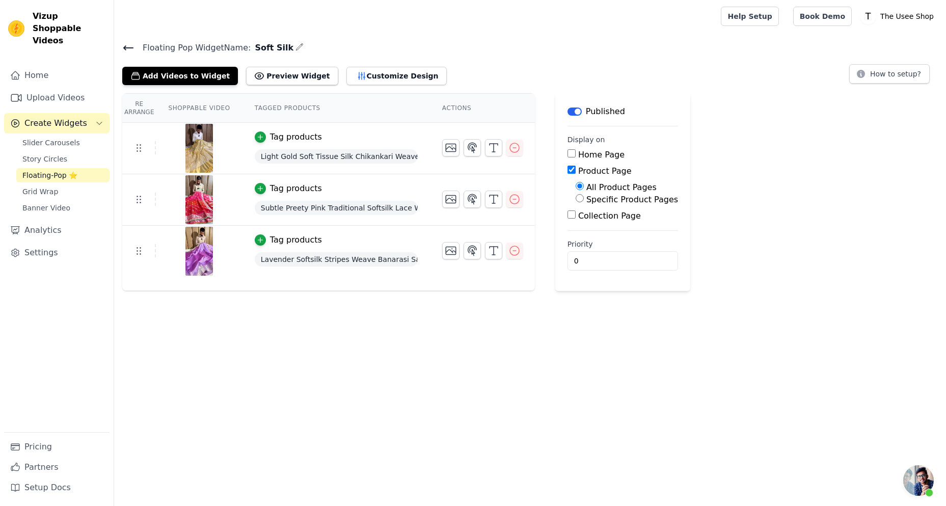
click at [125, 46] on icon at bounding box center [128, 48] width 9 height 4
